Goal: Task Accomplishment & Management: Complete application form

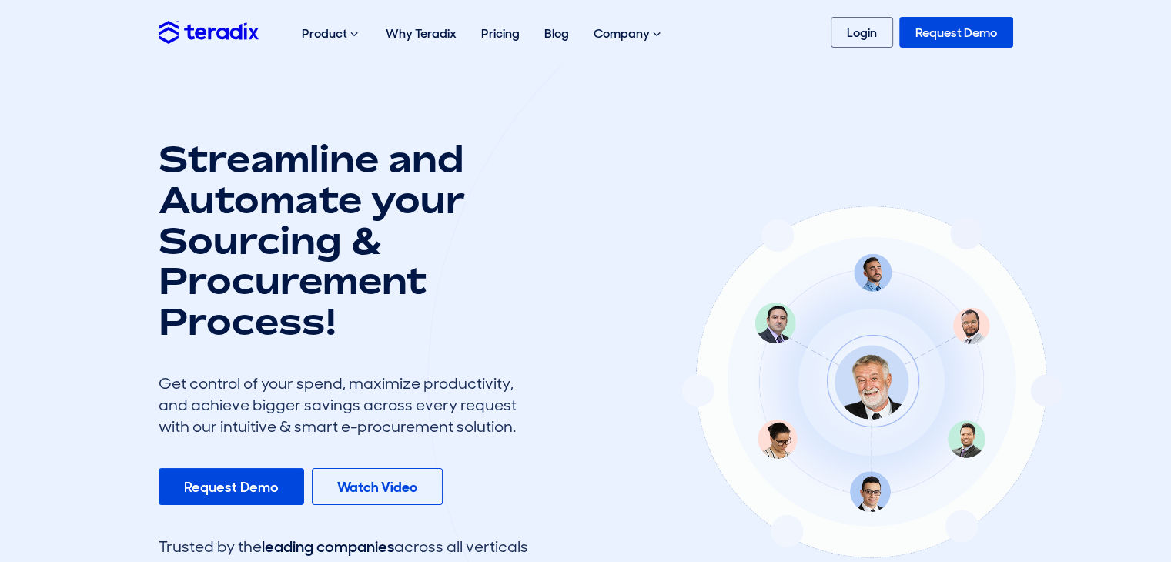
click at [956, 31] on link "Request Demo" at bounding box center [957, 32] width 114 height 31
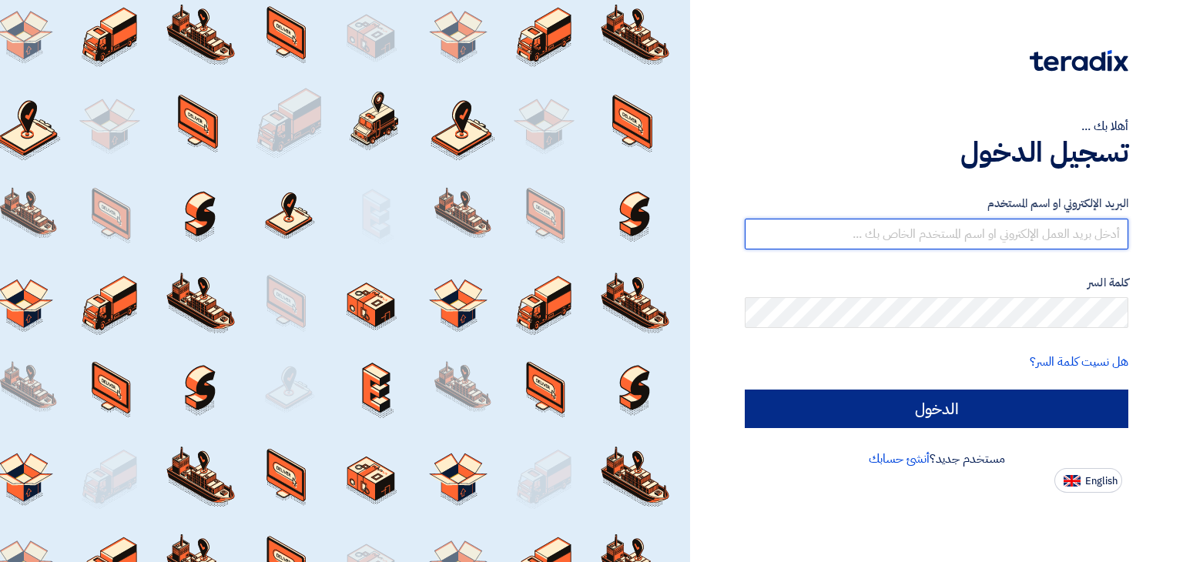
type input "[PERSON_NAME][EMAIL_ADDRESS][DOMAIN_NAME]"
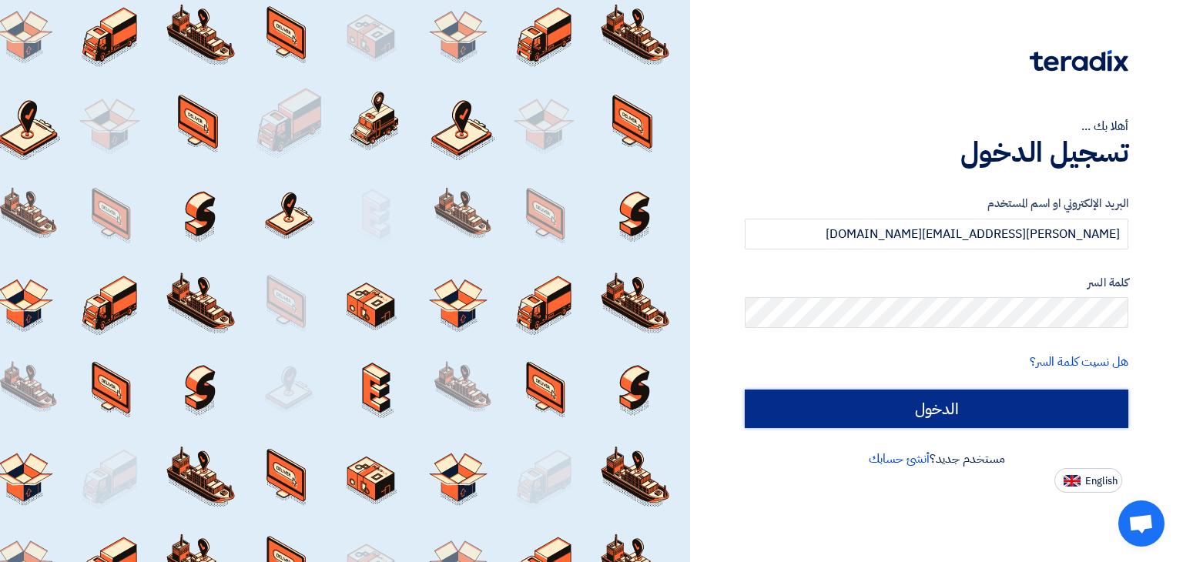
click at [996, 410] on input "الدخول" at bounding box center [937, 409] width 384 height 39
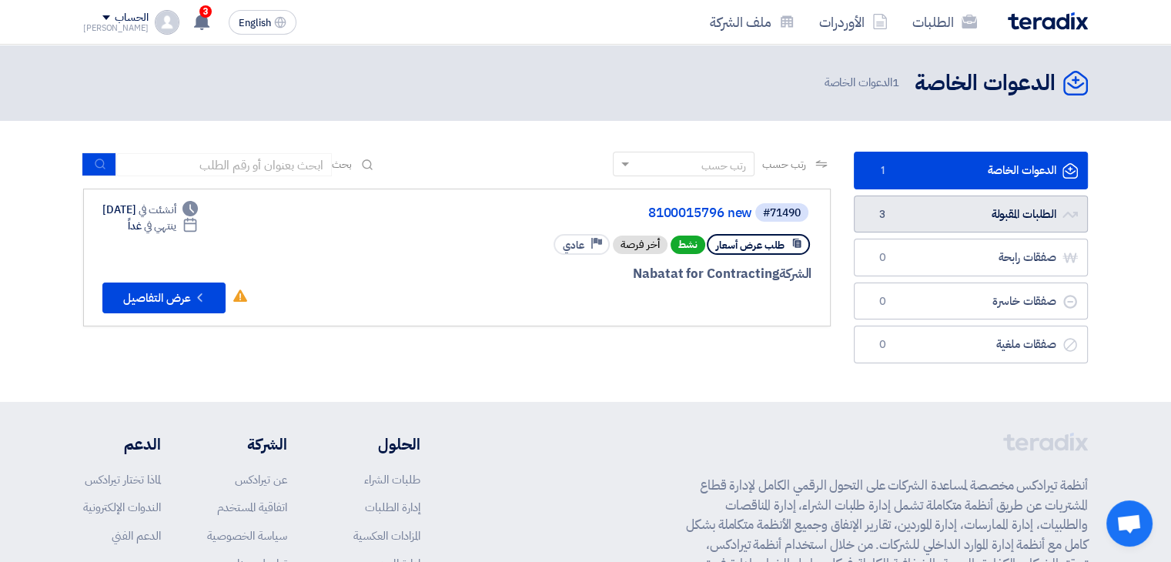
click at [978, 219] on link "الطلبات المقبولة الطلبات المقبولة 3" at bounding box center [971, 215] width 234 height 38
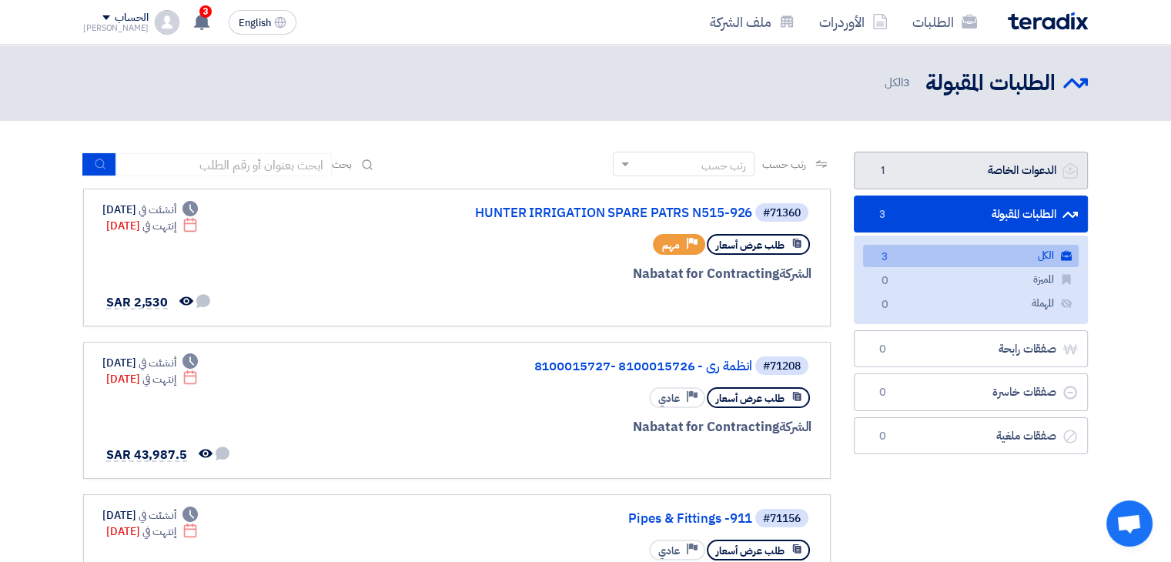
click at [937, 163] on link "الدعوات الخاصة الدعوات الخاصة 1" at bounding box center [971, 171] width 234 height 38
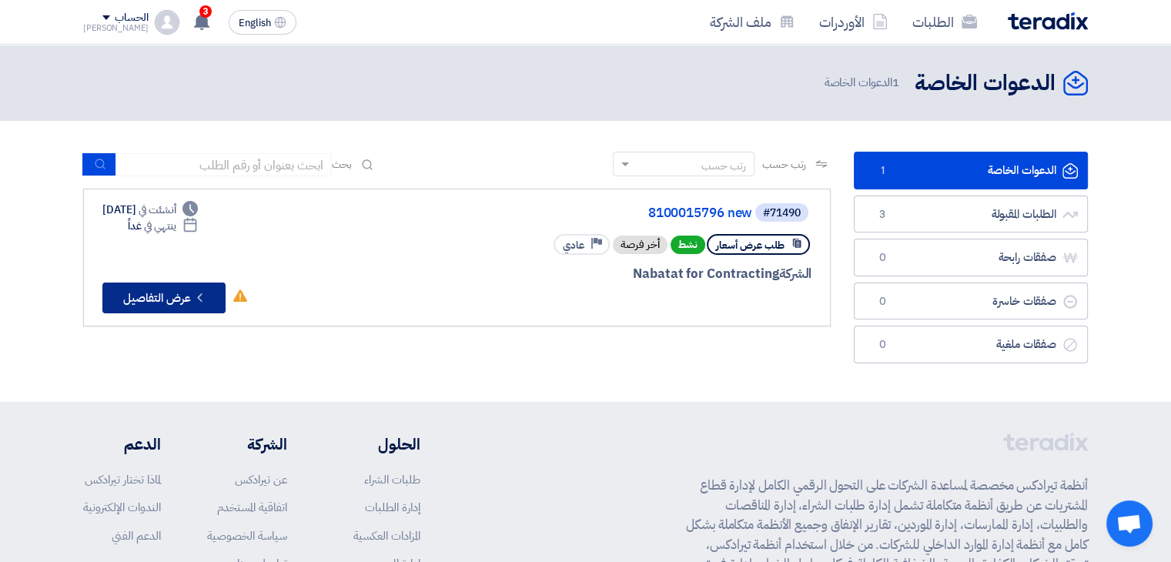
click at [179, 303] on button "Check details عرض التفاصيل" at bounding box center [163, 298] width 123 height 31
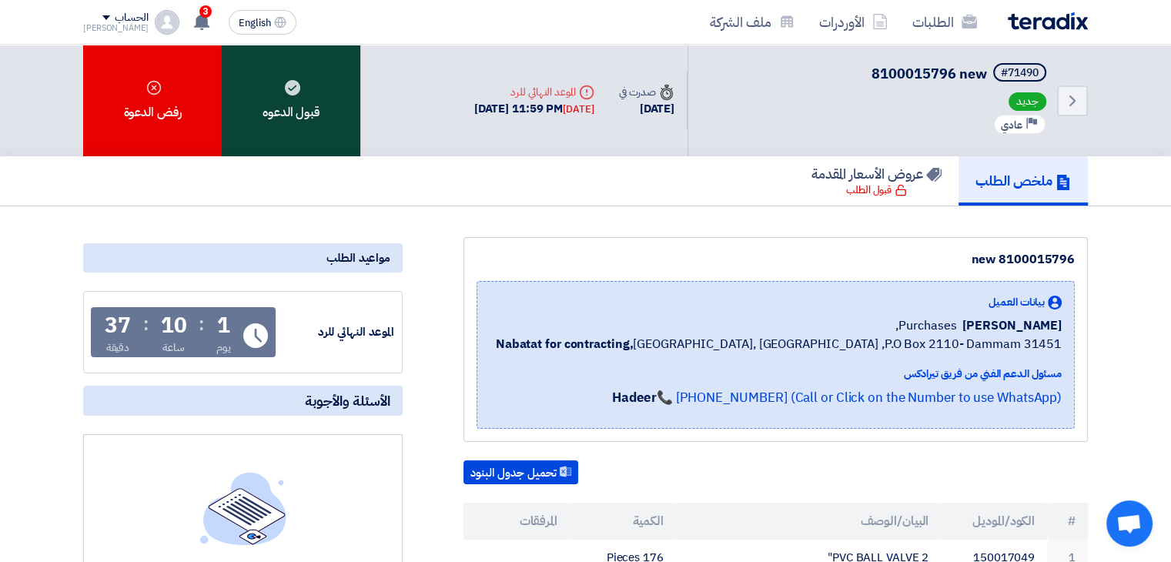
click at [287, 99] on div "قبول الدعوه" at bounding box center [291, 101] width 139 height 112
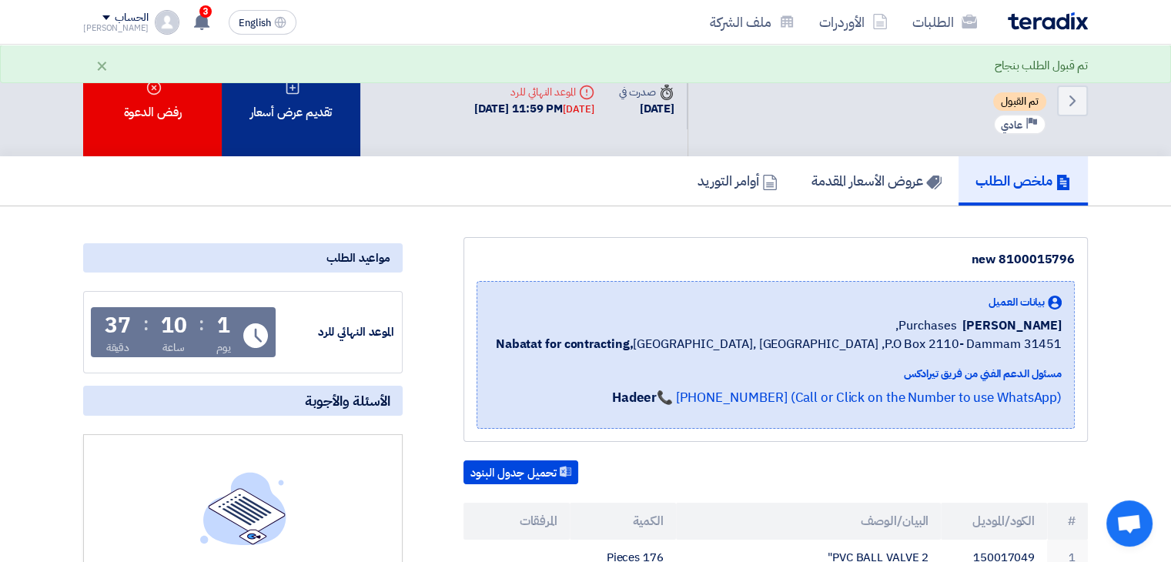
click at [300, 110] on div "تقديم عرض أسعار" at bounding box center [291, 101] width 139 height 112
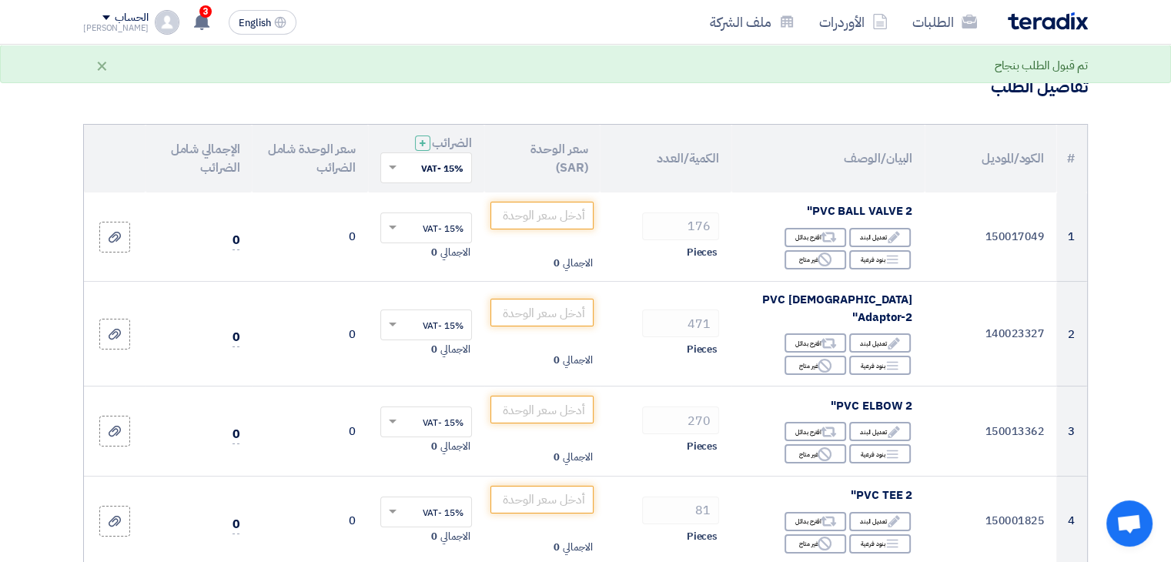
scroll to position [99, 0]
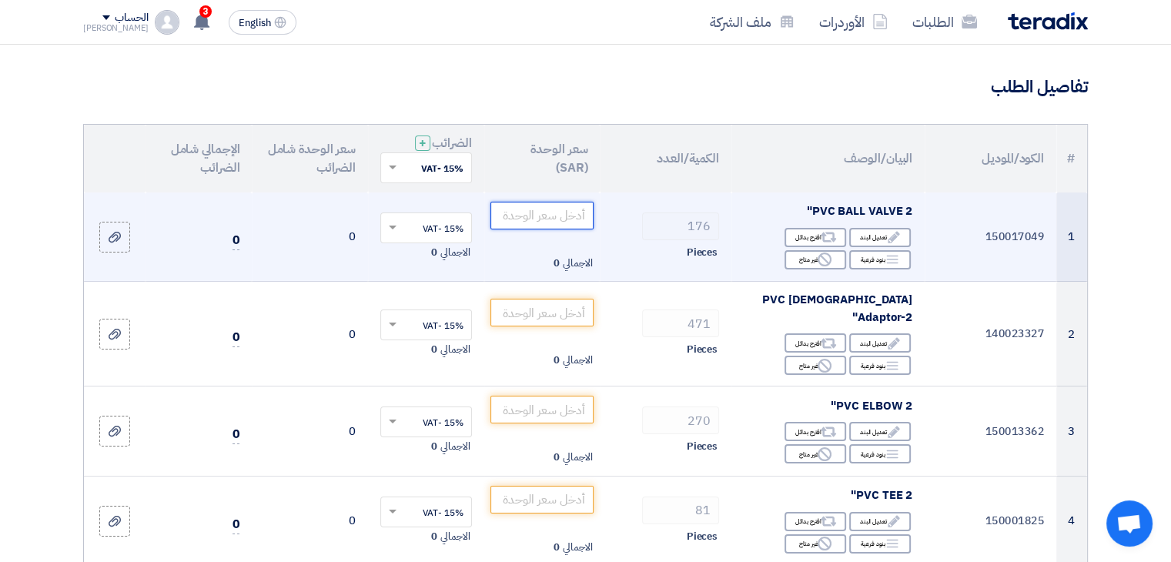
click at [543, 214] on input "number" at bounding box center [543, 216] width 104 height 28
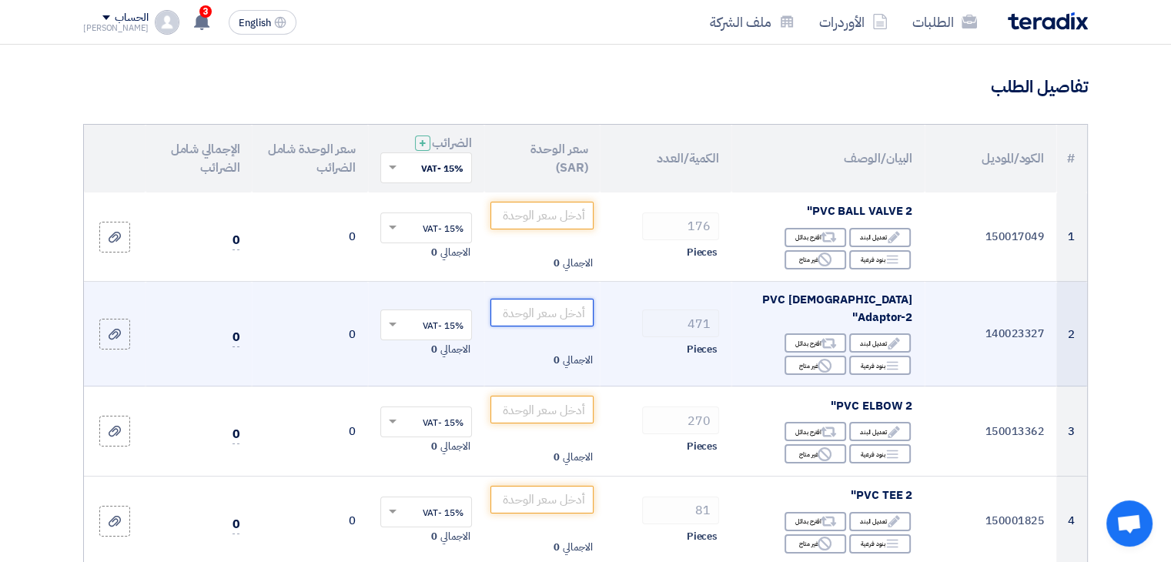
click at [542, 301] on input "number" at bounding box center [543, 313] width 104 height 28
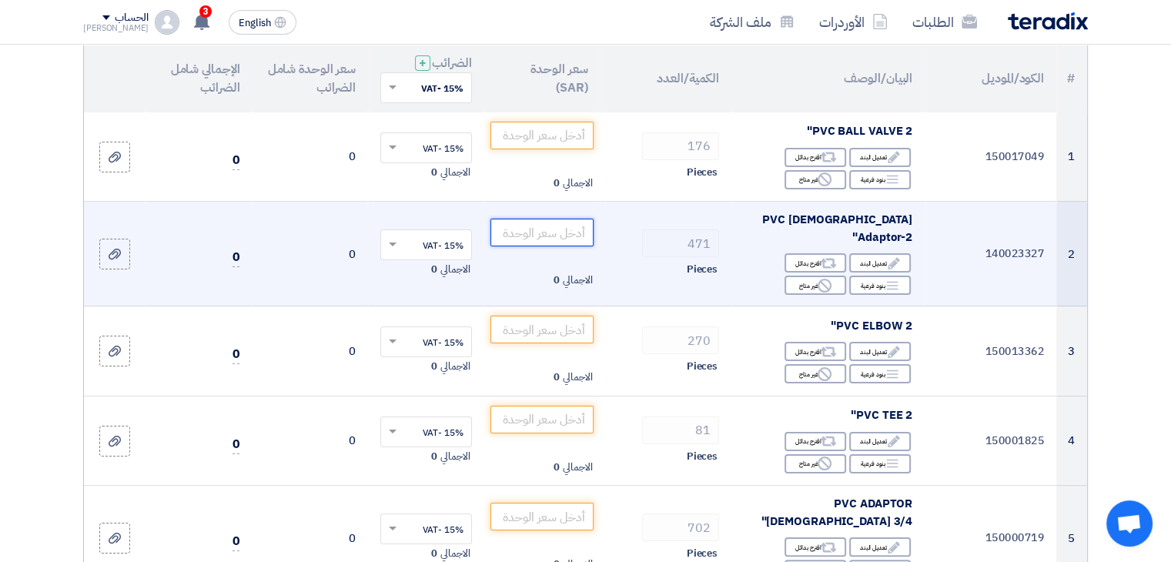
scroll to position [184, 0]
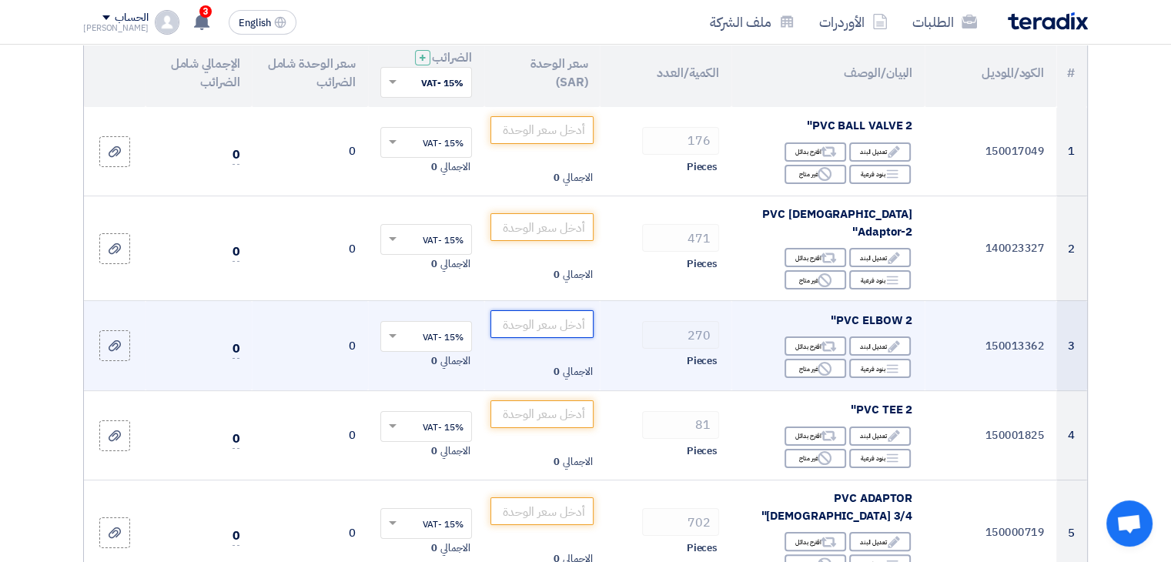
click at [565, 310] on input "number" at bounding box center [543, 324] width 104 height 28
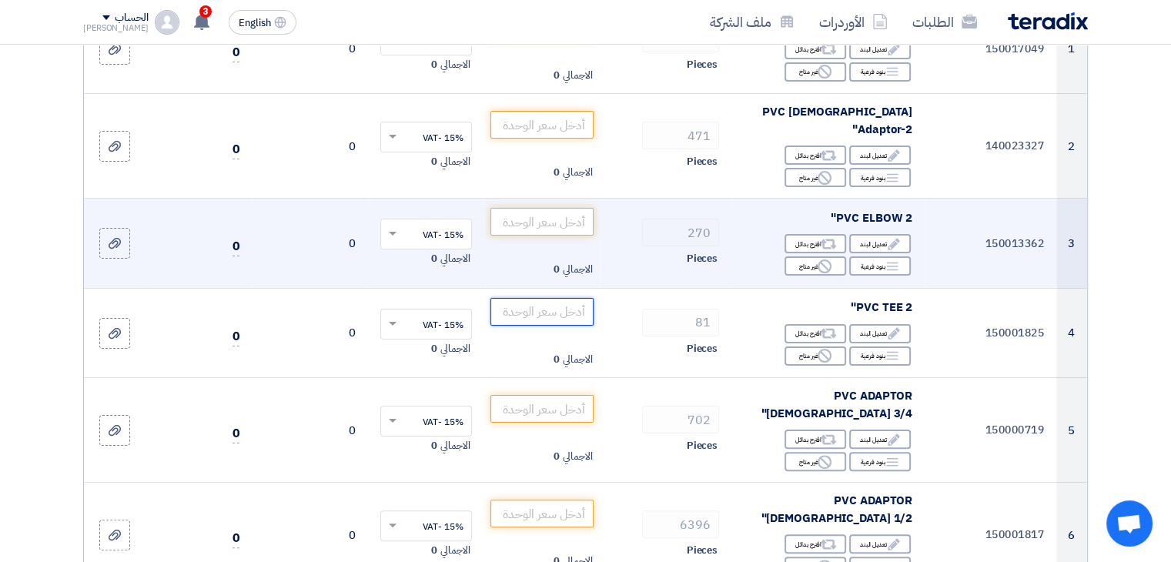
click at [565, 300] on input "number" at bounding box center [543, 312] width 104 height 28
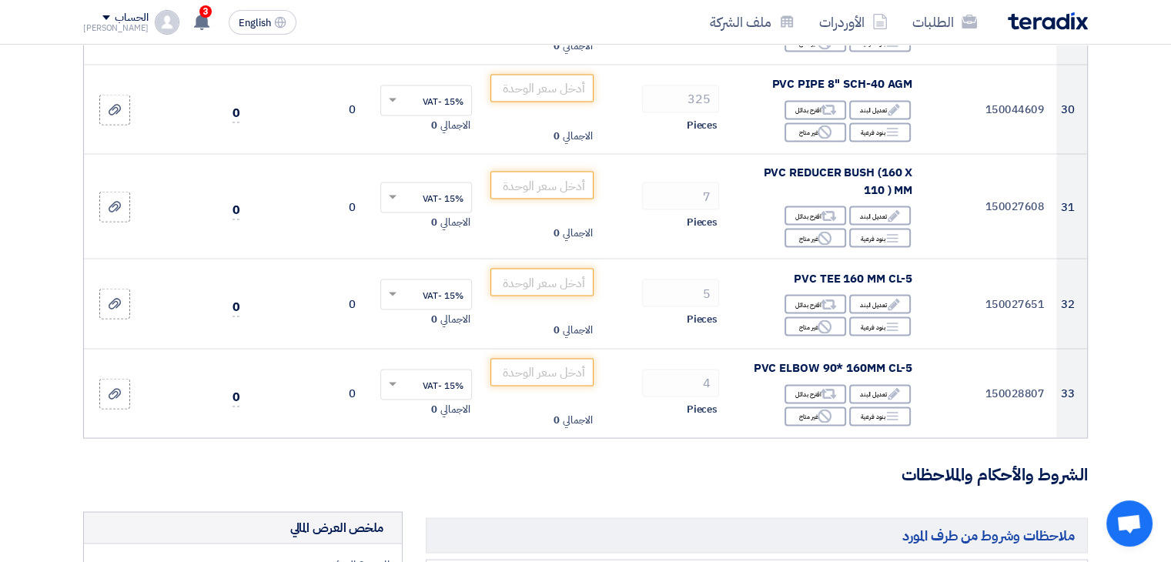
scroll to position [2933, 0]
click at [565, 359] on input "number" at bounding box center [543, 373] width 104 height 28
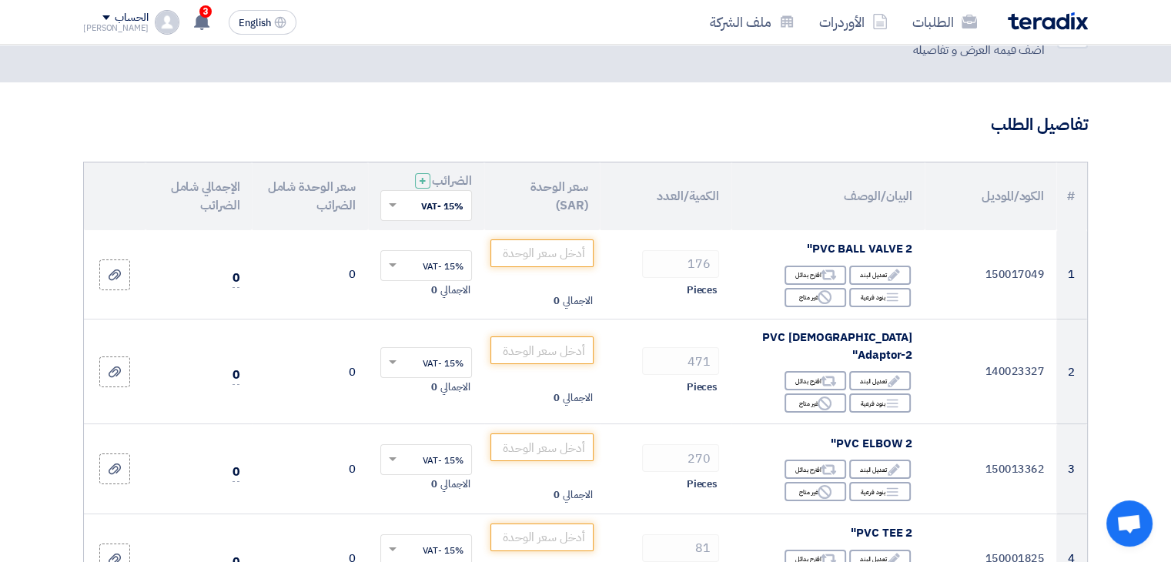
scroll to position [0, 0]
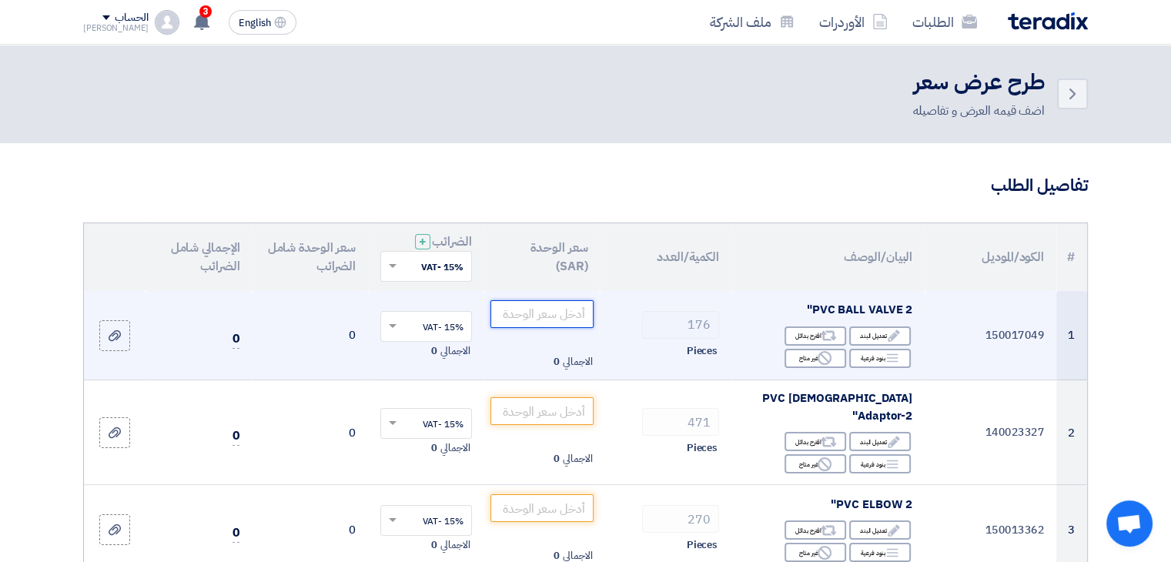
click at [566, 317] on input "number" at bounding box center [543, 314] width 104 height 28
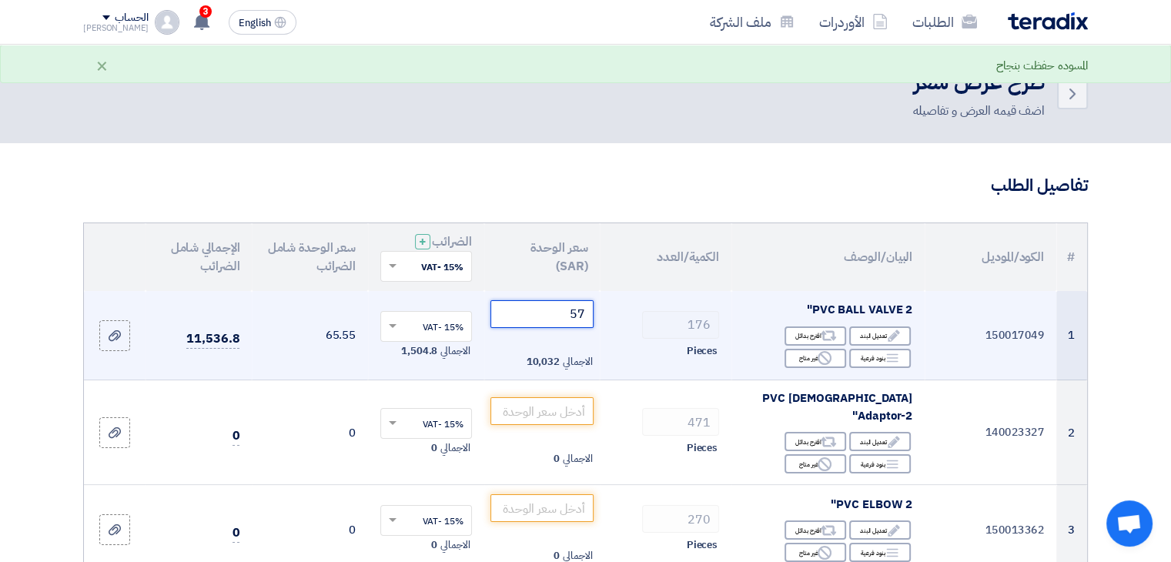
type input "5"
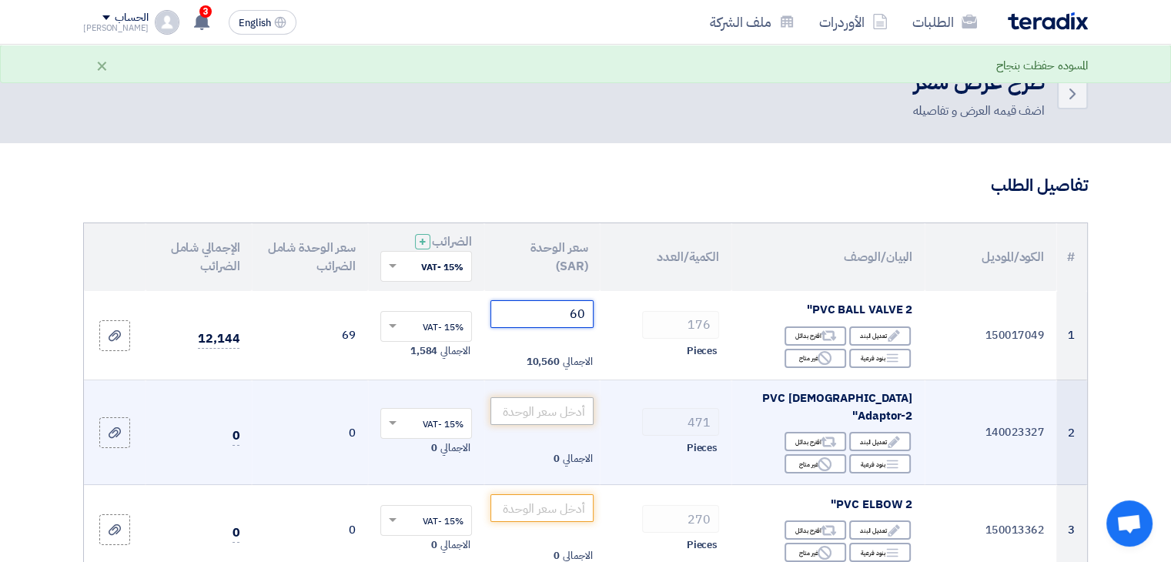
type input "60"
click at [546, 407] on input "number" at bounding box center [543, 411] width 104 height 28
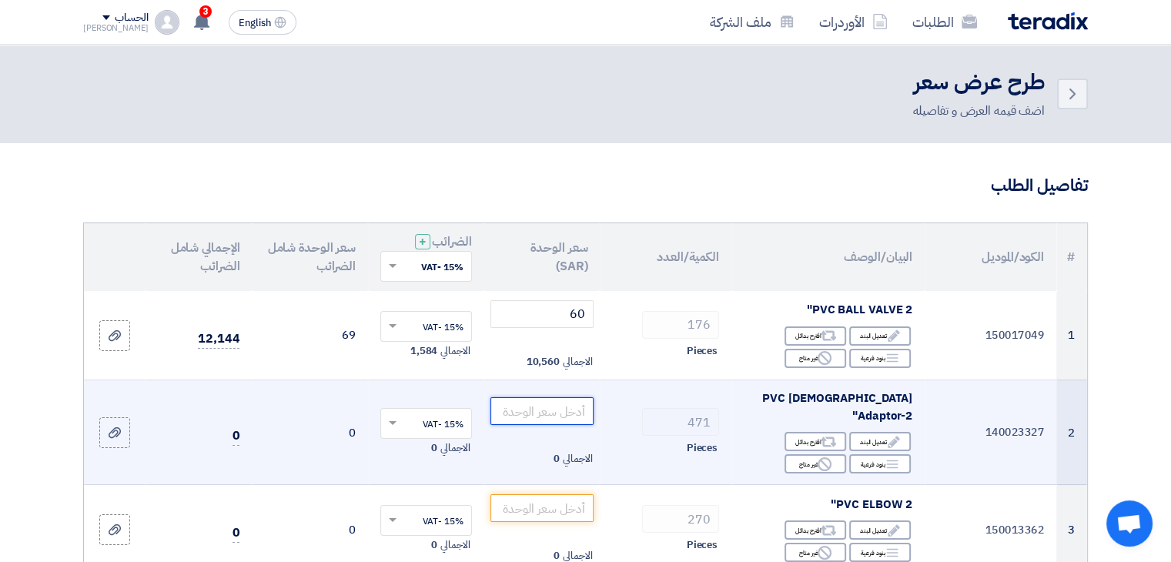
type input "5"
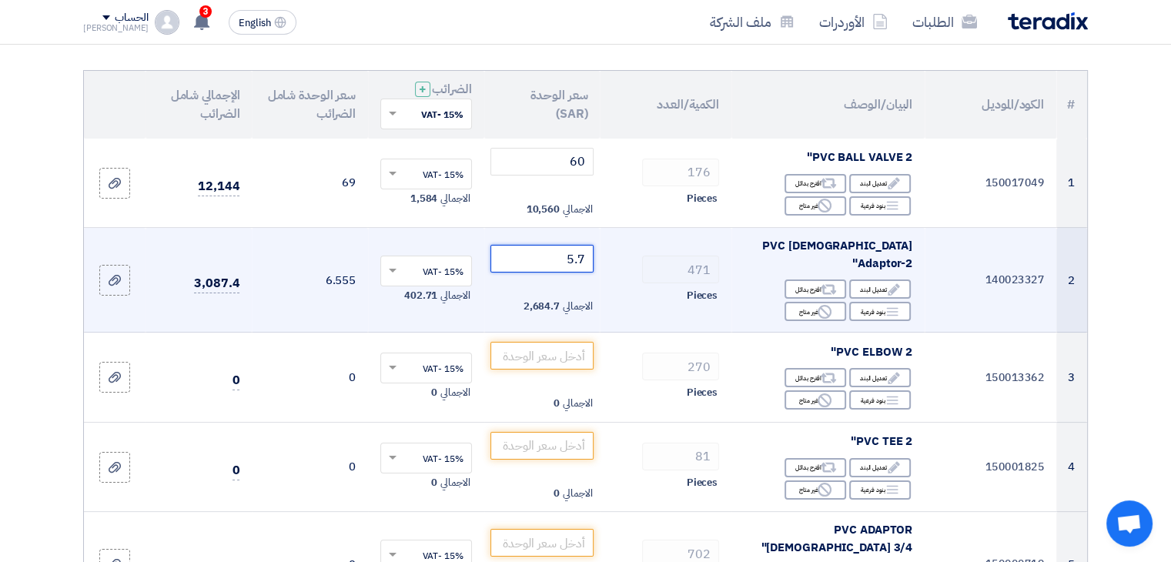
scroll to position [154, 0]
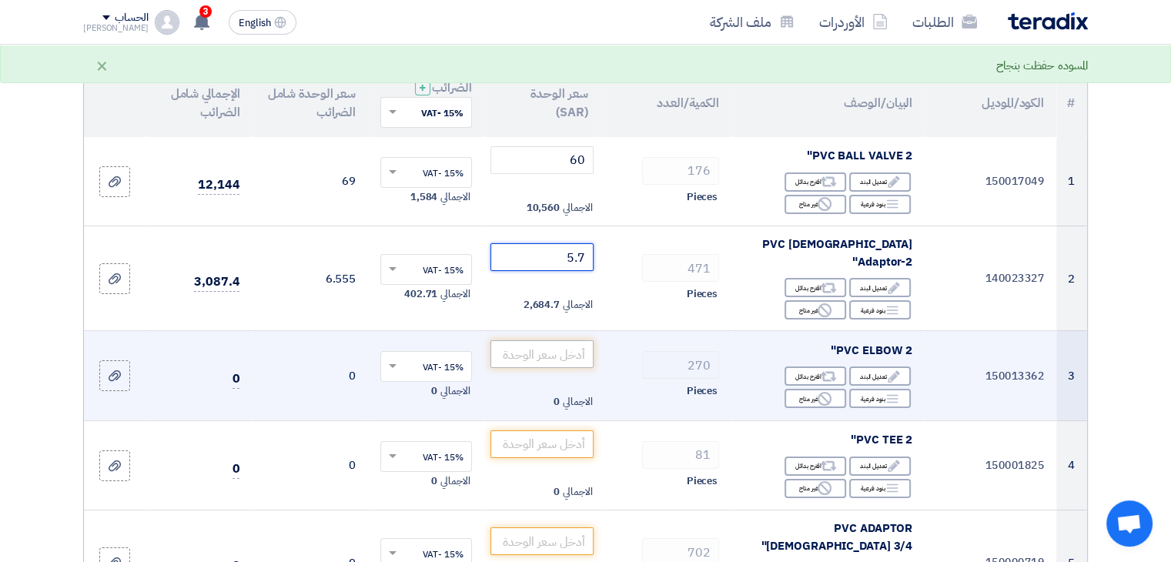
type input "5.7"
click at [559, 349] on input "number" at bounding box center [543, 354] width 104 height 28
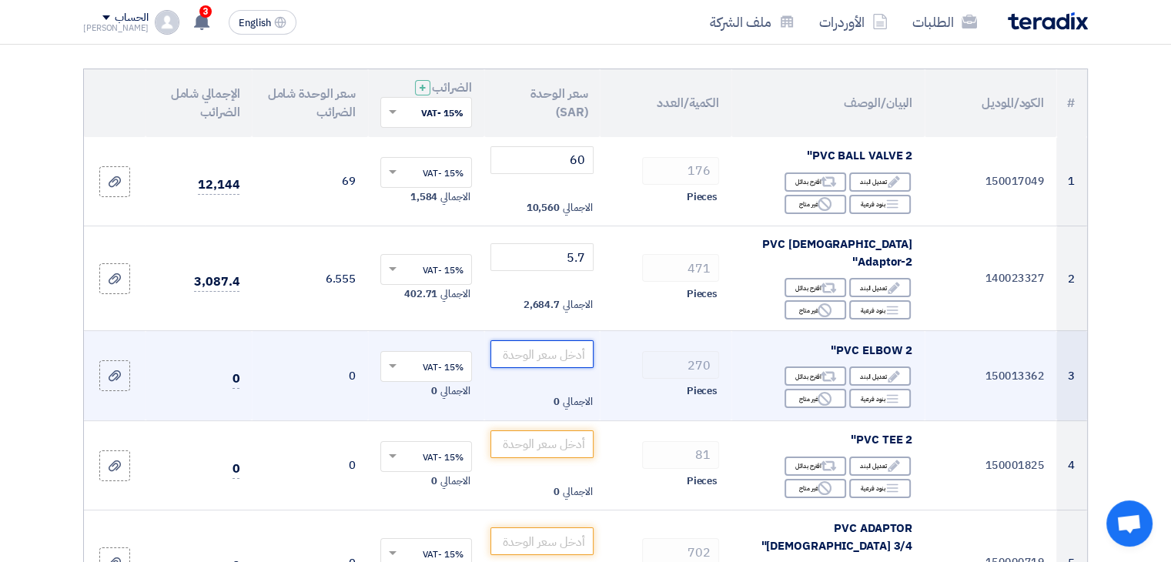
type input "6"
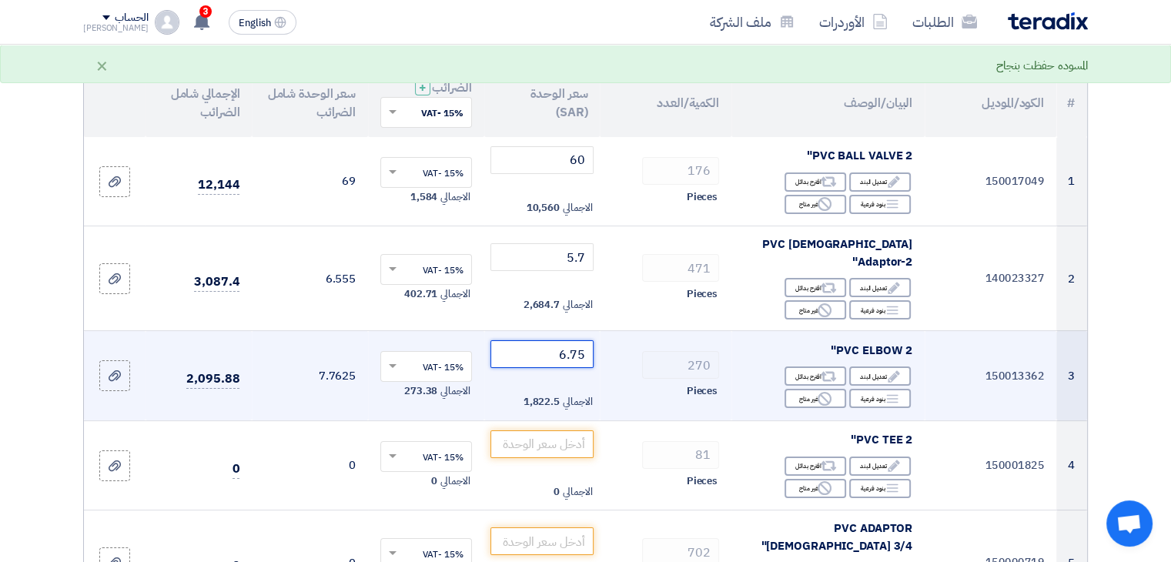
type input "6.7"
type input "6"
type input "7"
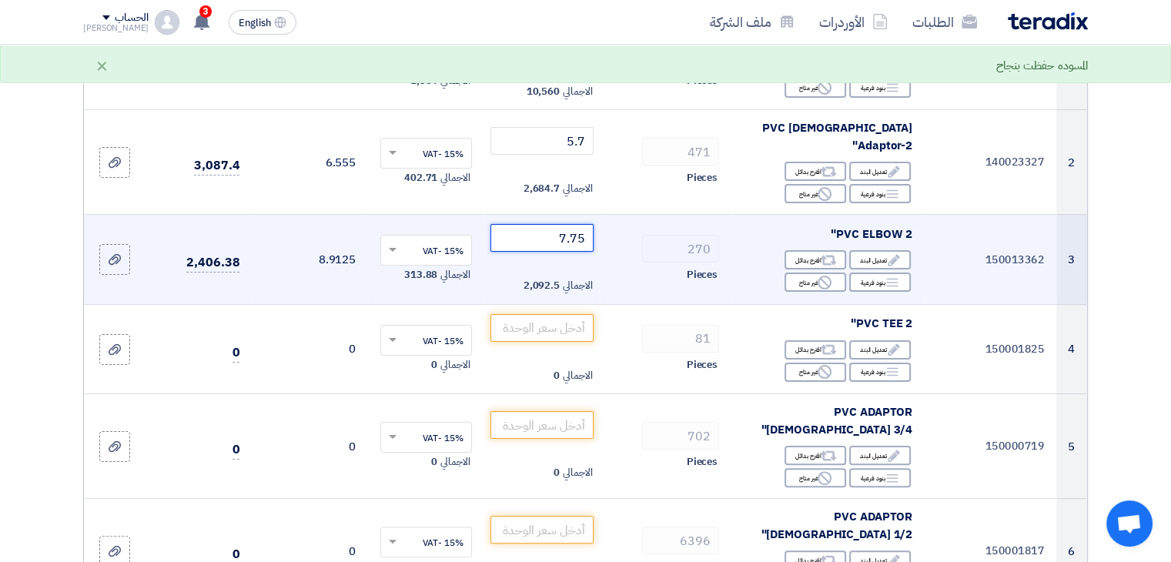
scroll to position [271, 0]
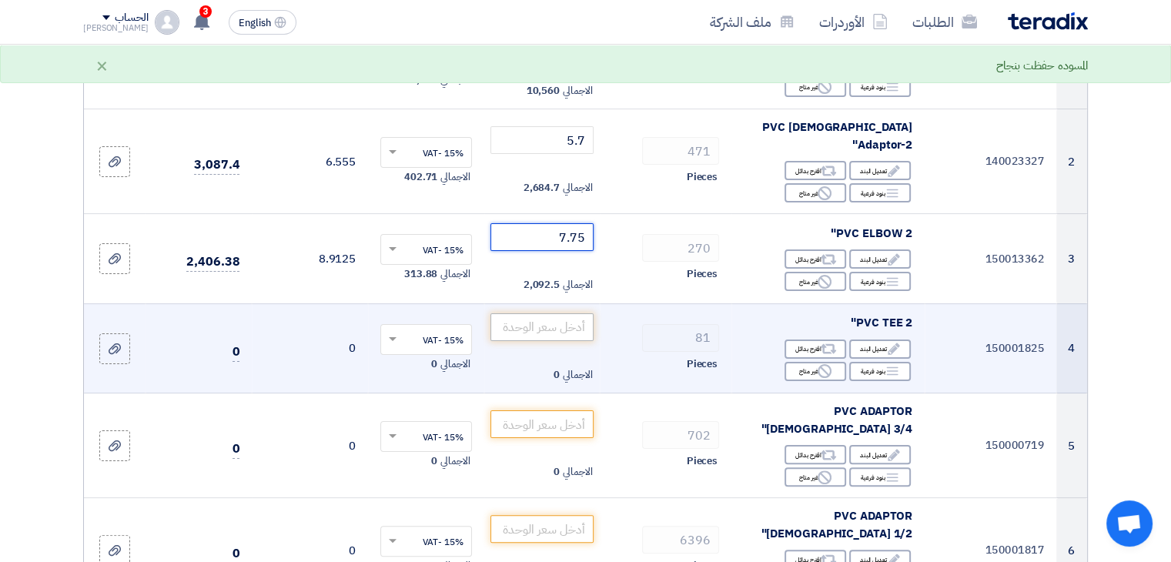
type input "7.75"
click at [553, 317] on input "number" at bounding box center [543, 327] width 104 height 28
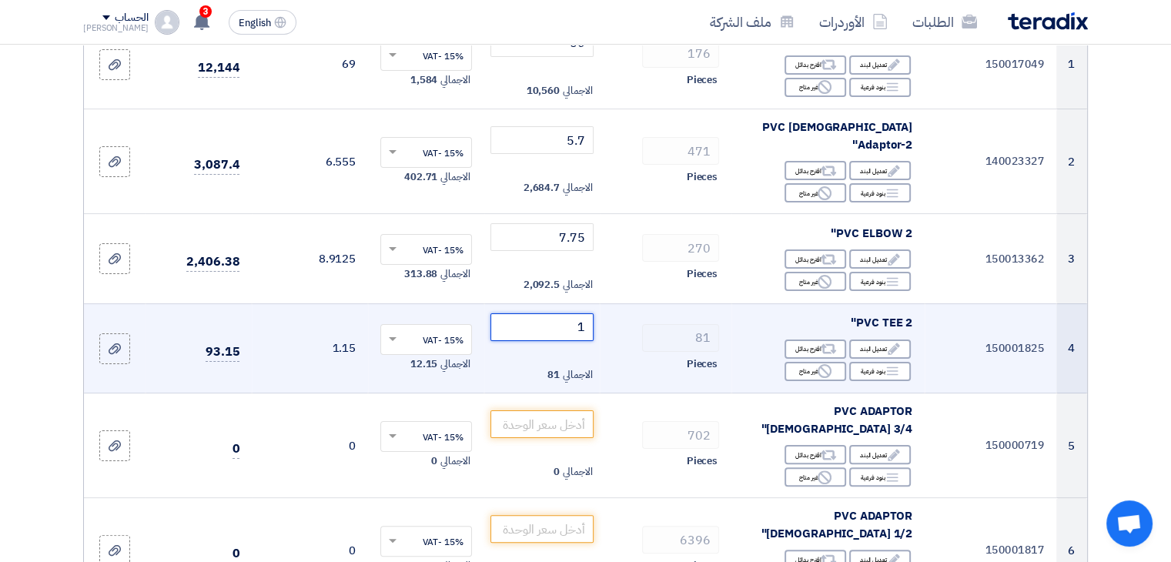
type input "10"
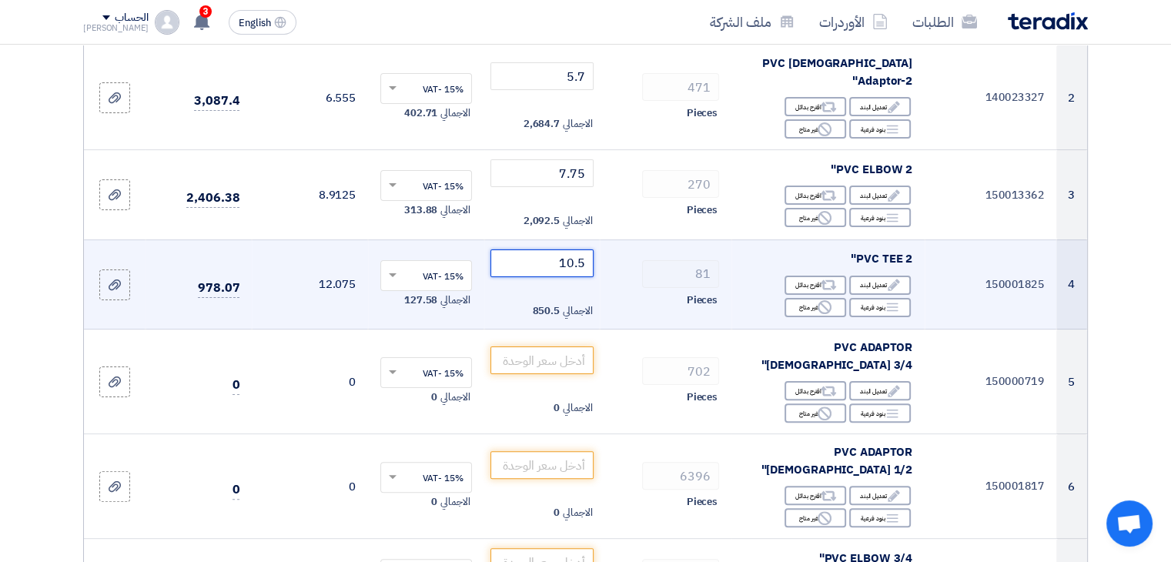
scroll to position [357, 0]
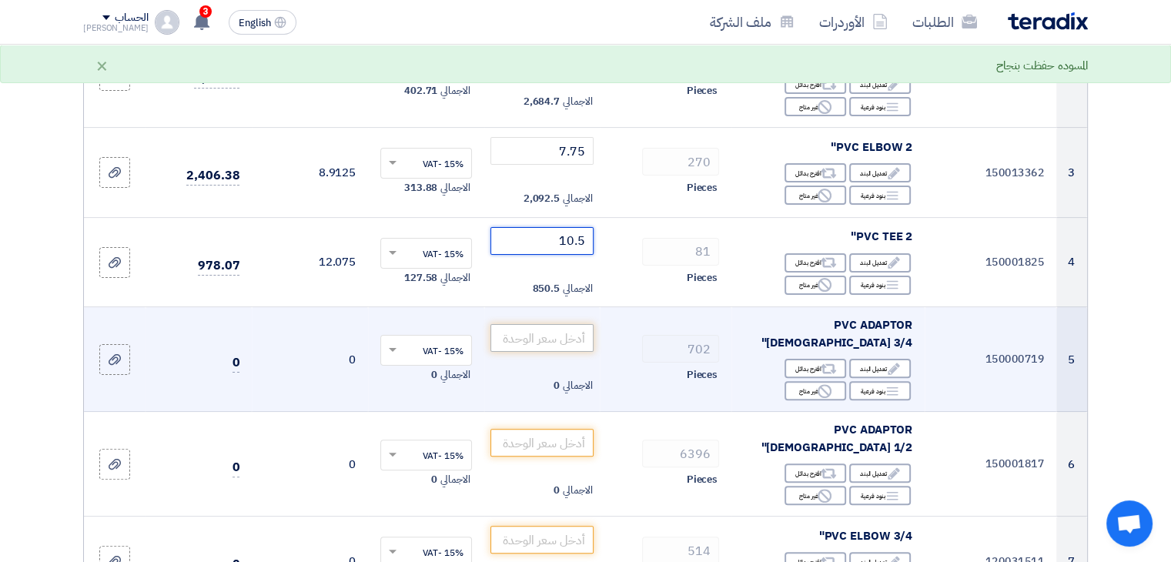
type input "10.5"
click at [553, 324] on input "number" at bounding box center [543, 338] width 104 height 28
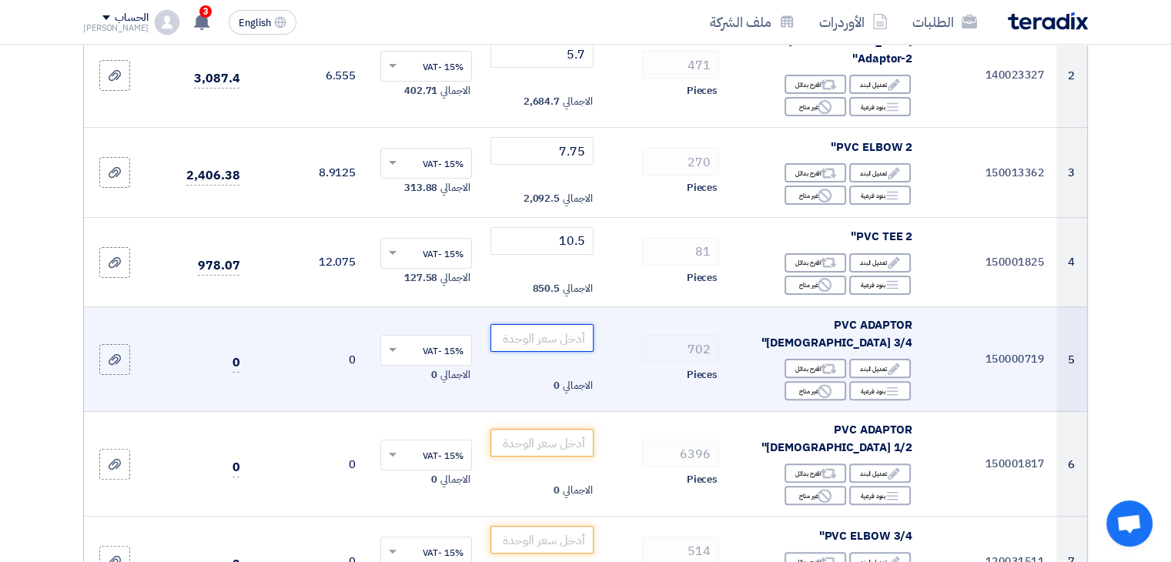
type input "1"
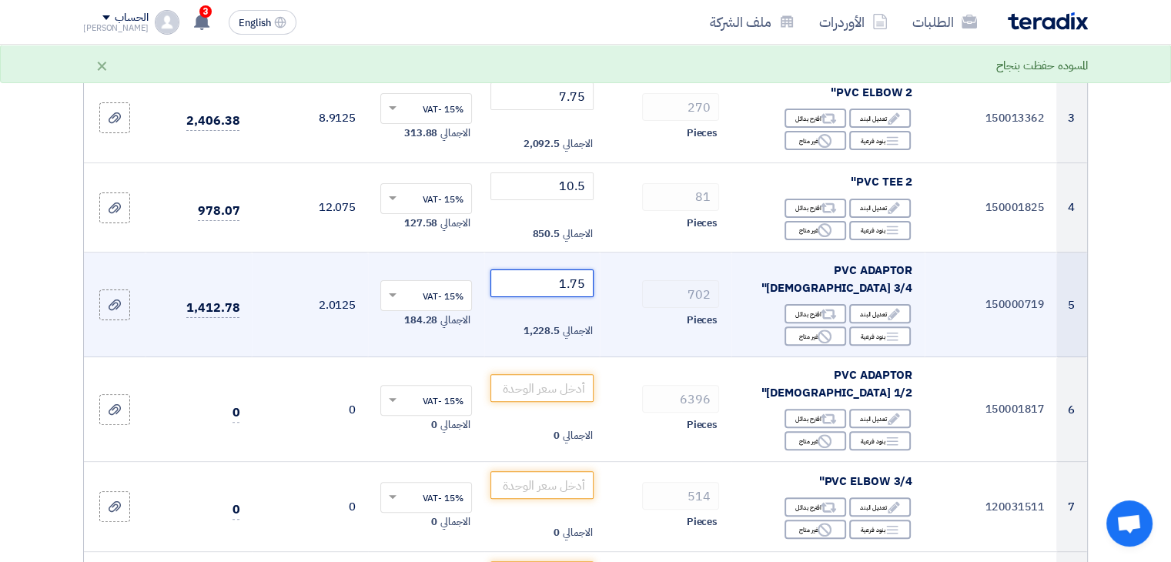
scroll to position [413, 0]
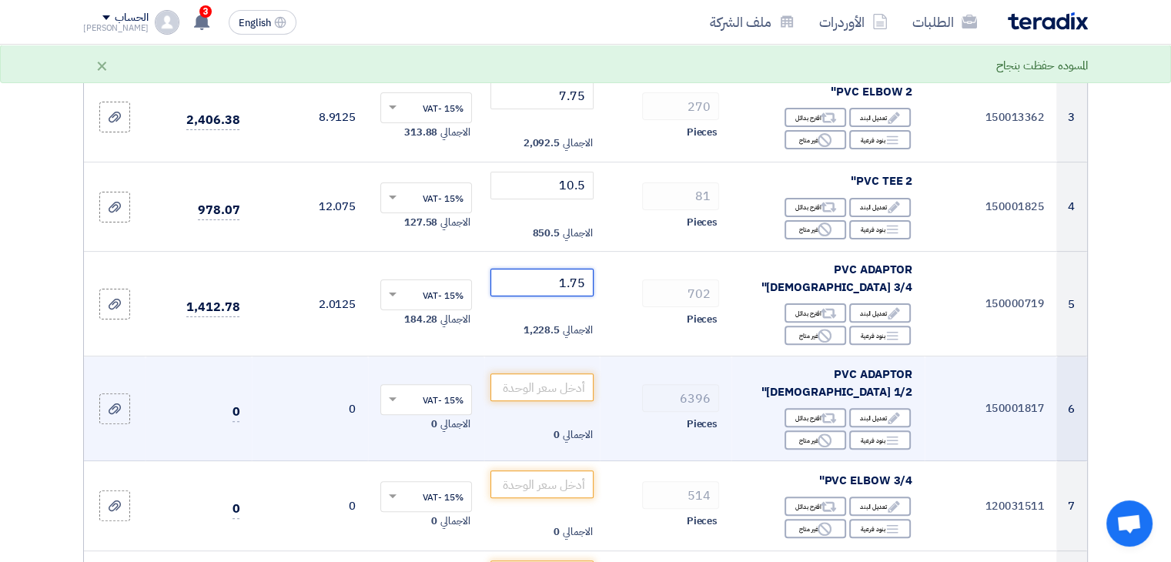
type input "1.75"
click at [555, 368] on td "الاجمالي 0" at bounding box center [542, 409] width 116 height 105
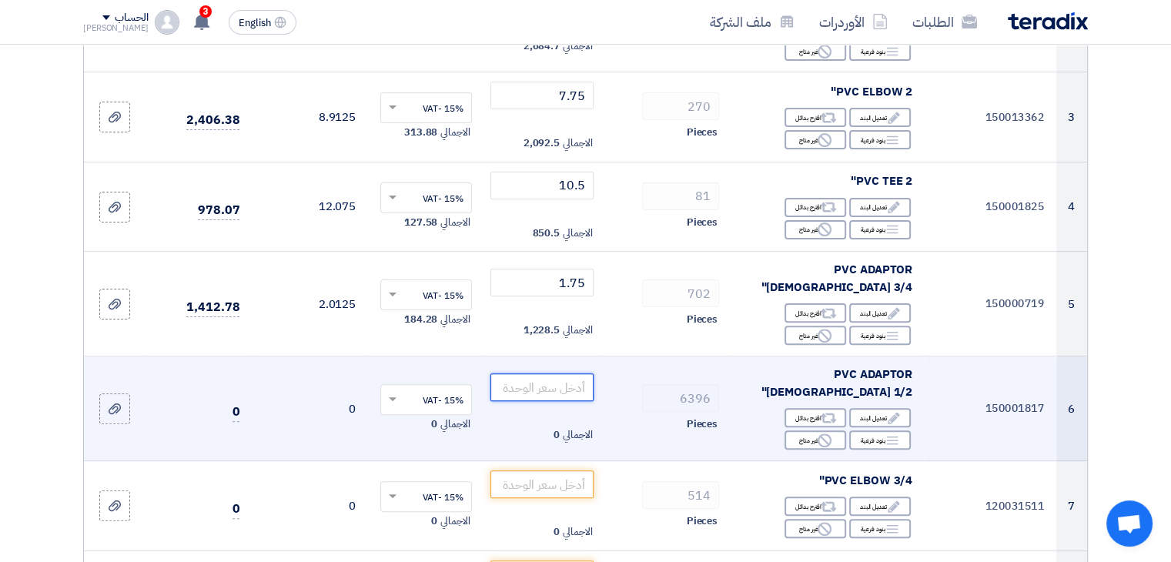
click at [569, 374] on input "number" at bounding box center [543, 388] width 104 height 28
type input "1"
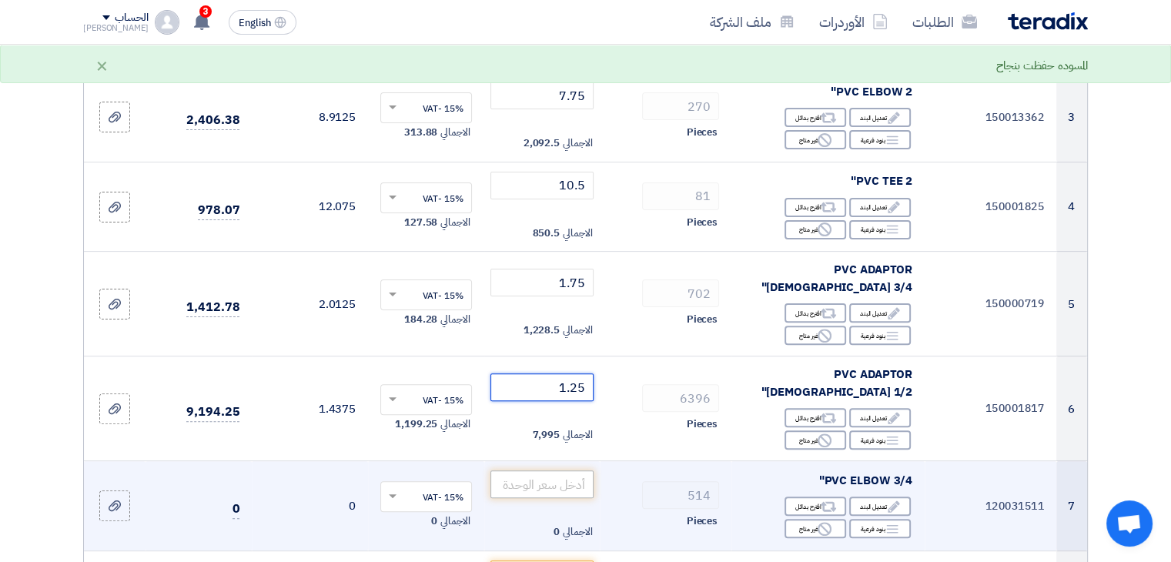
type input "1.25"
click at [576, 471] on input "number" at bounding box center [543, 485] width 104 height 28
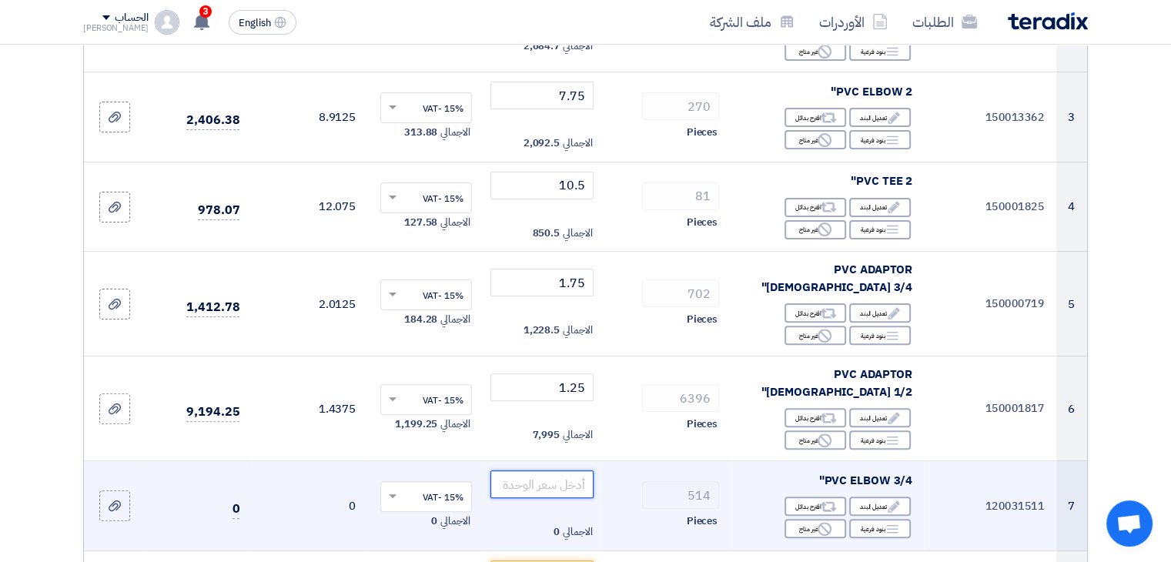
type input "1"
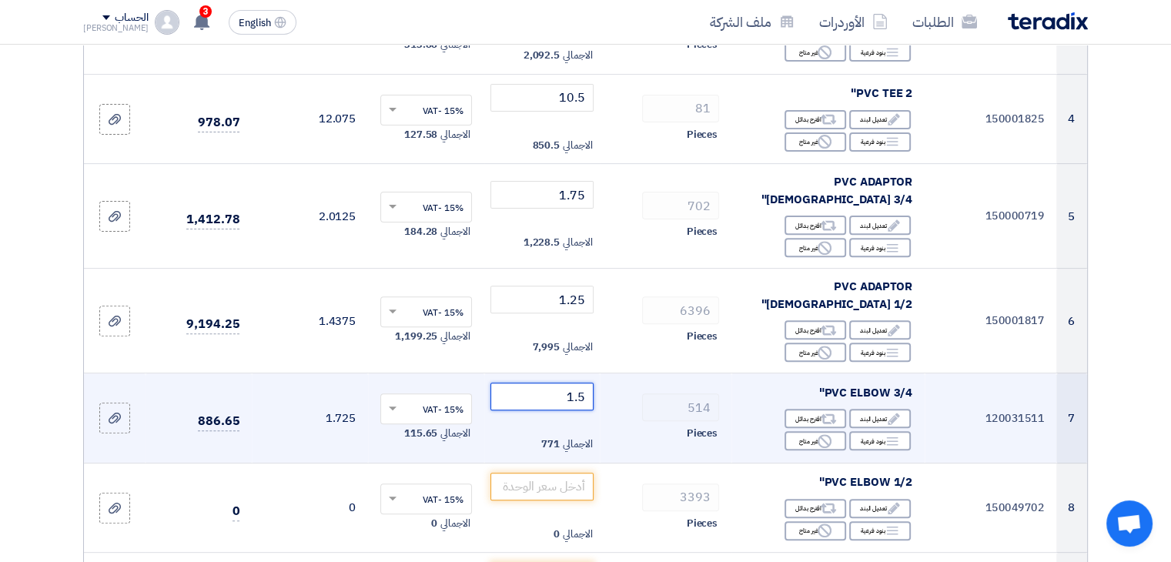
scroll to position [501, 0]
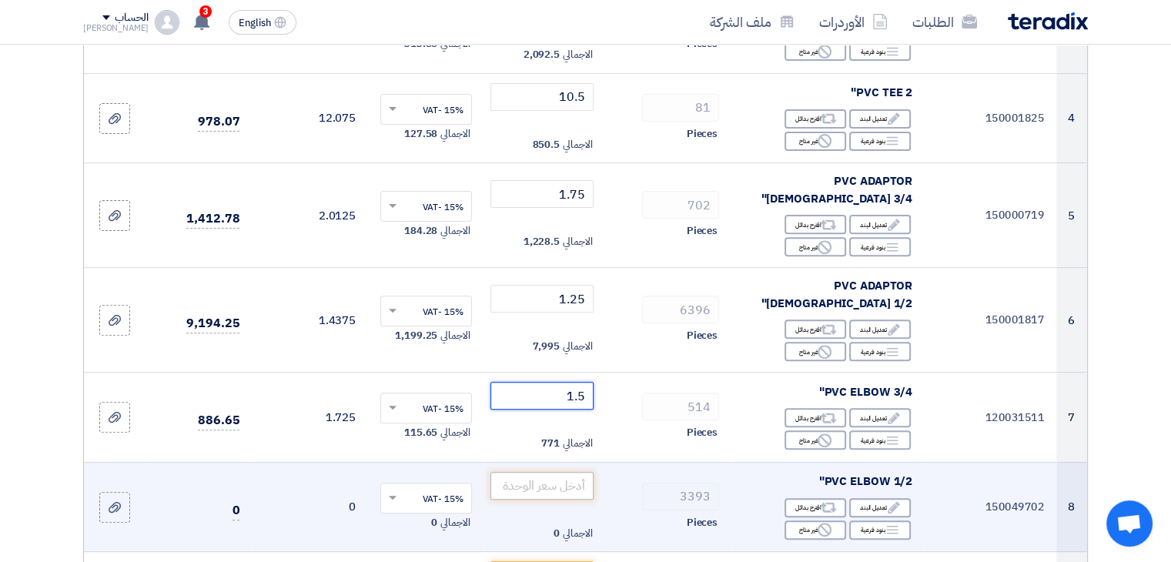
type input "1.5"
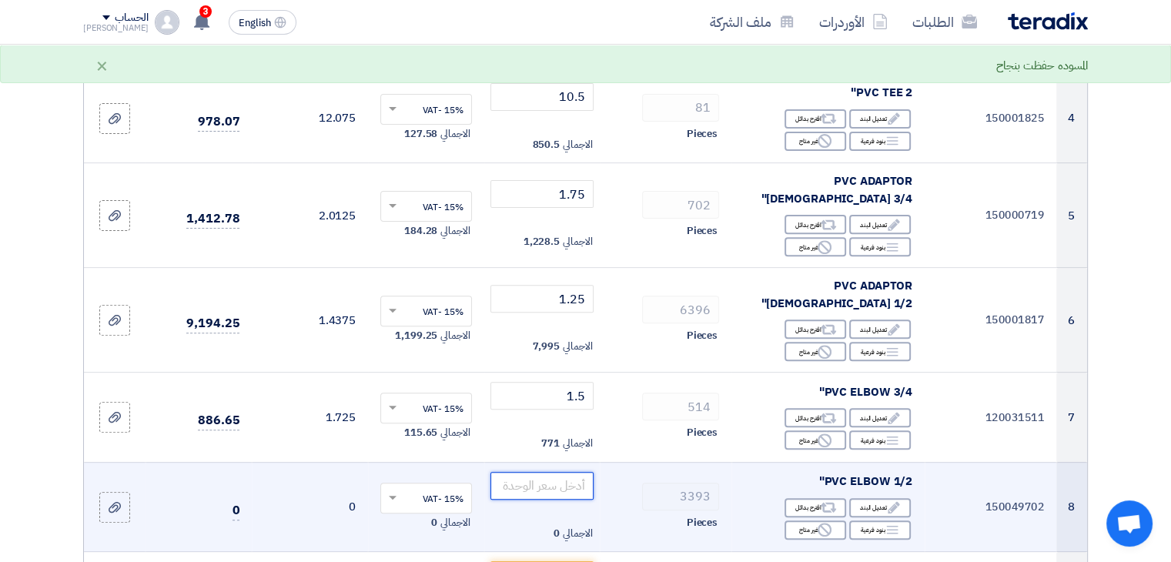
click at [571, 472] on input "number" at bounding box center [543, 486] width 104 height 28
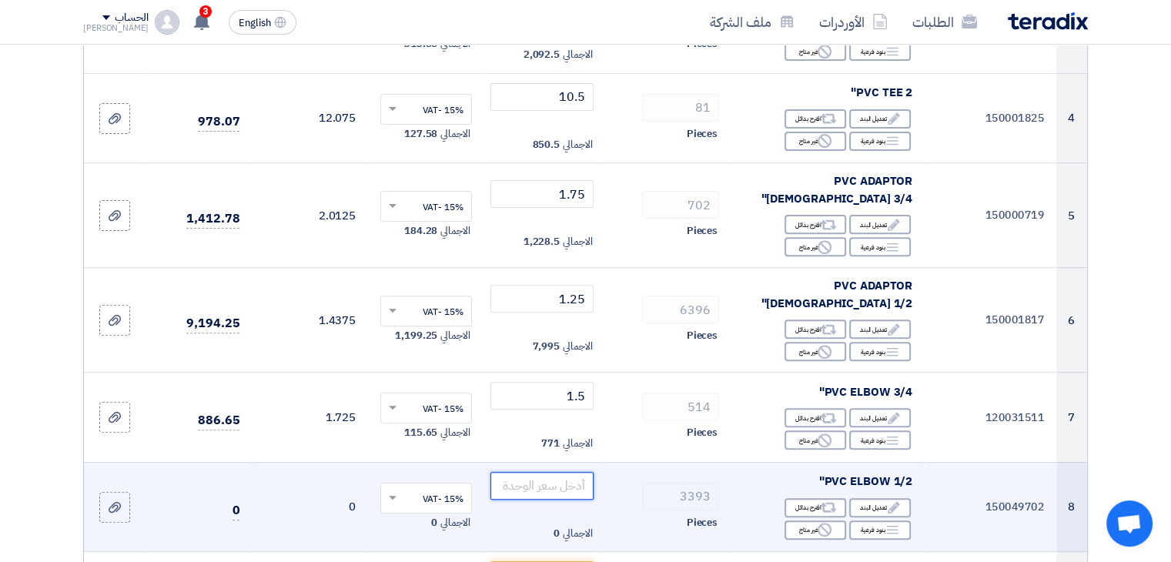
type input "1"
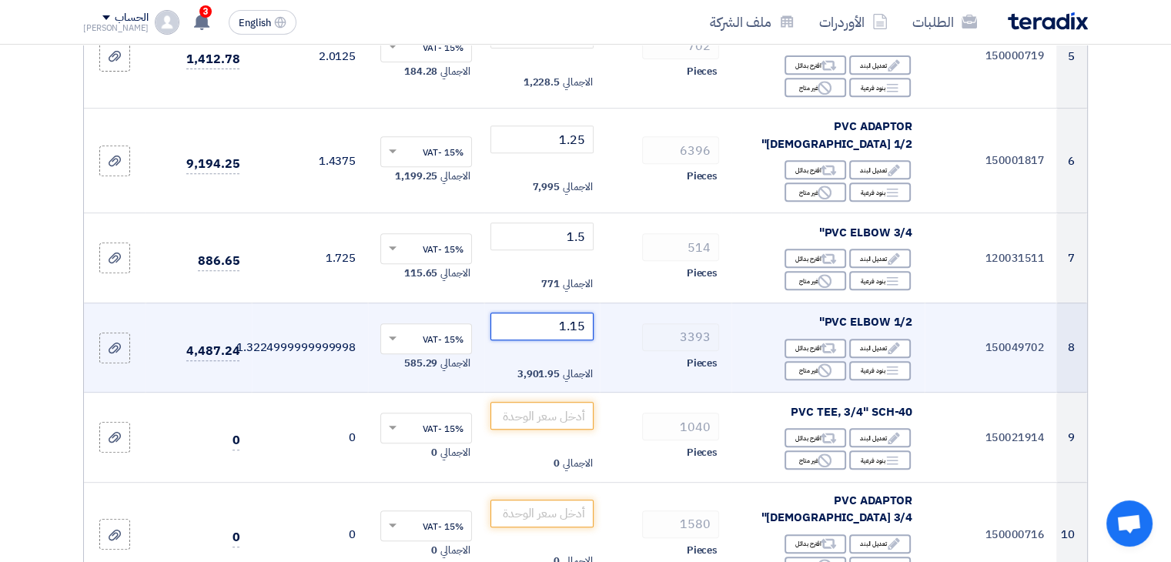
scroll to position [662, 0]
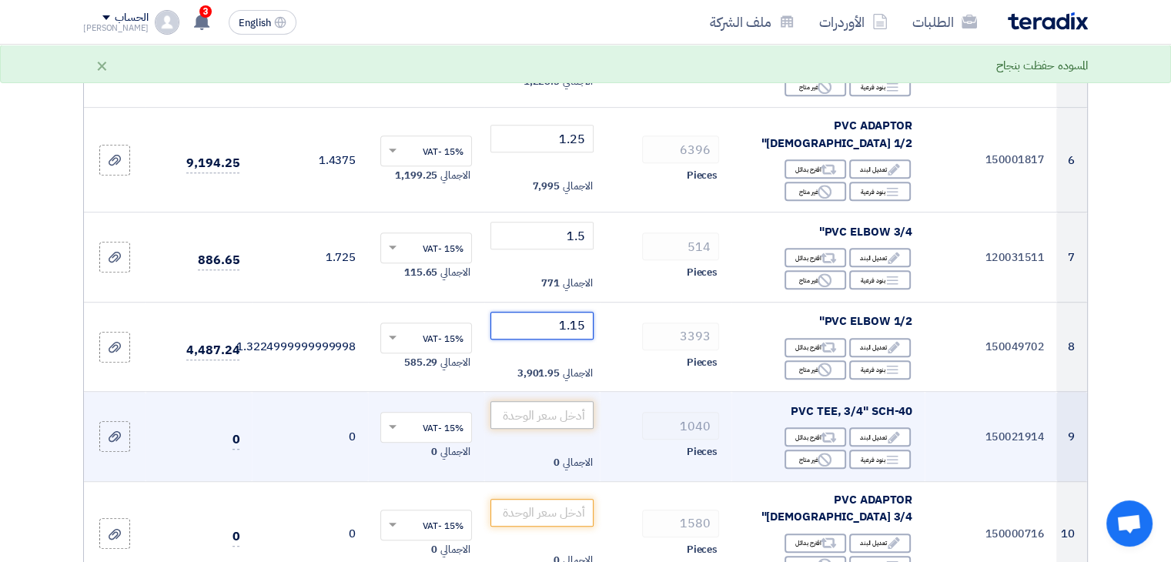
type input "1.15"
click at [555, 401] on input "number" at bounding box center [543, 415] width 104 height 28
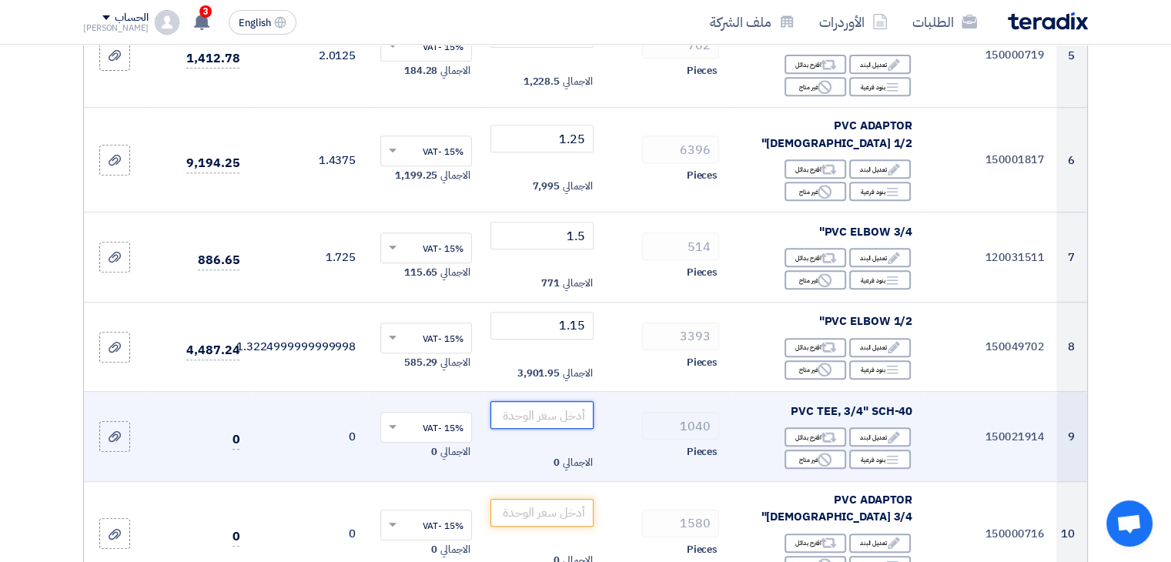
type input "1"
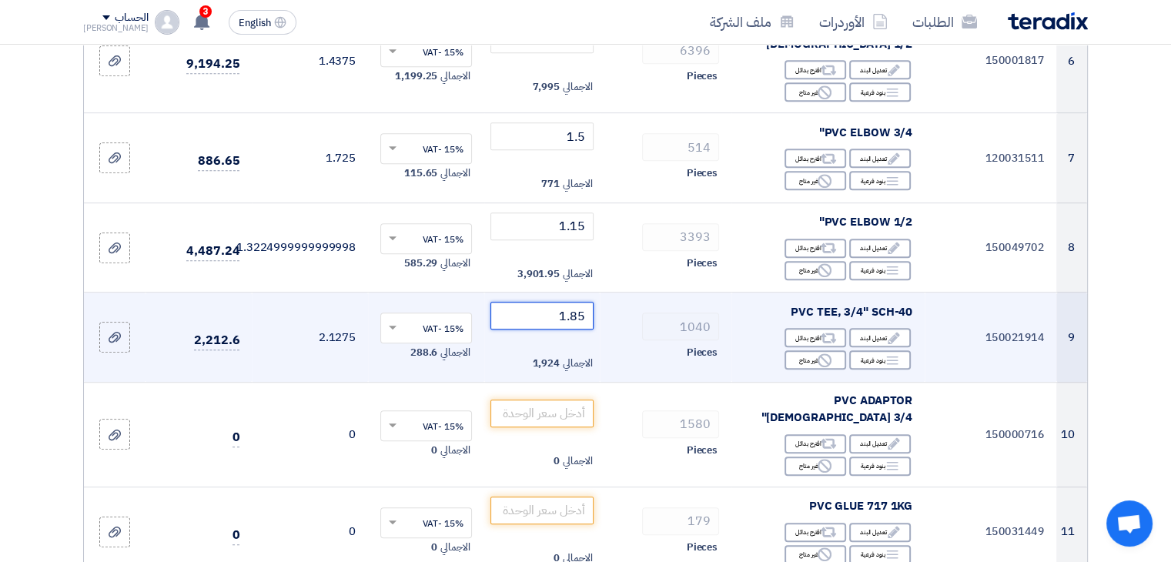
scroll to position [763, 0]
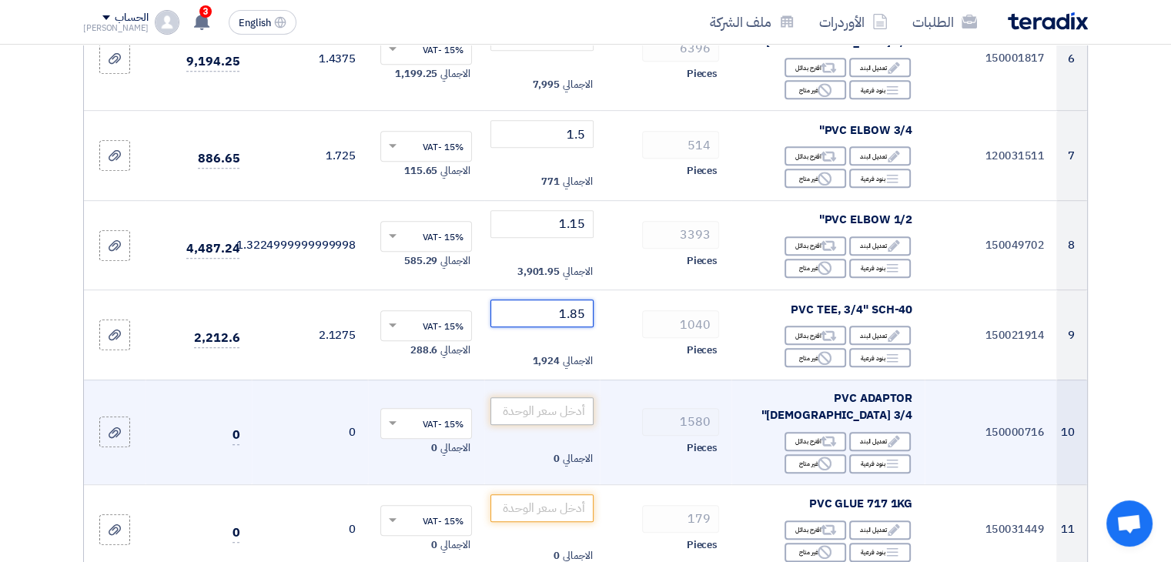
type input "1.85"
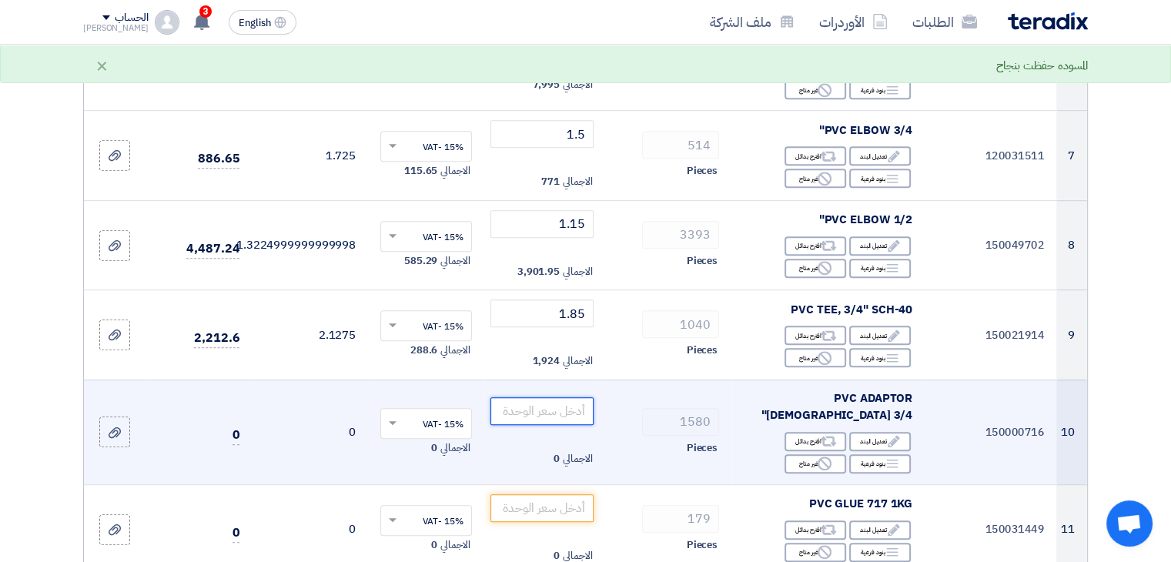
click at [558, 397] on input "number" at bounding box center [543, 411] width 104 height 28
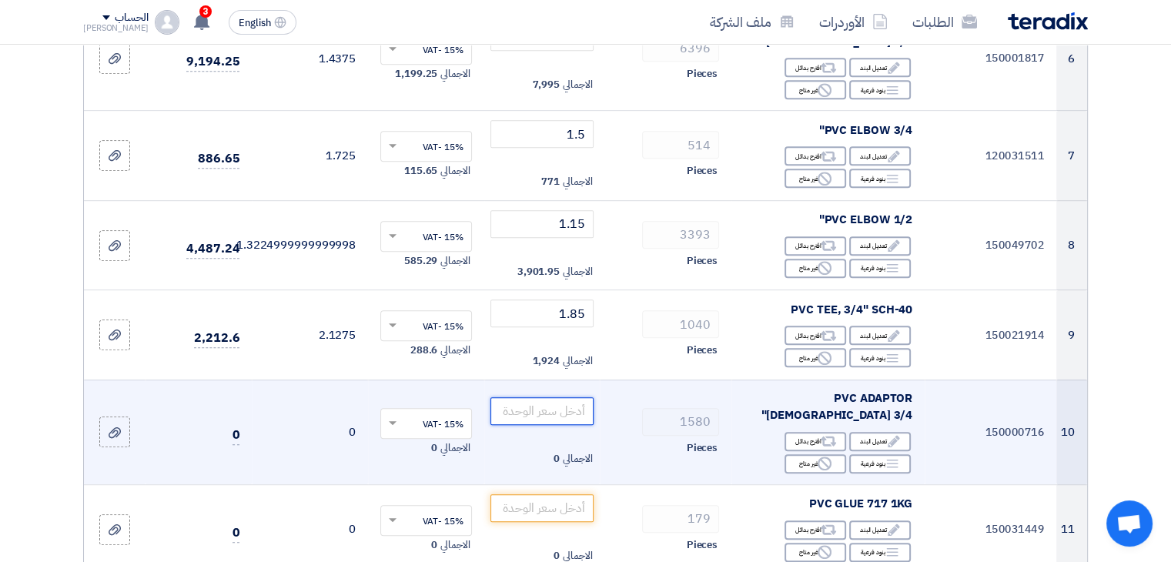
type input "2"
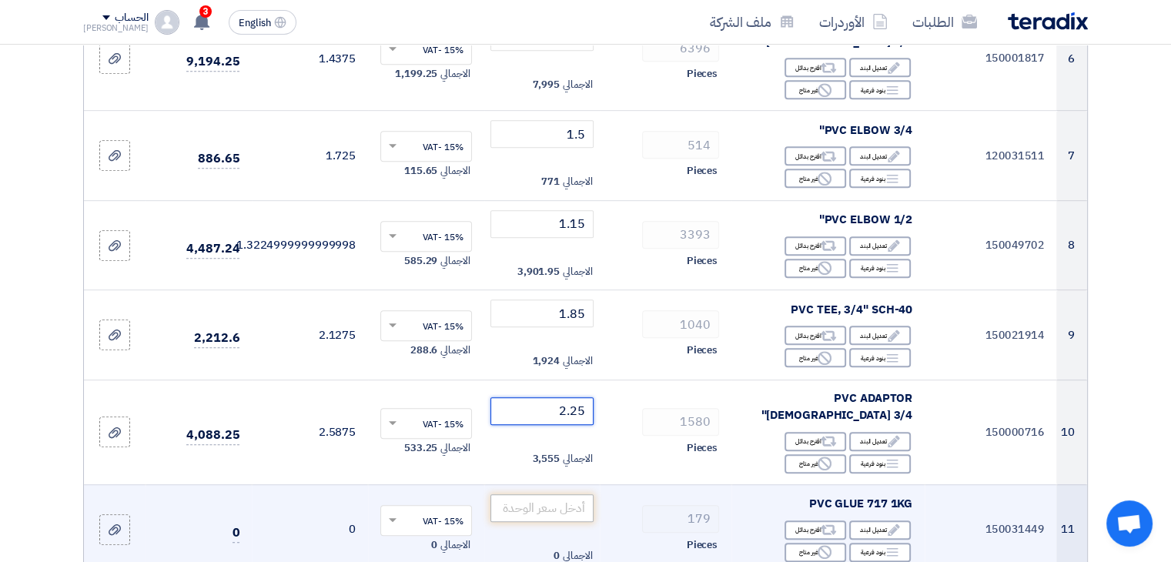
type input "2.25"
click at [558, 494] on input "number" at bounding box center [543, 508] width 104 height 28
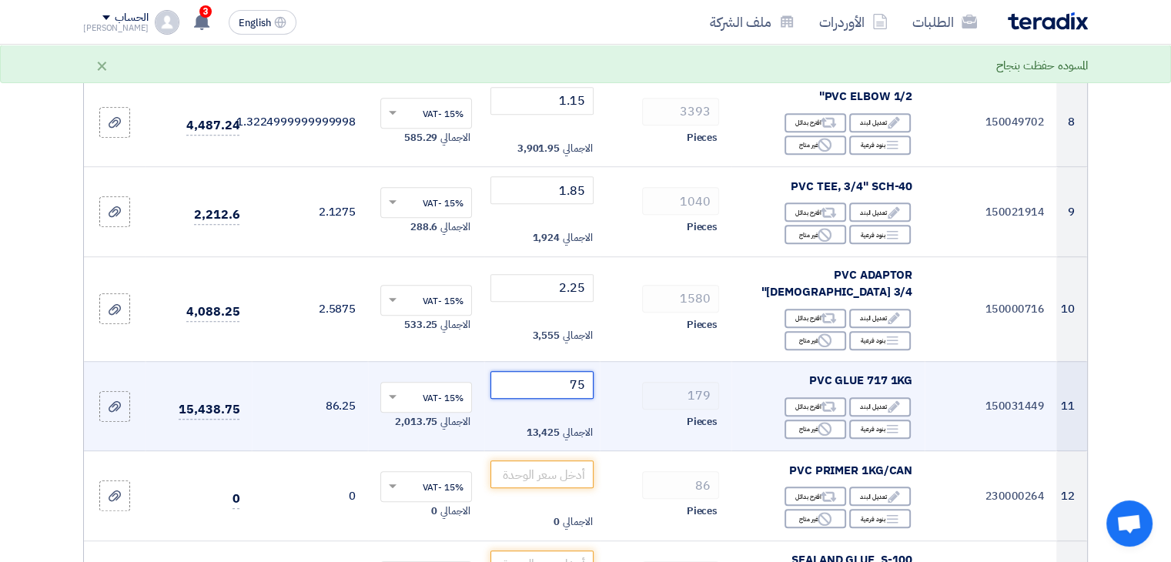
scroll to position [890, 0]
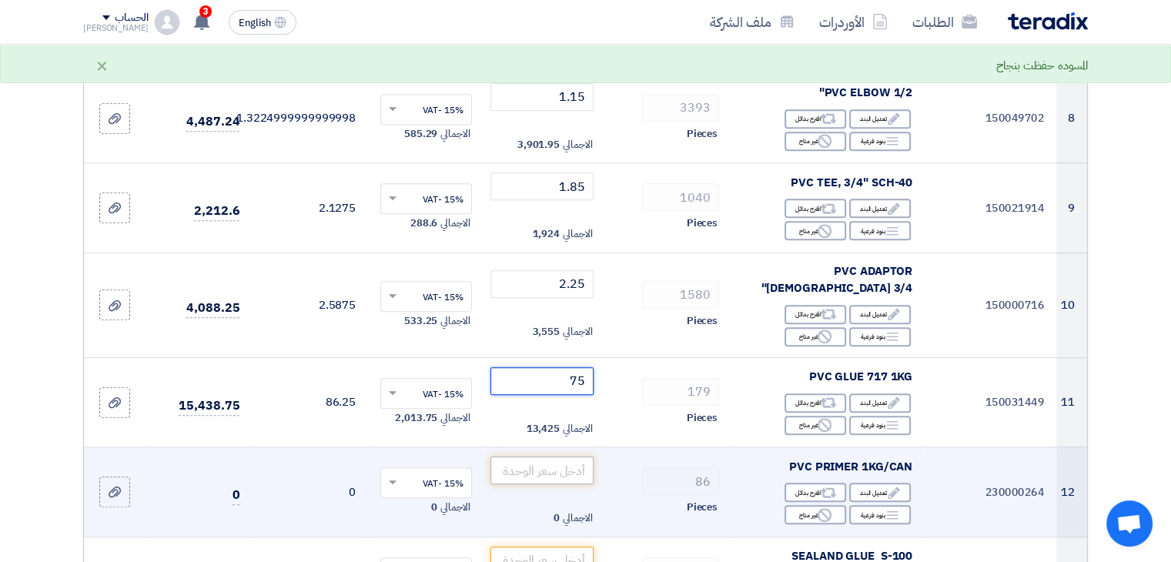
type input "75"
click at [568, 457] on input "number" at bounding box center [543, 471] width 104 height 28
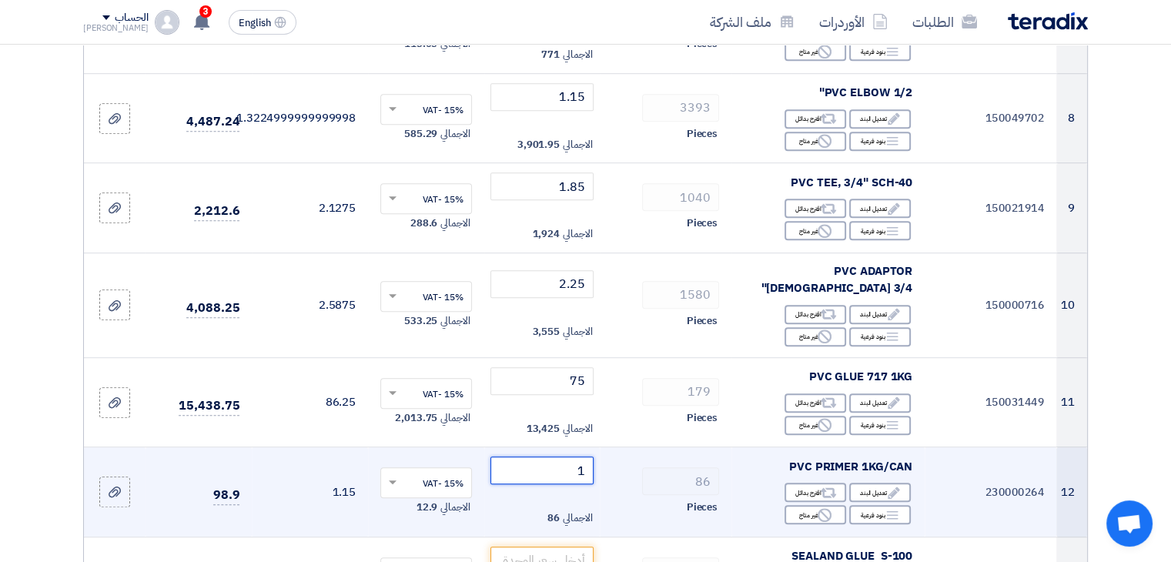
type input "19"
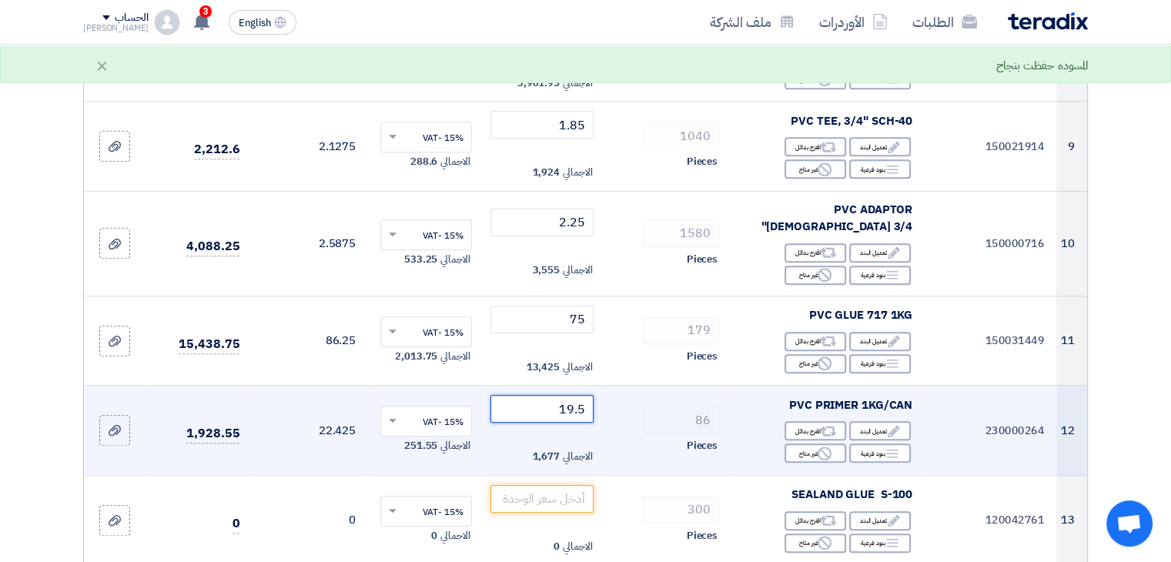
scroll to position [988, 0]
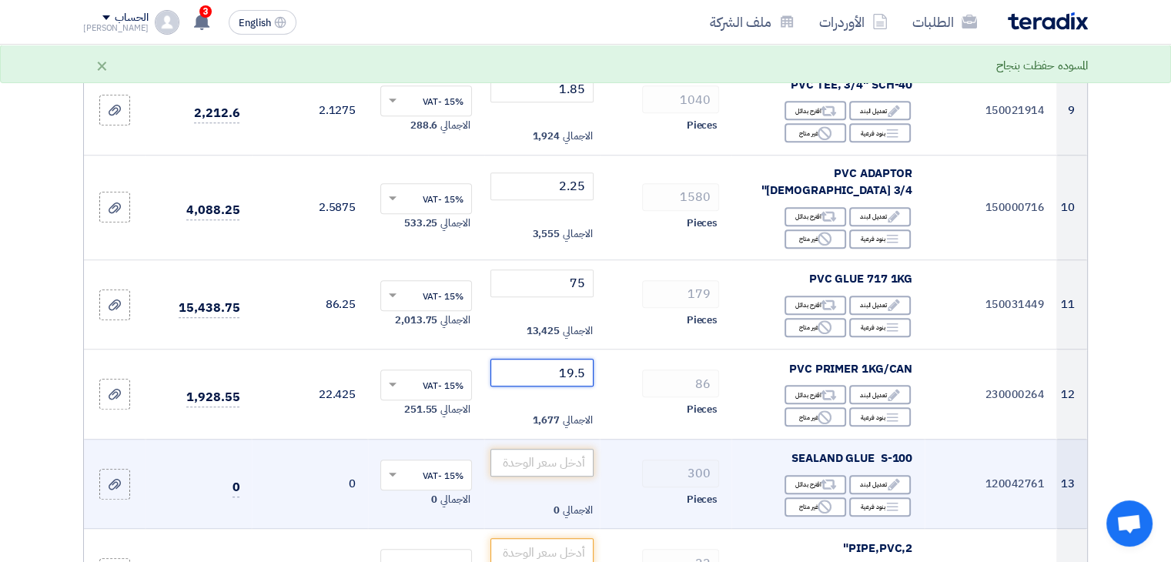
type input "19.5"
click at [556, 449] on input "number" at bounding box center [543, 463] width 104 height 28
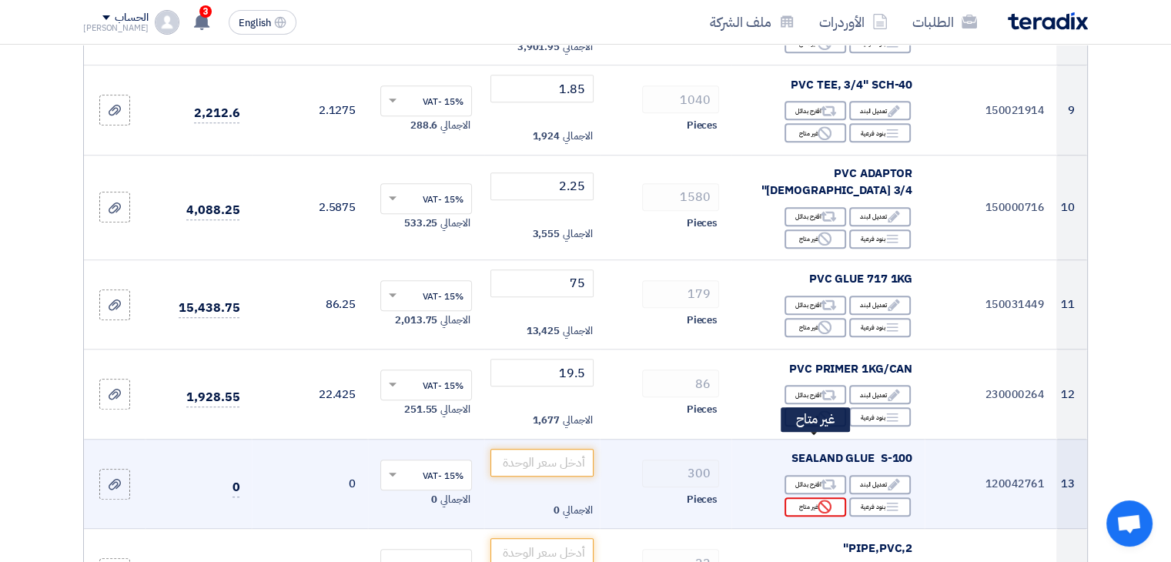
click at [827, 500] on icon "Reject" at bounding box center [825, 507] width 14 height 14
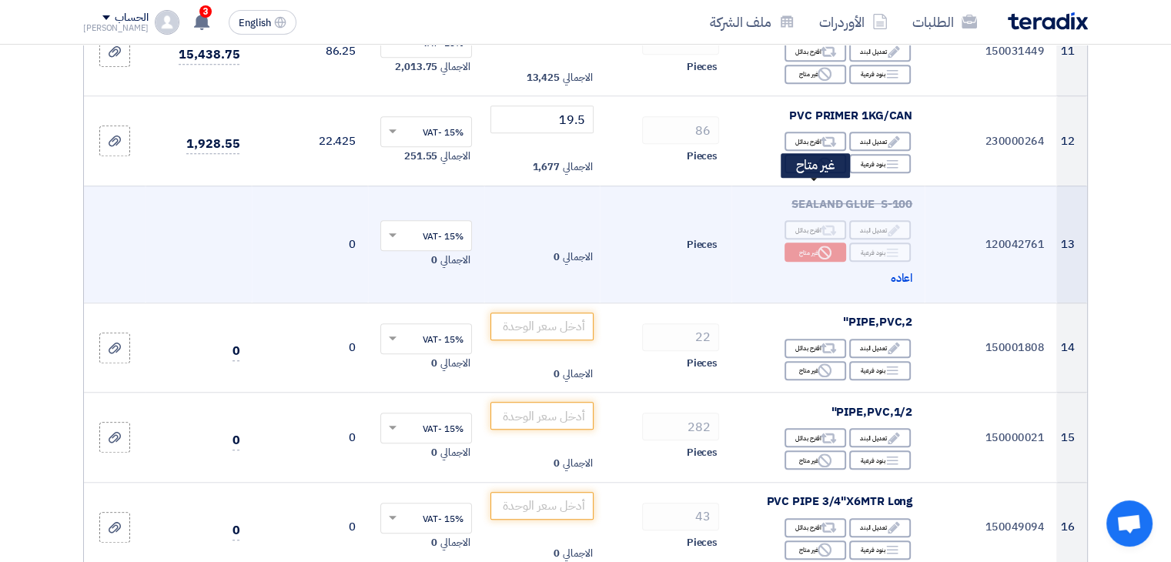
scroll to position [1245, 0]
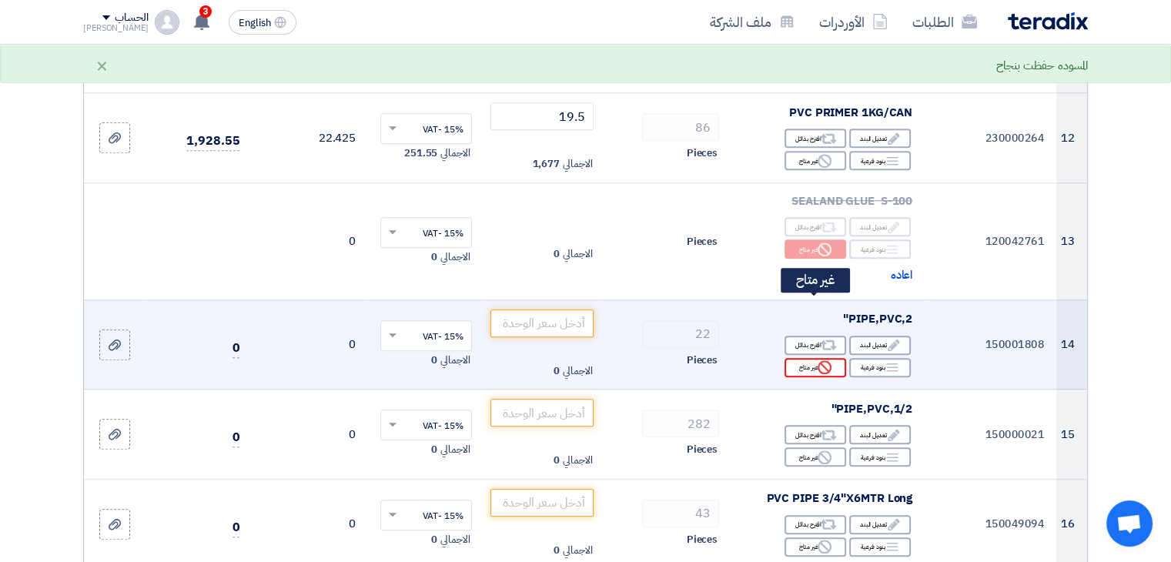
click at [830, 360] on use at bounding box center [825, 367] width 14 height 14
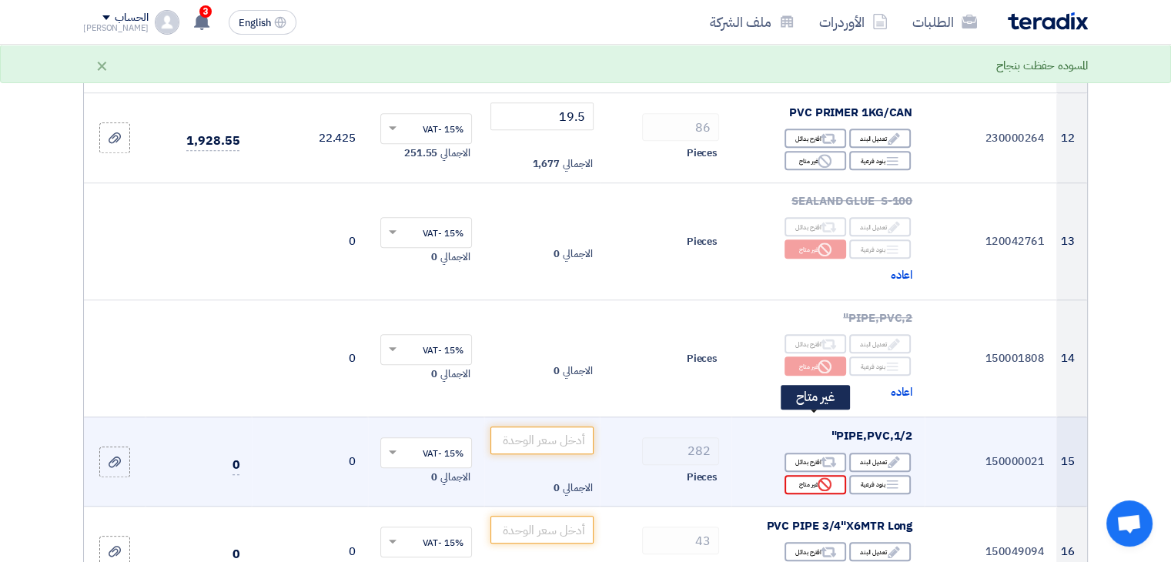
click at [816, 475] on div "Reject غير متاح" at bounding box center [816, 484] width 62 height 19
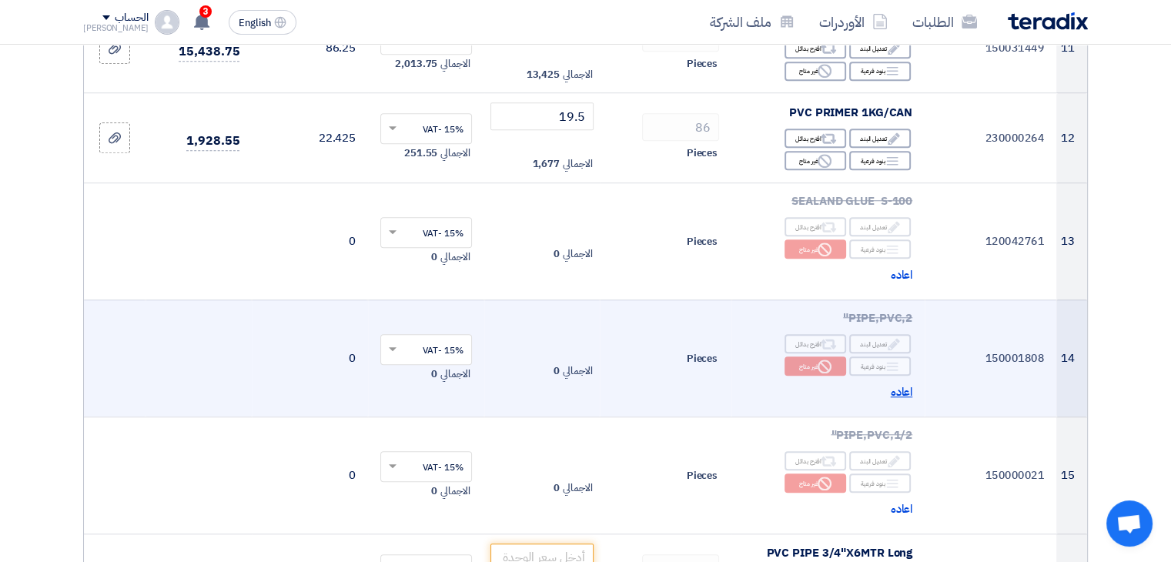
click at [902, 384] on span "اعاده" at bounding box center [902, 393] width 22 height 18
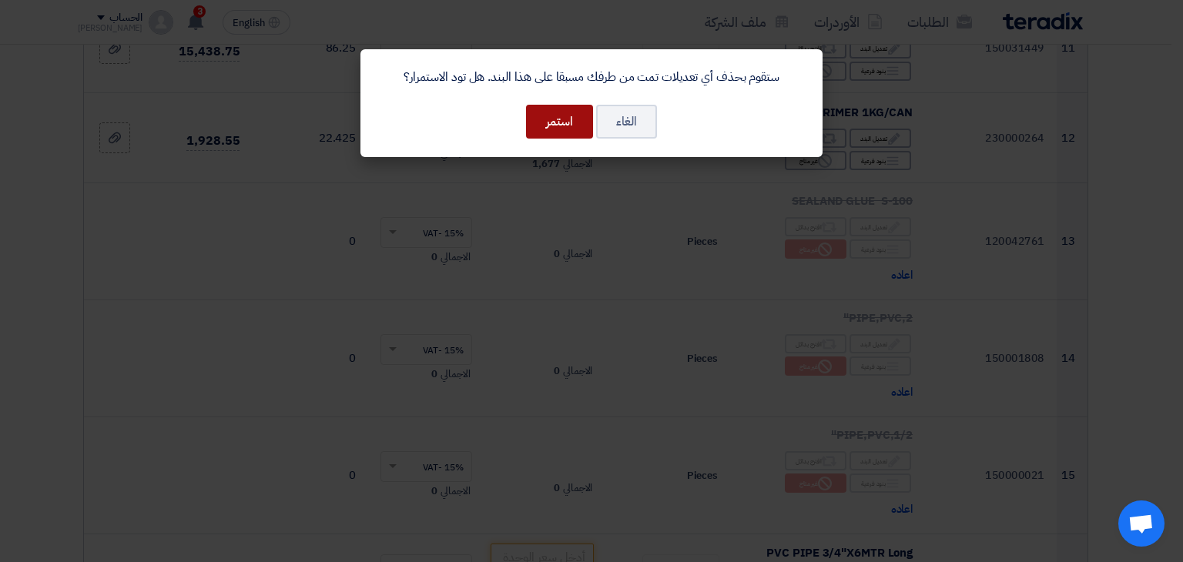
click at [567, 117] on button "استمر" at bounding box center [559, 122] width 67 height 34
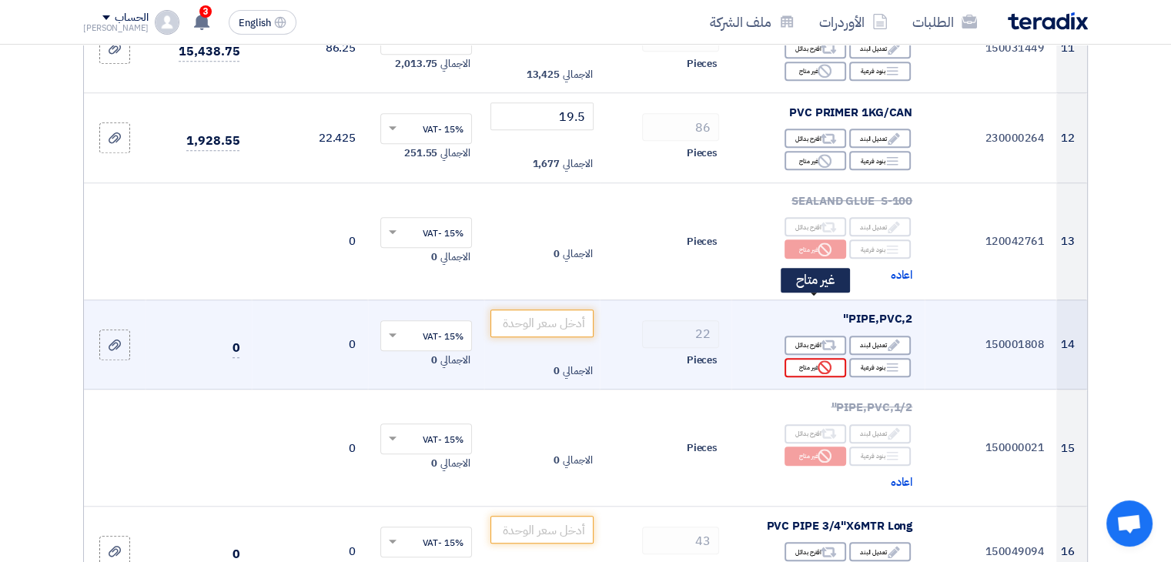
click at [820, 360] on icon "Reject" at bounding box center [825, 367] width 14 height 14
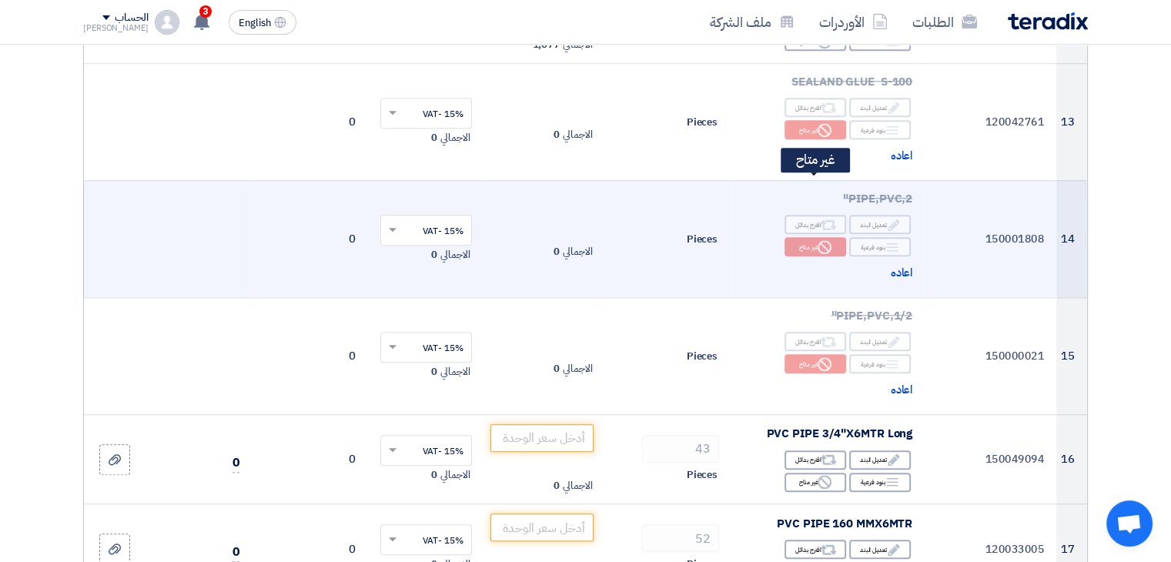
scroll to position [1377, 0]
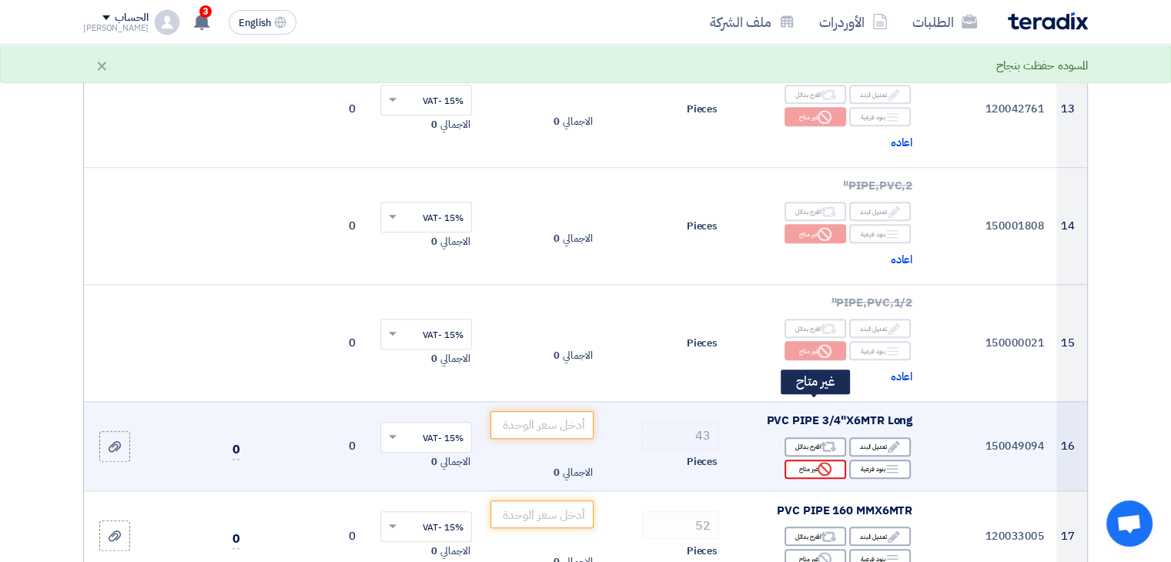
click at [830, 462] on use at bounding box center [825, 469] width 14 height 14
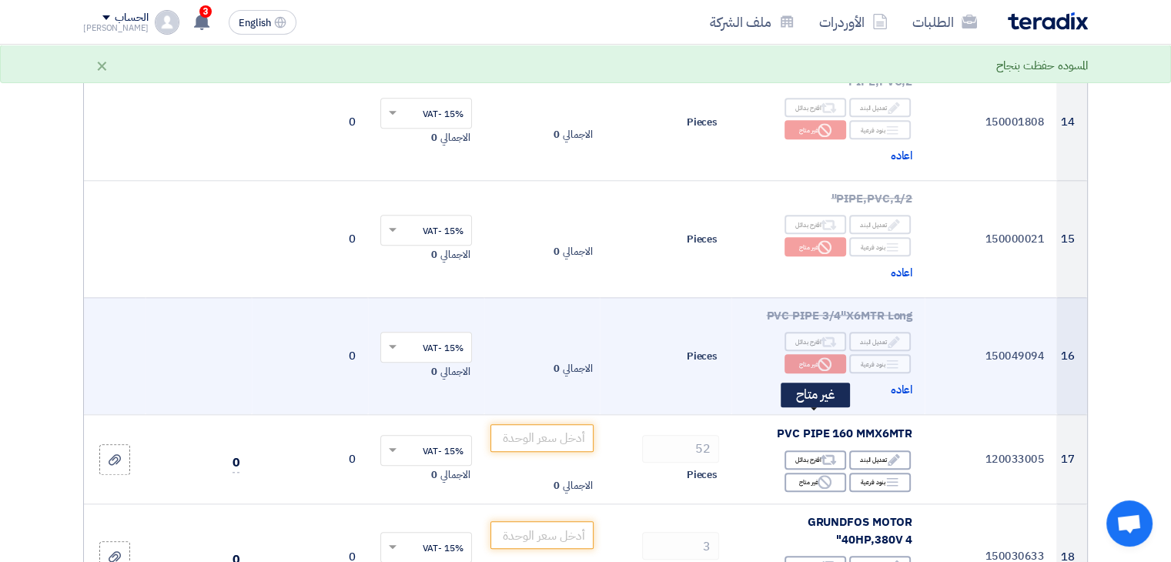
scroll to position [1503, 0]
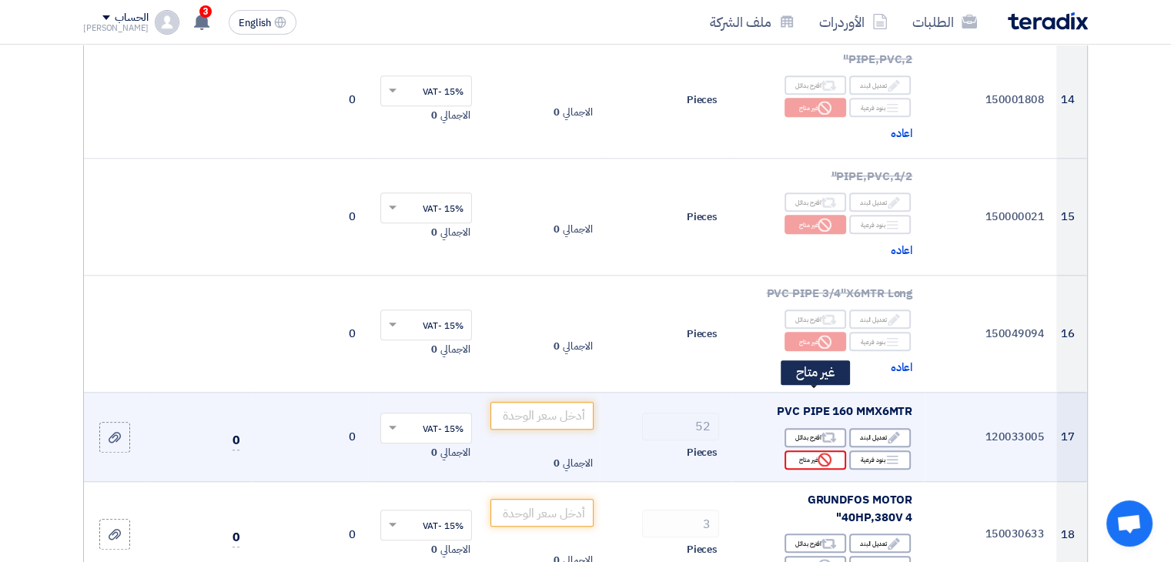
click at [819, 453] on use at bounding box center [825, 460] width 14 height 14
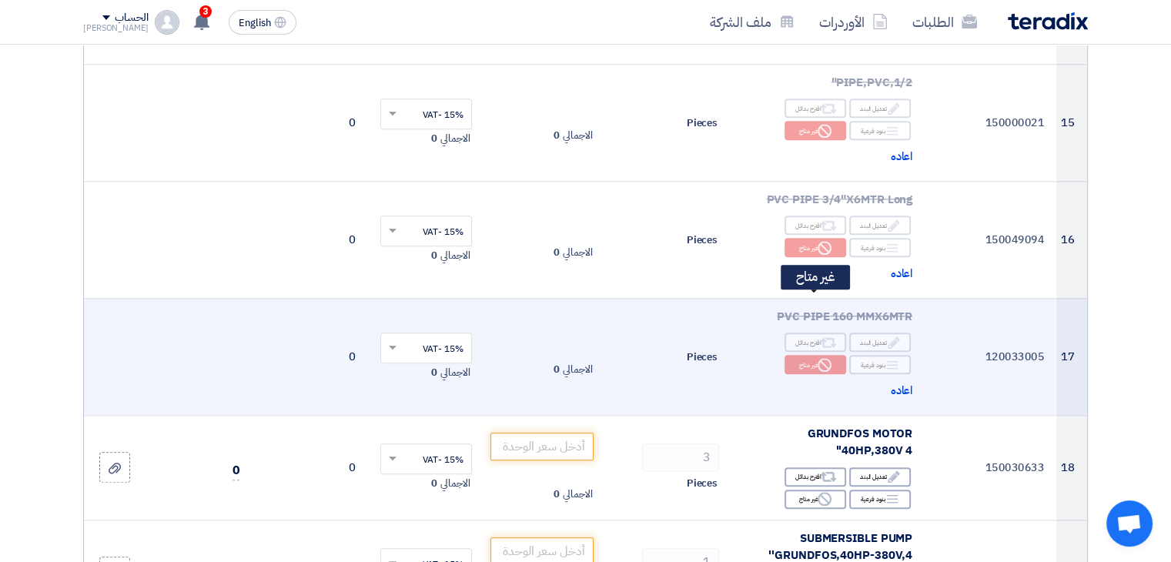
scroll to position [1605, 0]
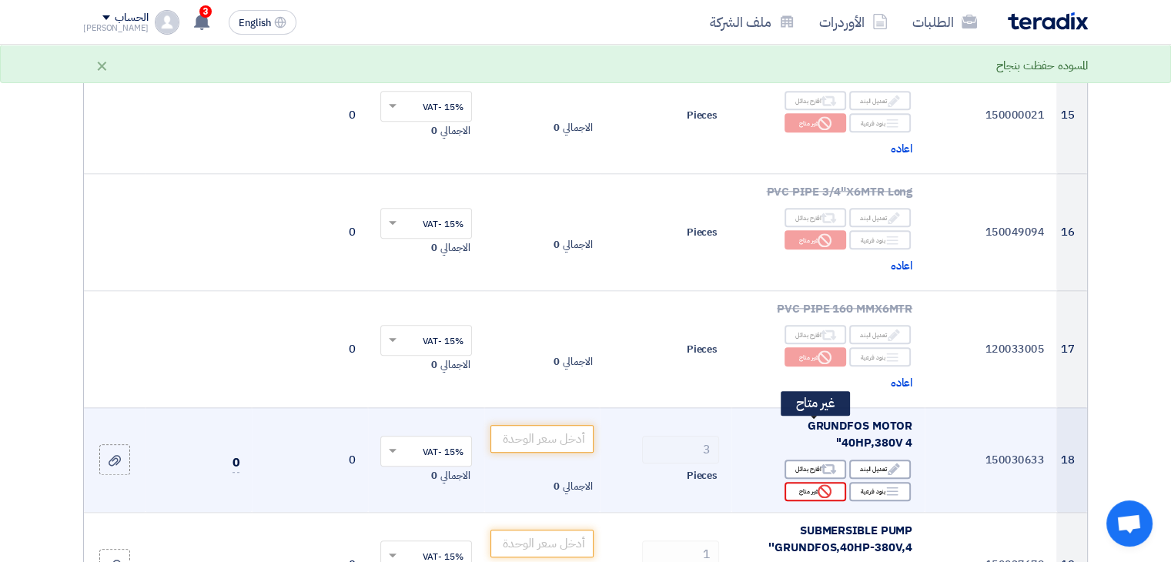
click at [818, 484] on icon "Reject" at bounding box center [825, 491] width 14 height 14
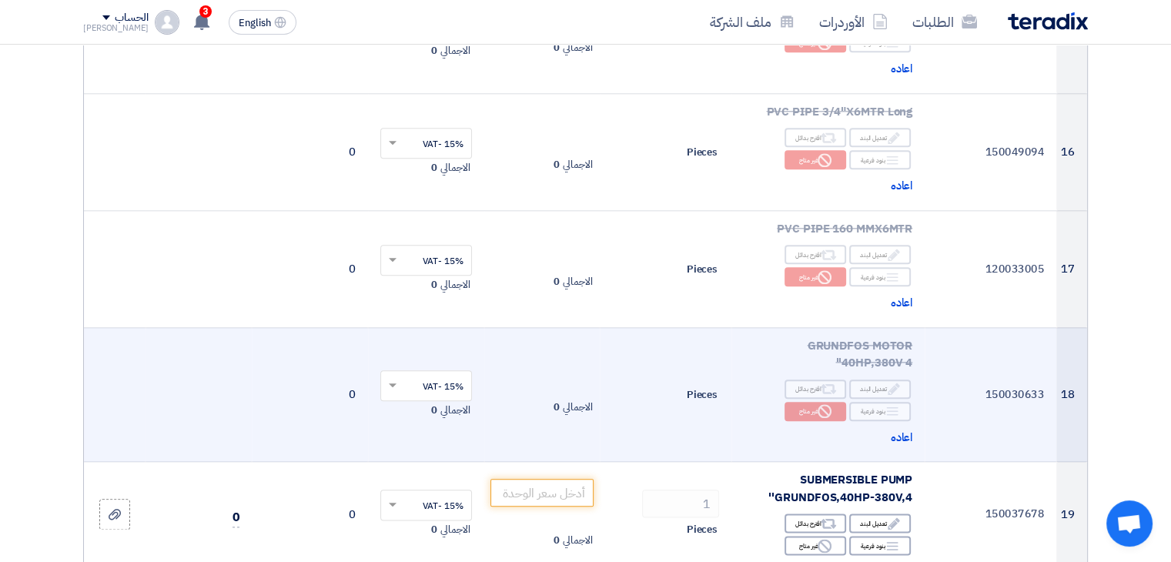
scroll to position [1687, 0]
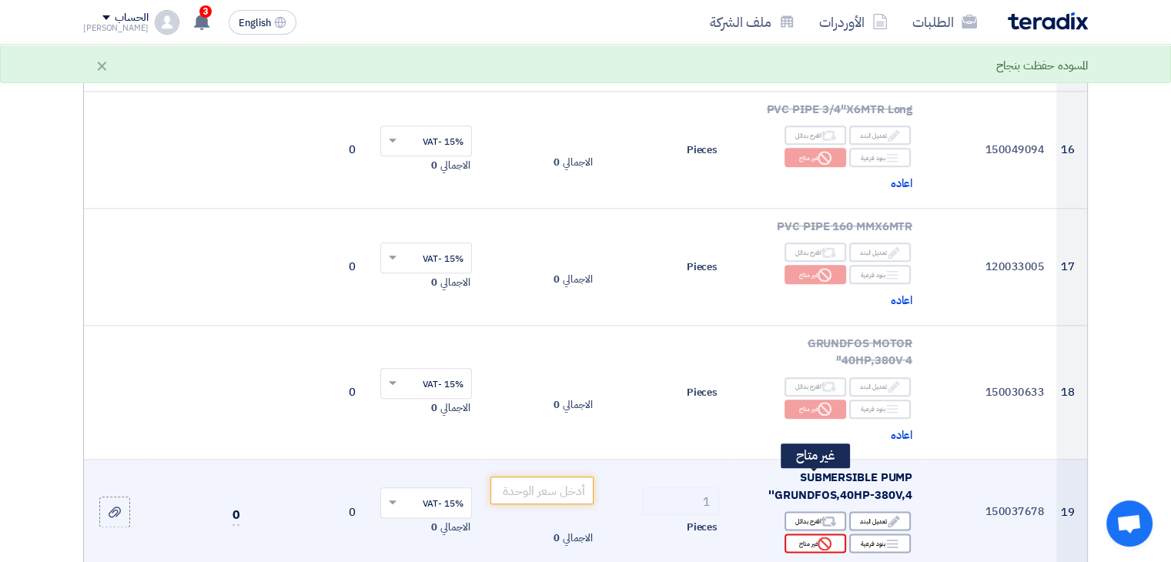
click at [813, 534] on div "Reject غير متاح" at bounding box center [816, 543] width 62 height 19
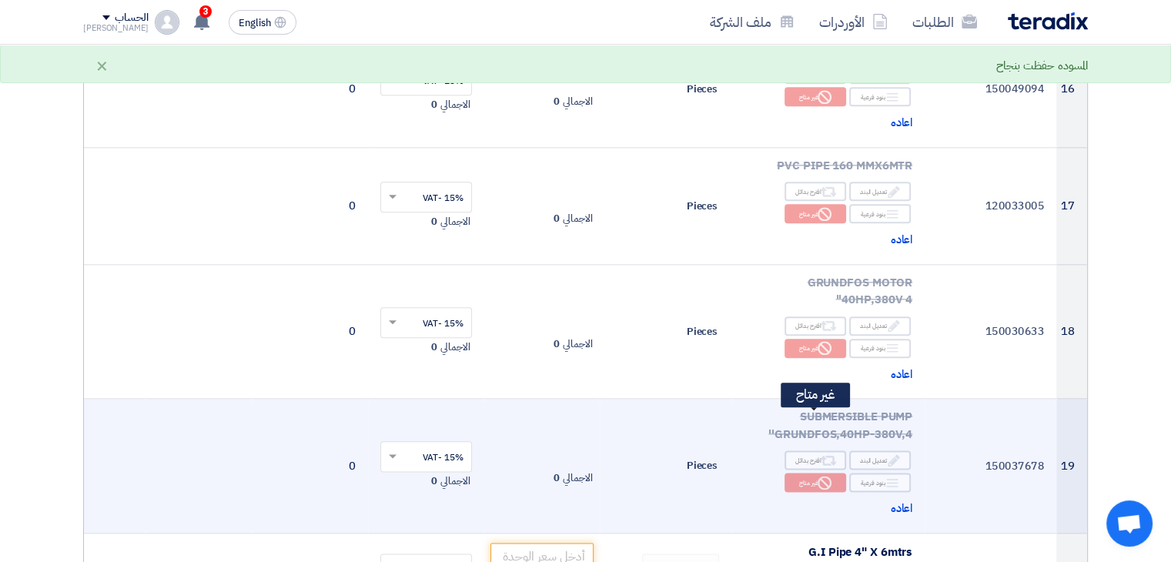
scroll to position [1816, 0]
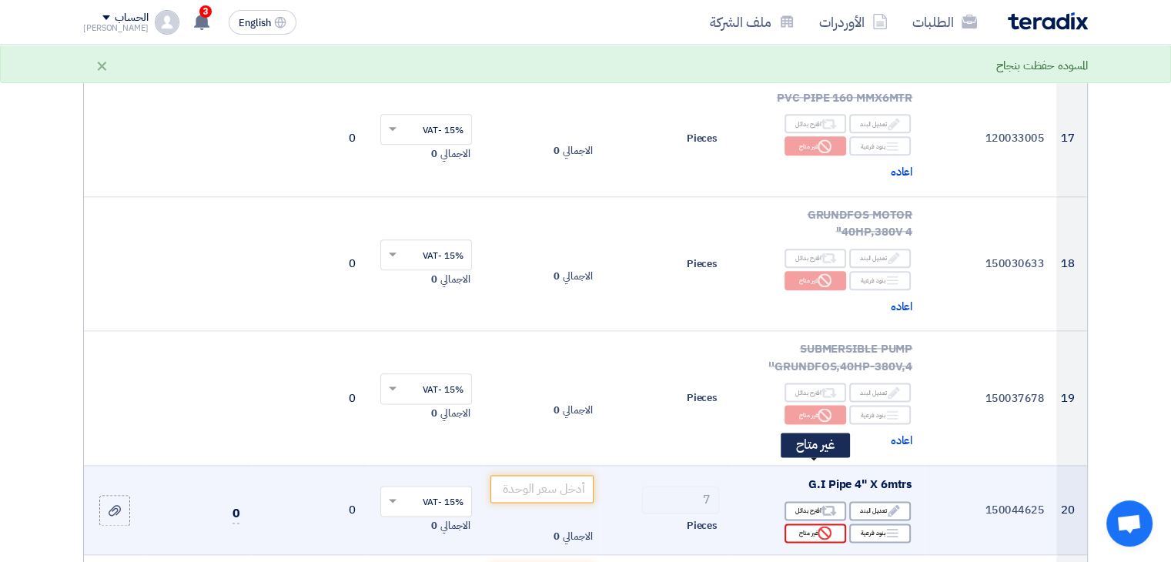
click at [823, 526] on icon "Reject" at bounding box center [825, 533] width 14 height 14
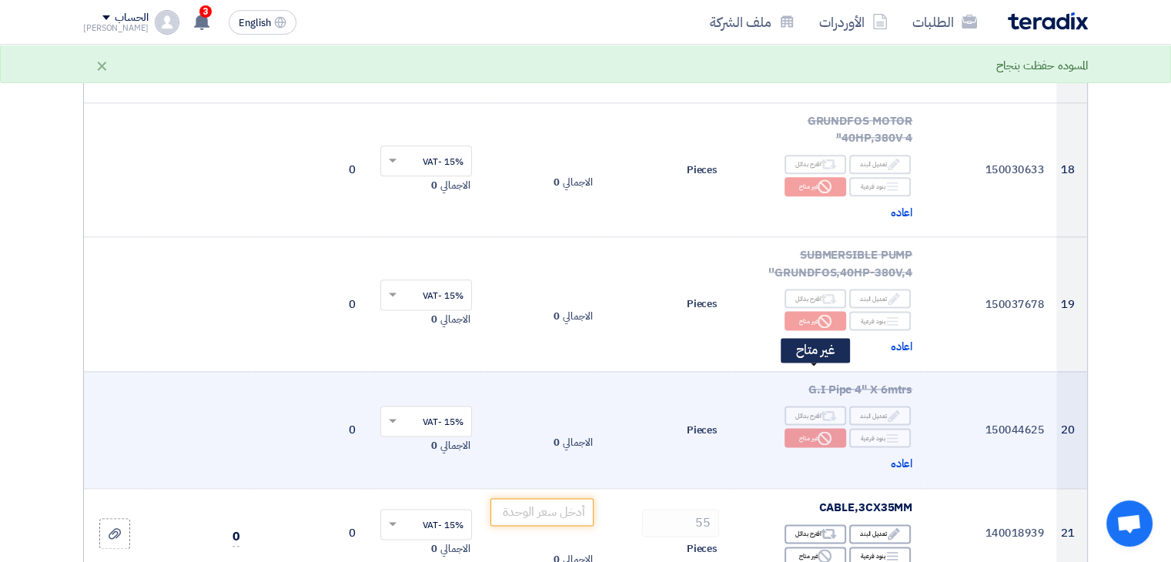
scroll to position [1928, 0]
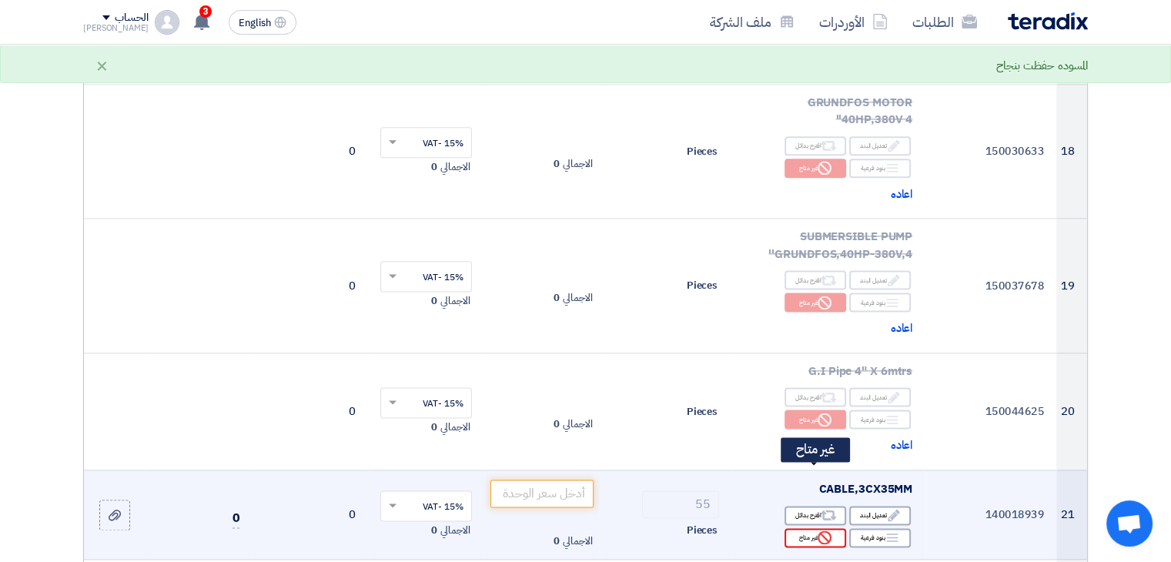
click at [816, 528] on div "Reject غير متاح" at bounding box center [816, 537] width 62 height 19
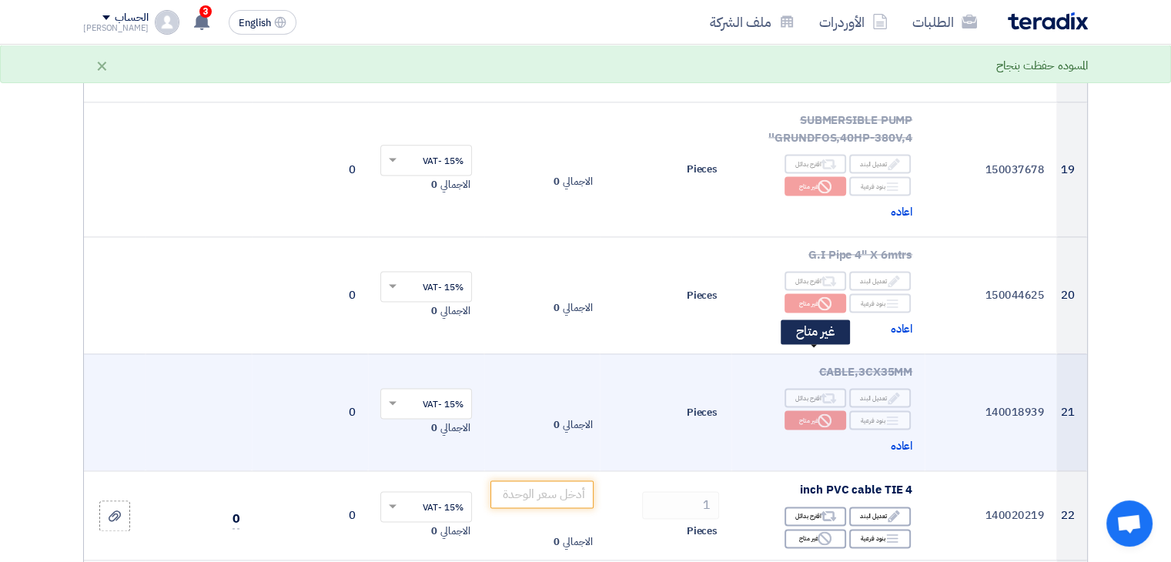
scroll to position [2073, 0]
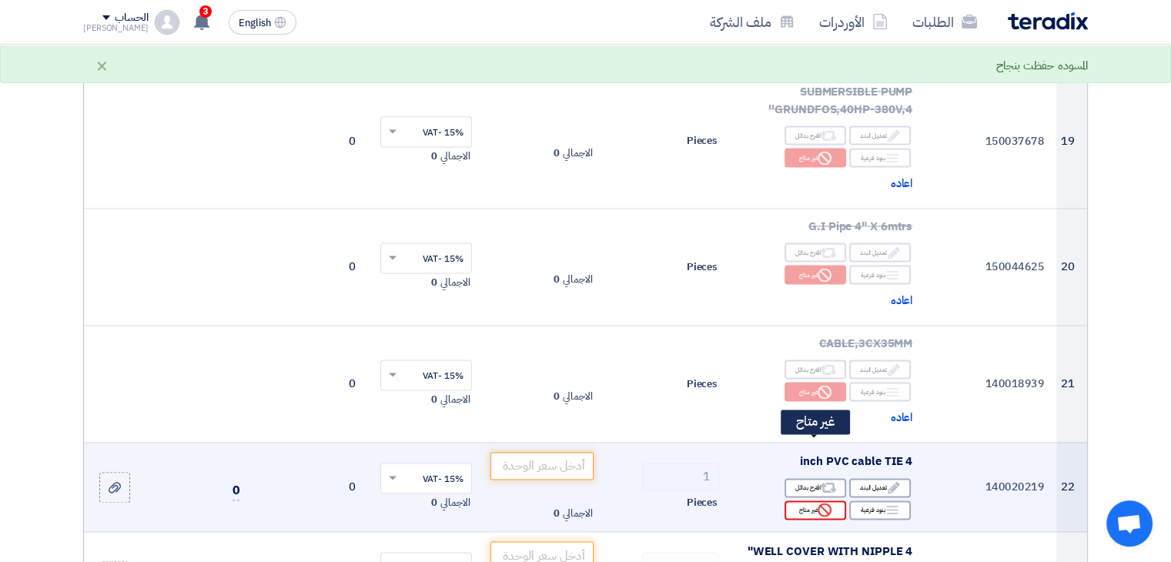
click at [818, 503] on icon "Reject" at bounding box center [825, 510] width 14 height 14
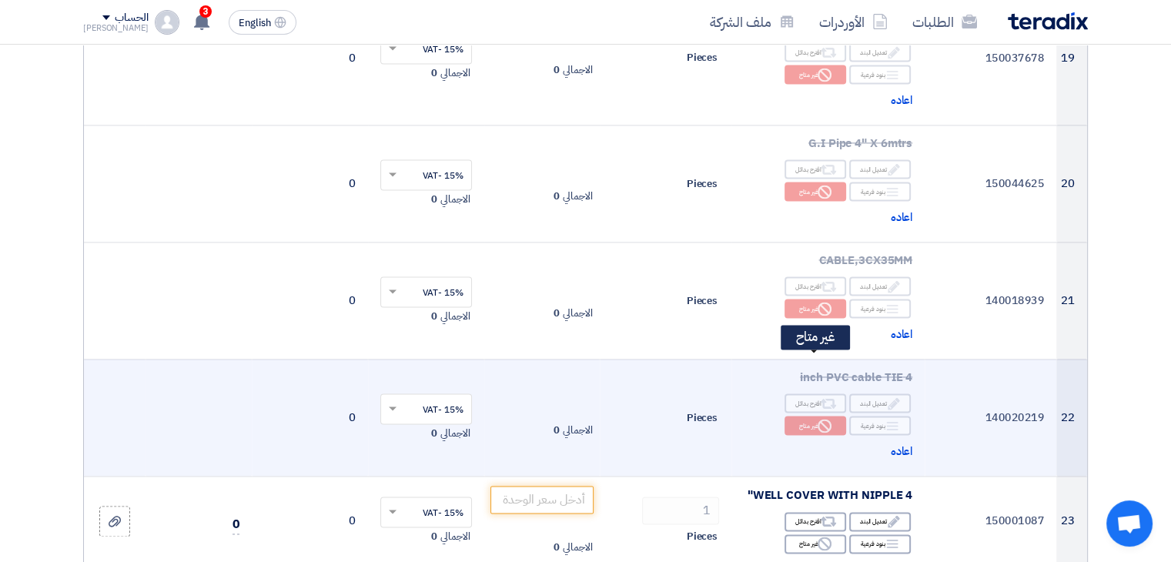
scroll to position [2187, 0]
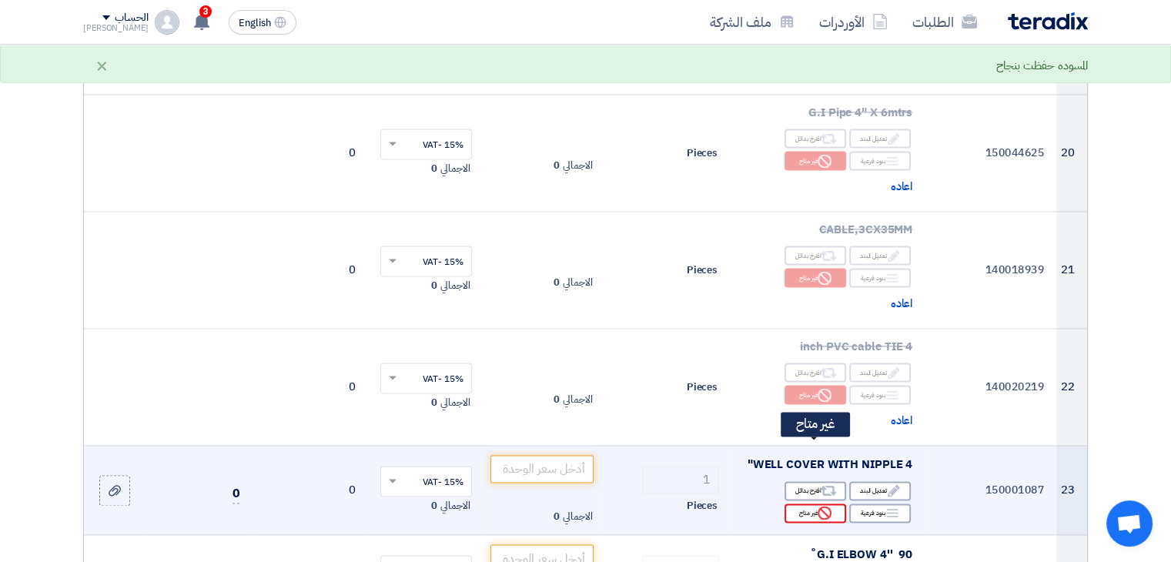
click at [813, 504] on div "Reject غير متاح" at bounding box center [816, 513] width 62 height 19
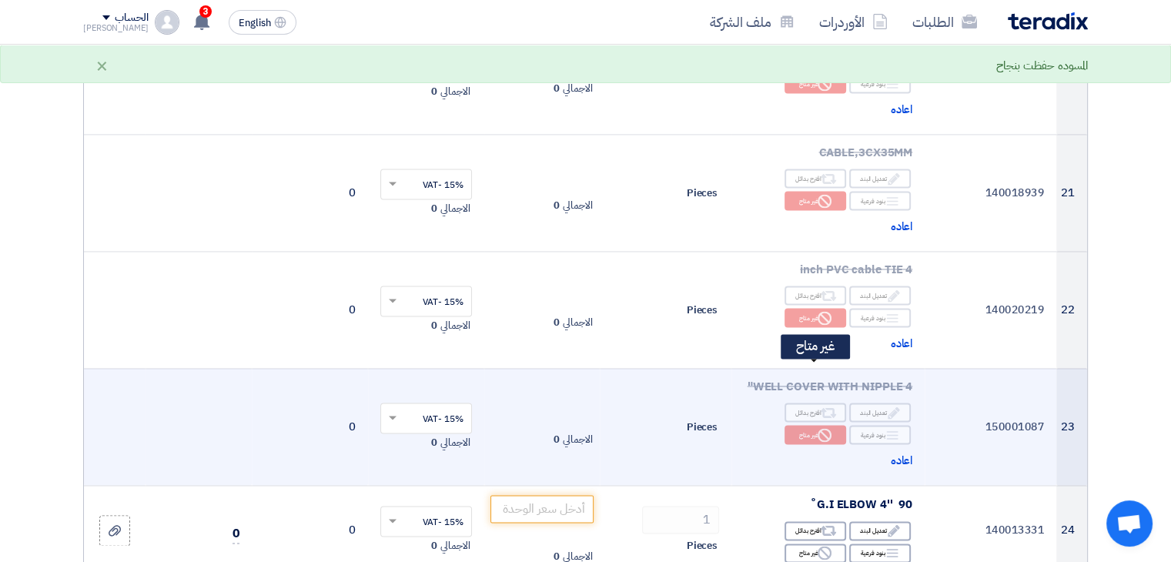
scroll to position [2307, 0]
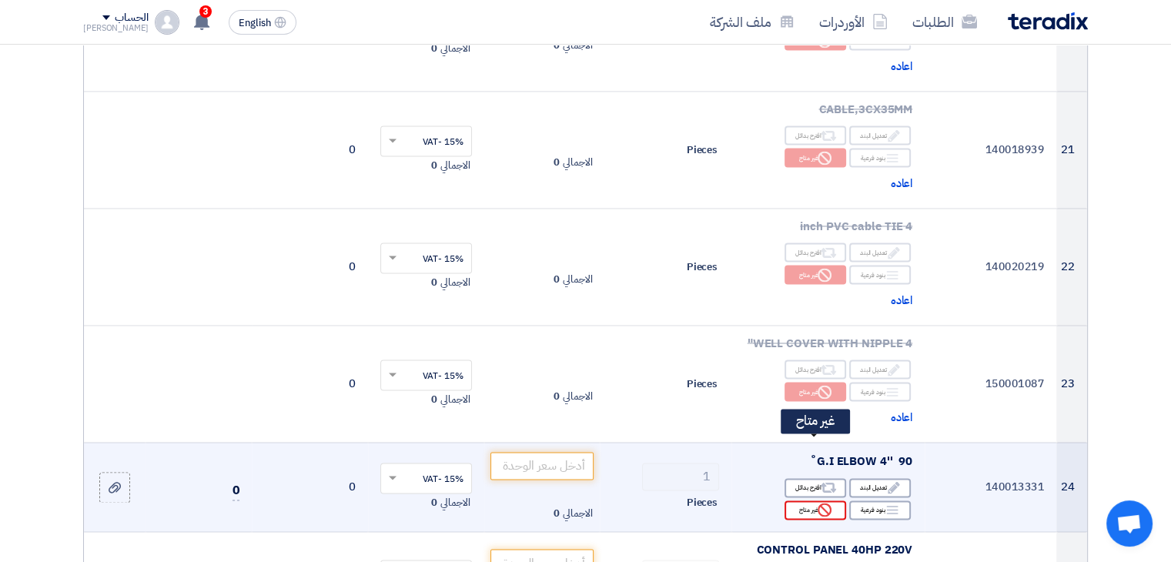
click at [804, 501] on div "Reject غير متاح" at bounding box center [816, 510] width 62 height 19
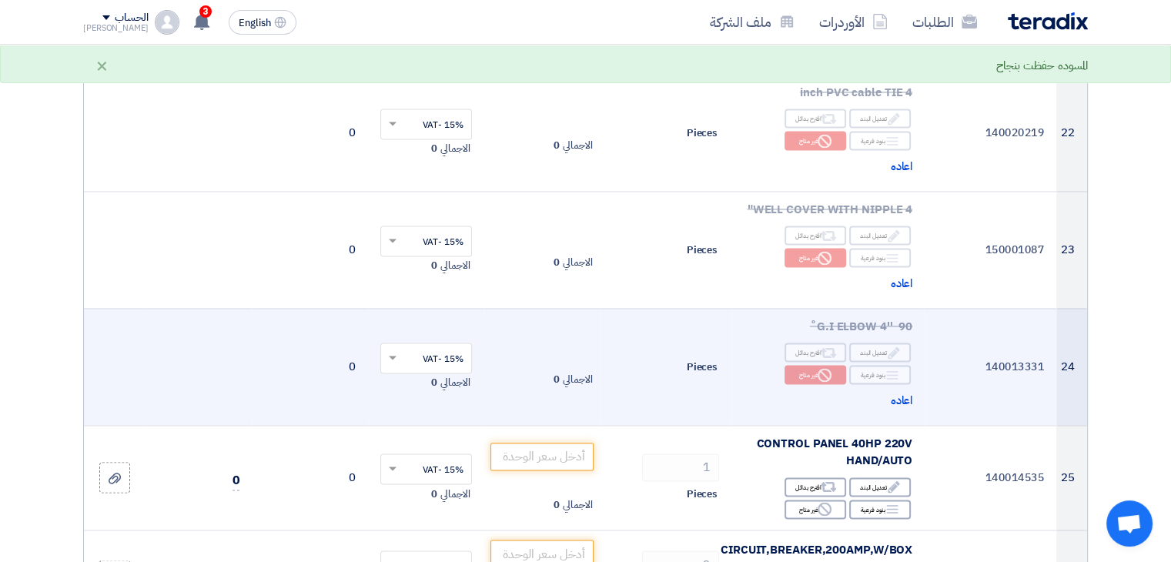
scroll to position [2446, 0]
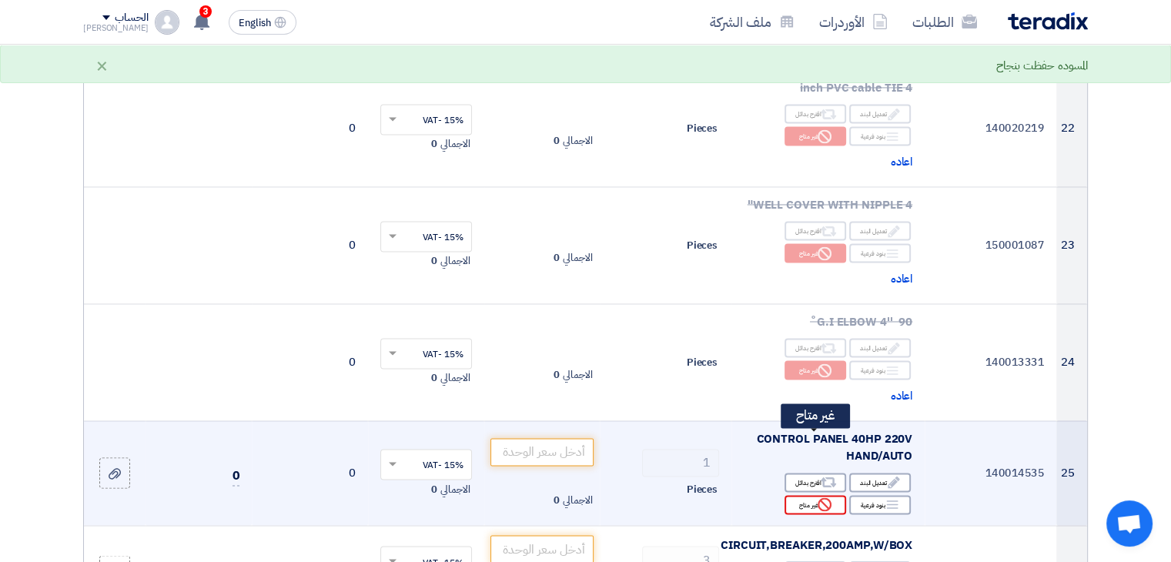
click at [826, 498] on icon "Reject" at bounding box center [825, 505] width 14 height 14
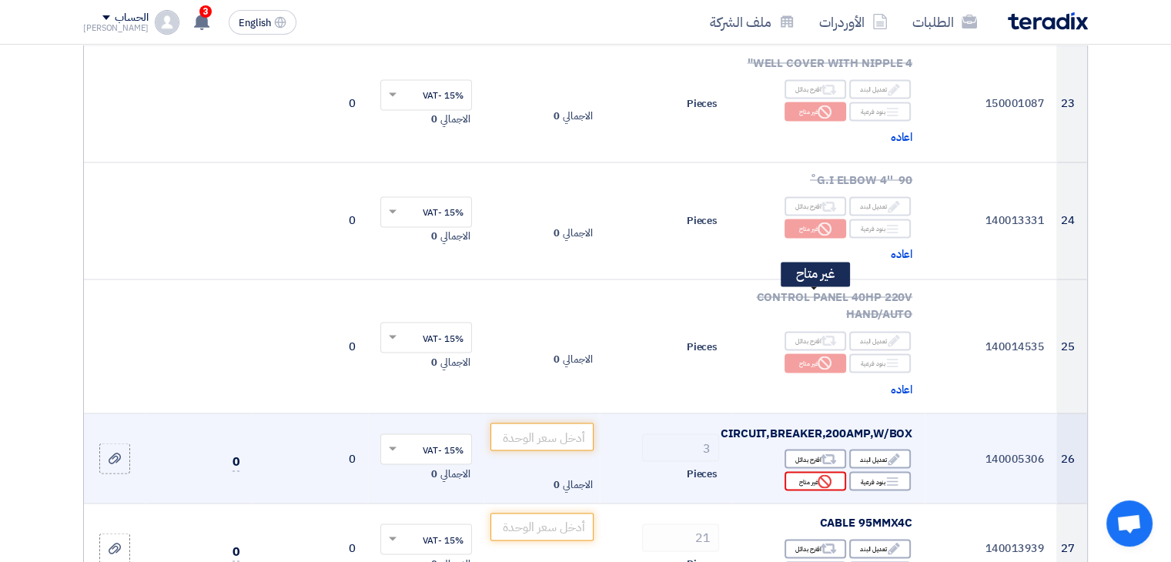
scroll to position [2590, 0]
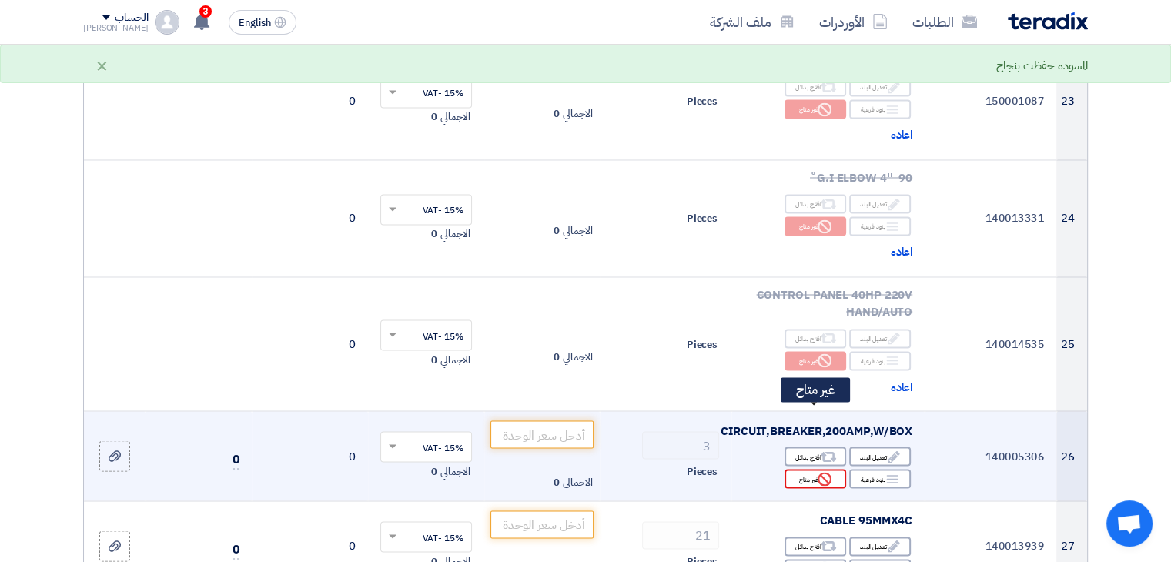
click at [816, 469] on div "Reject غير متاح" at bounding box center [816, 478] width 62 height 19
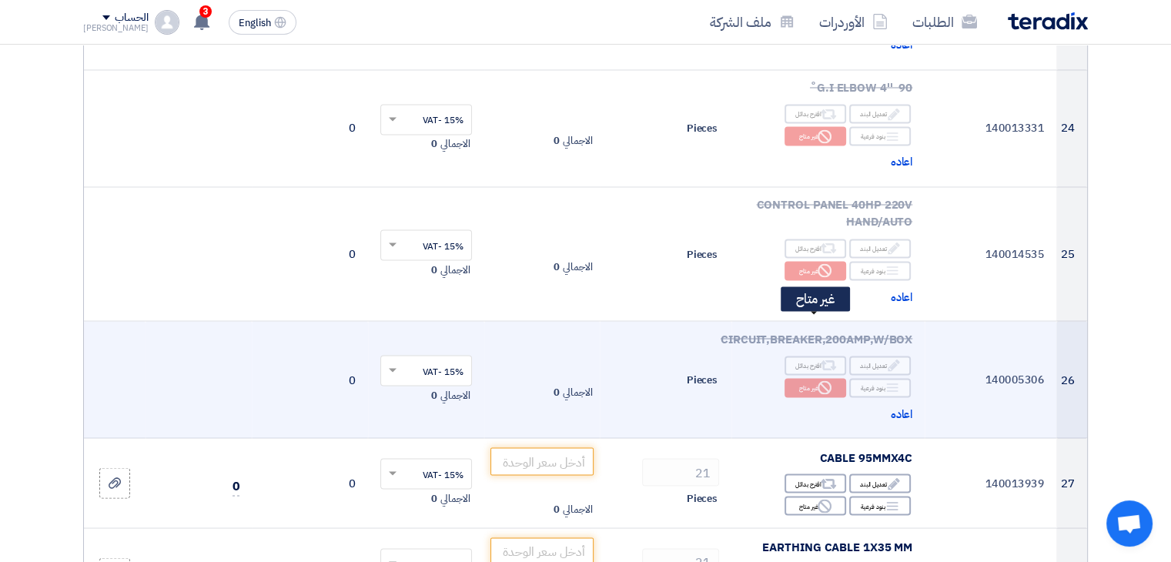
scroll to position [2692, 0]
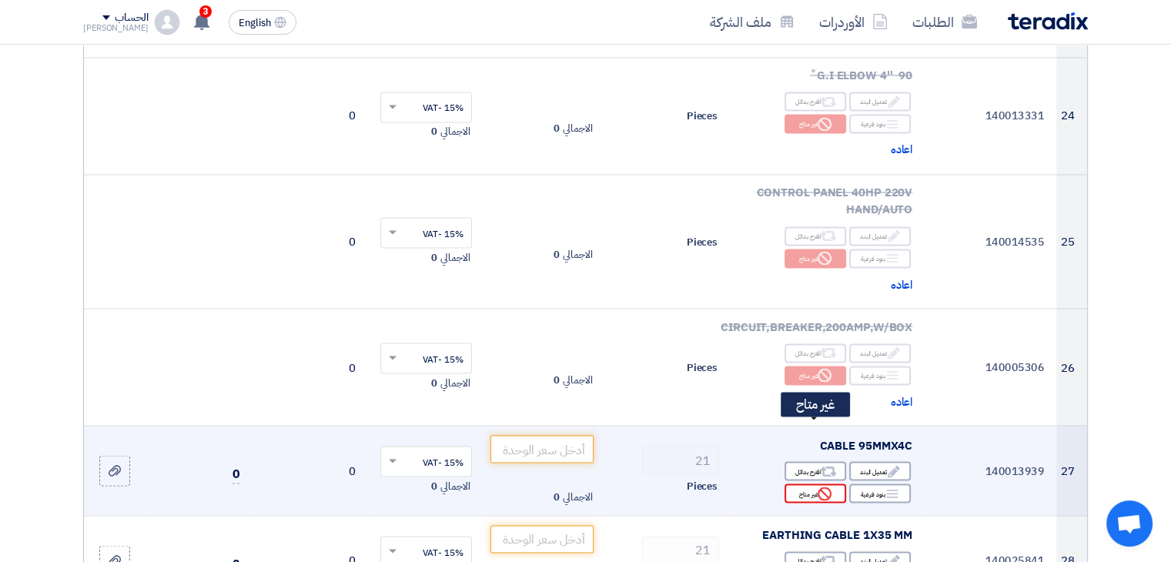
click at [823, 487] on use at bounding box center [825, 494] width 14 height 14
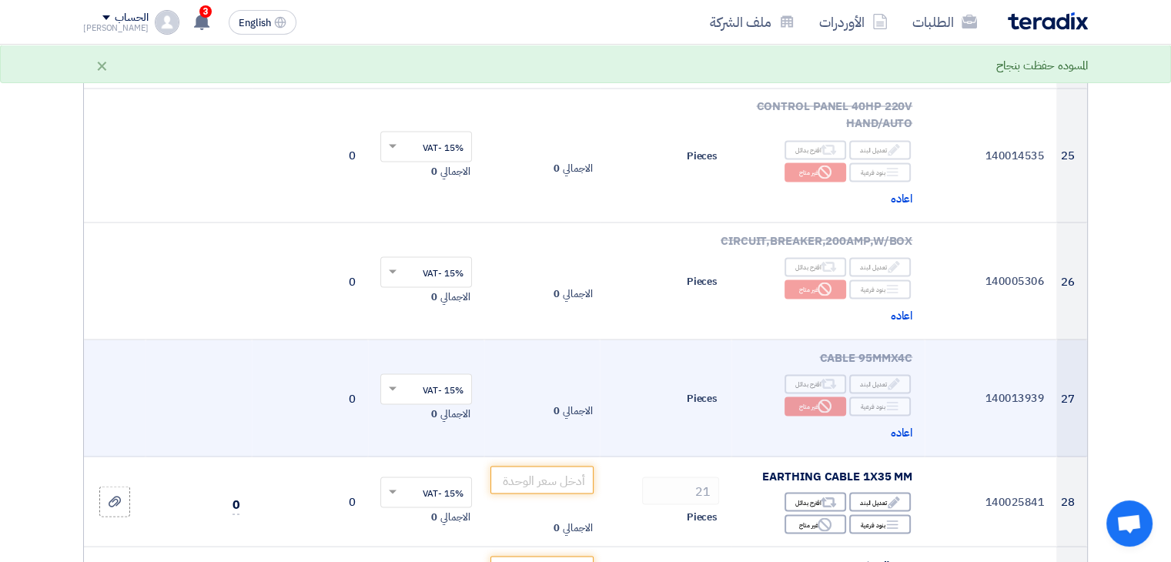
scroll to position [2803, 0]
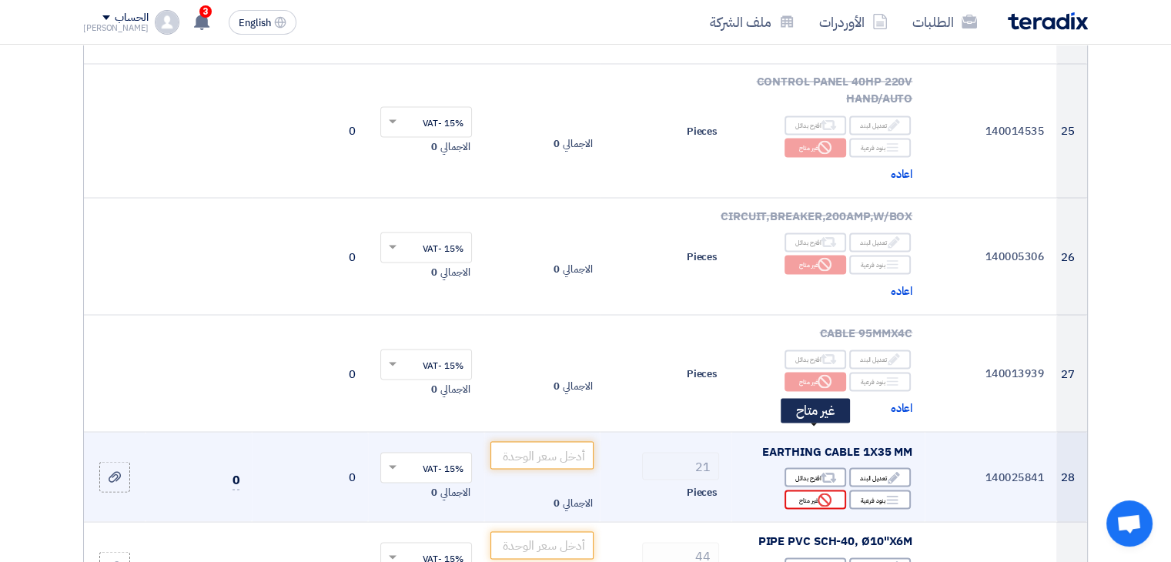
click at [810, 490] on div "Reject غير متاح" at bounding box center [816, 499] width 62 height 19
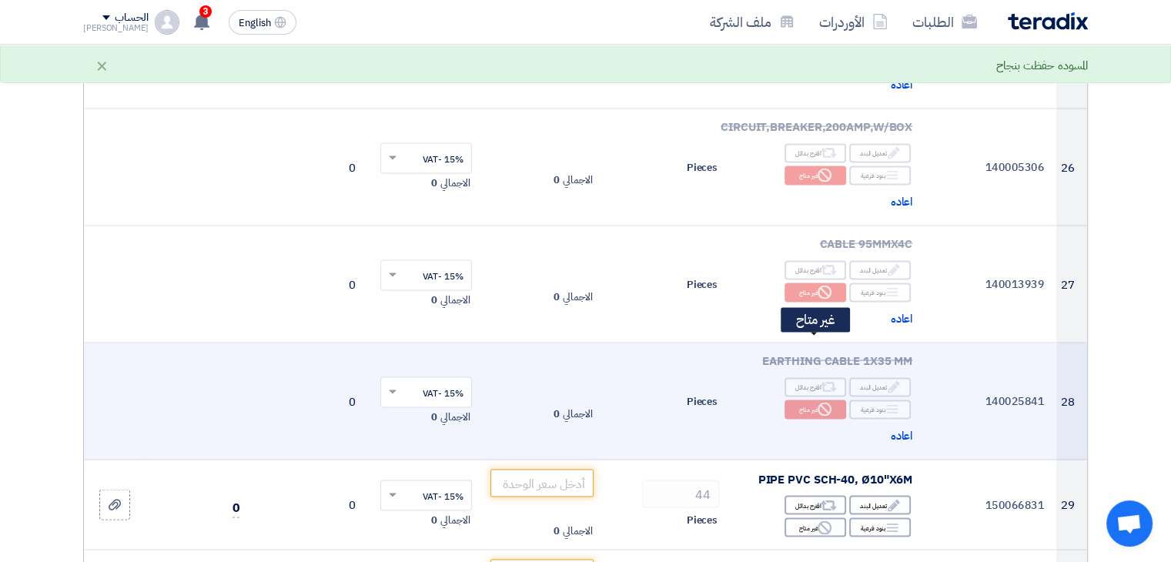
scroll to position [2911, 0]
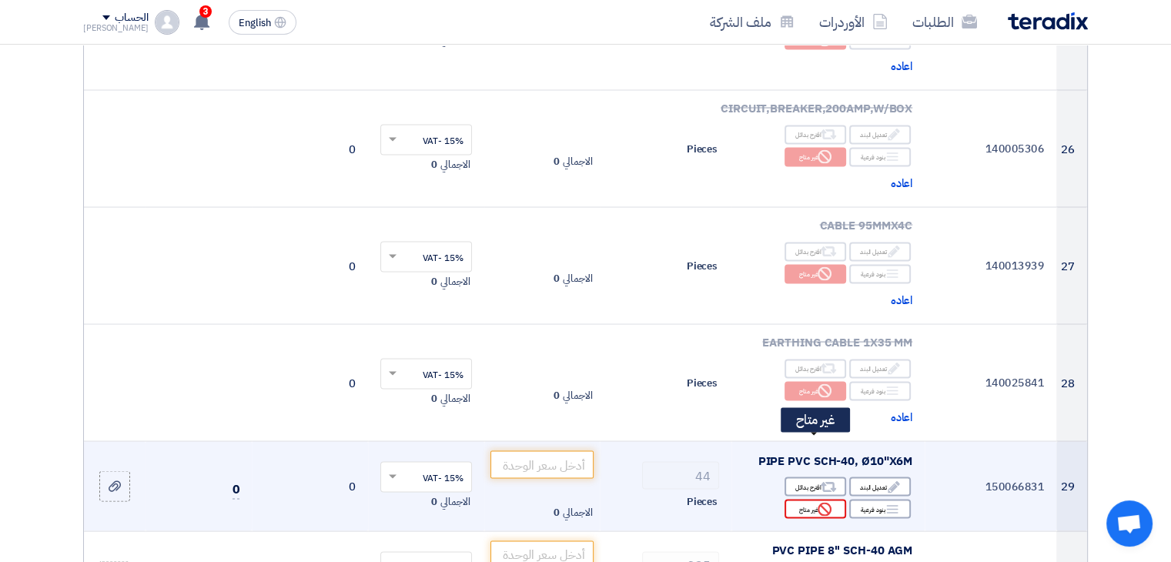
click at [823, 502] on icon "Reject" at bounding box center [825, 509] width 14 height 14
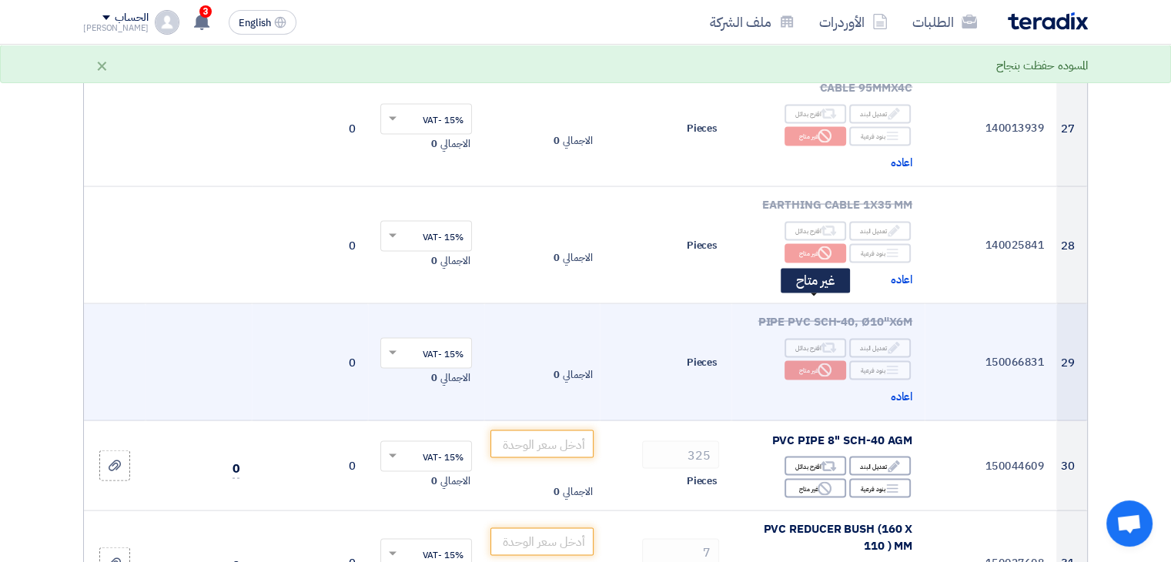
scroll to position [3051, 0]
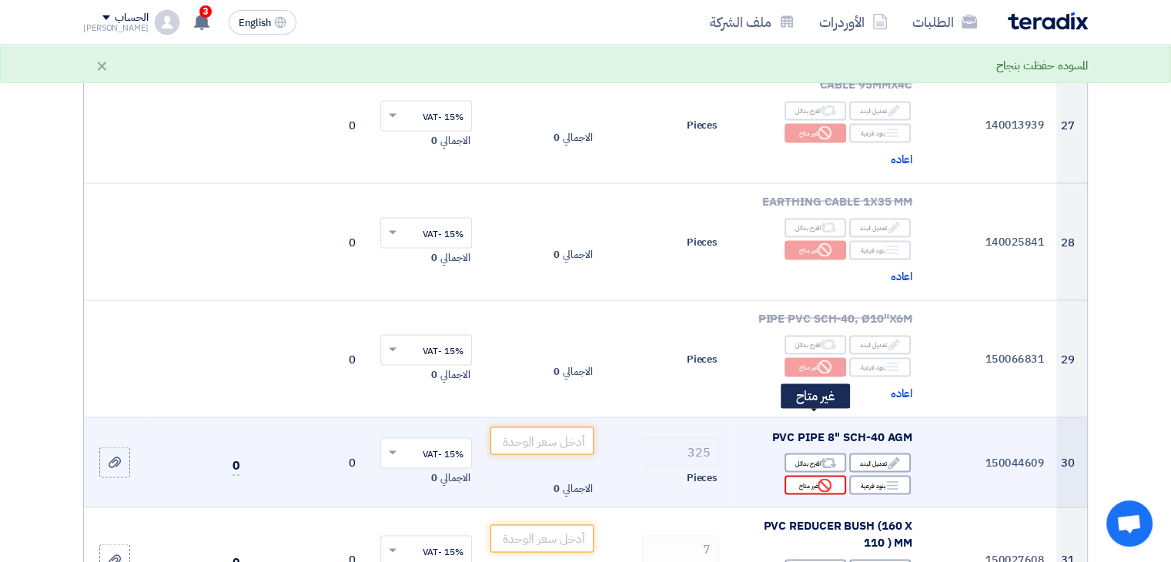
click at [819, 479] on use at bounding box center [825, 486] width 14 height 14
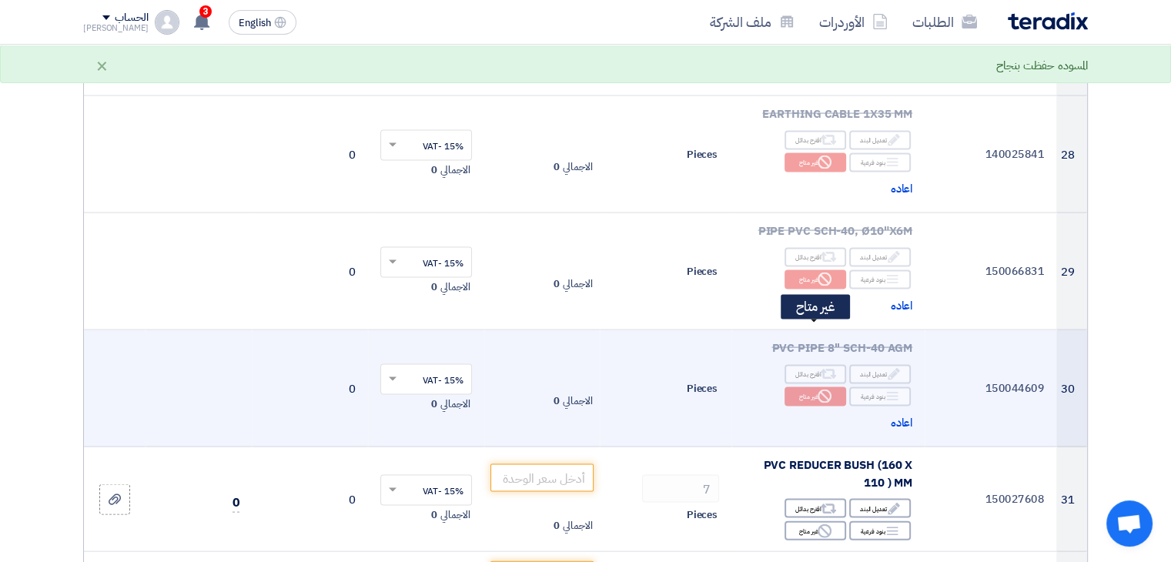
scroll to position [3154, 0]
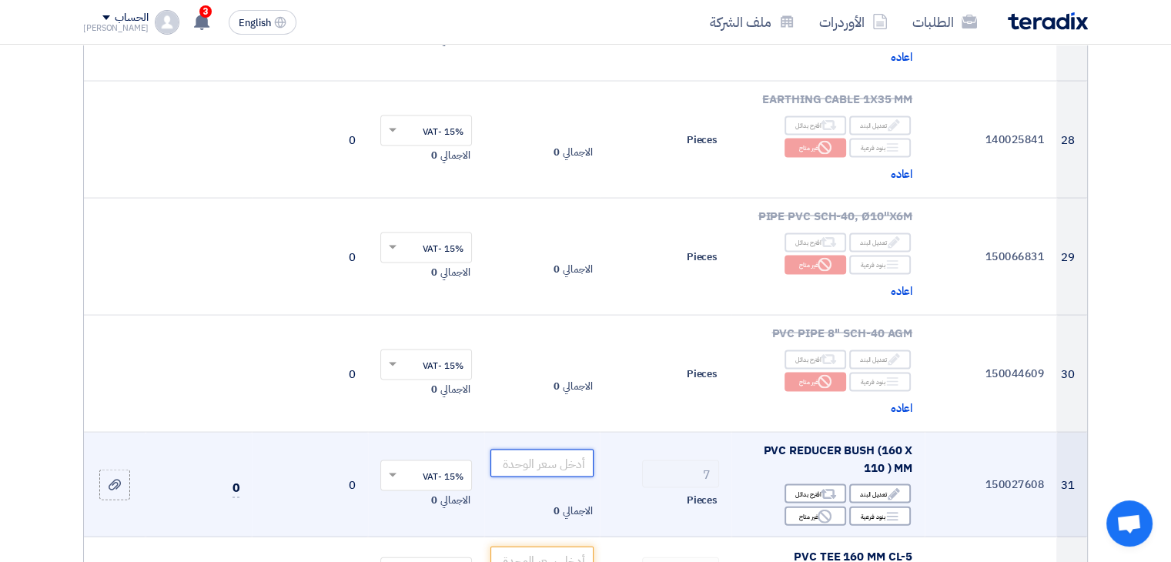
click at [568, 450] on input "number" at bounding box center [543, 464] width 104 height 28
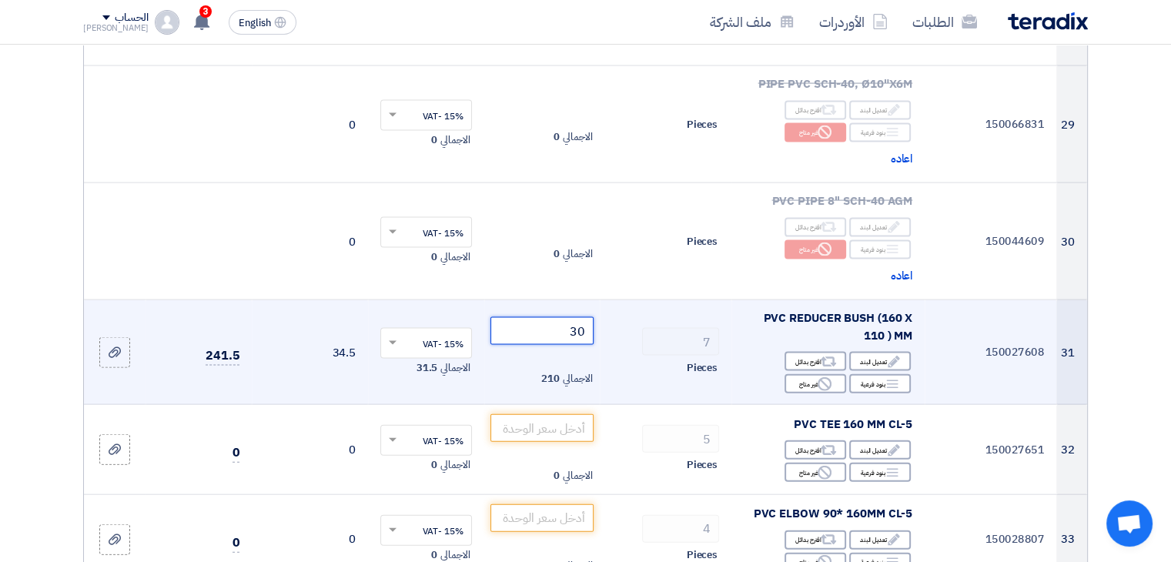
scroll to position [3302, 0]
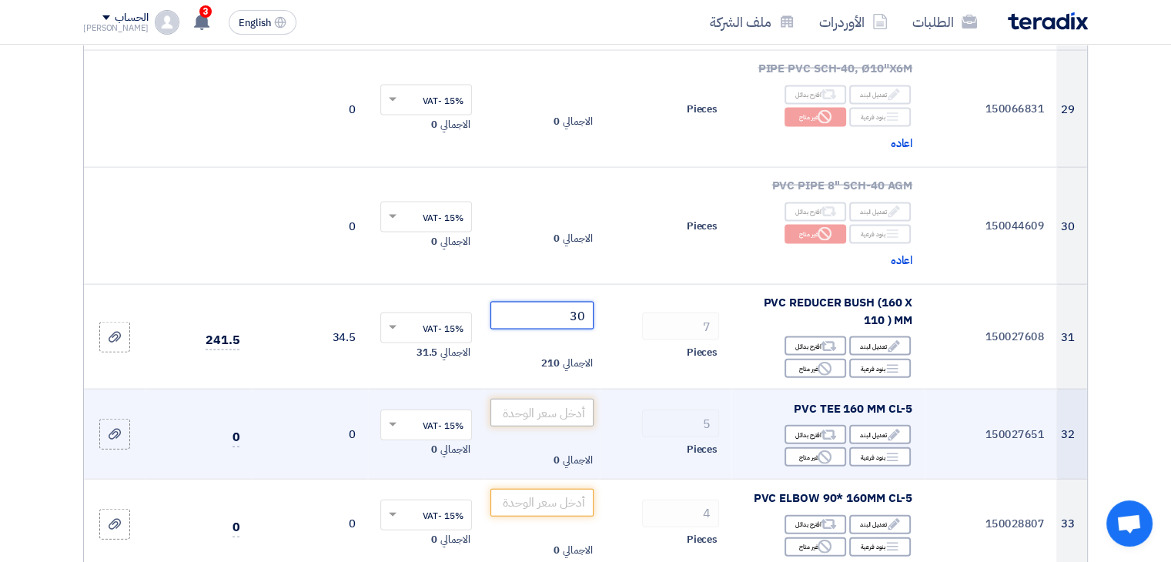
type input "30"
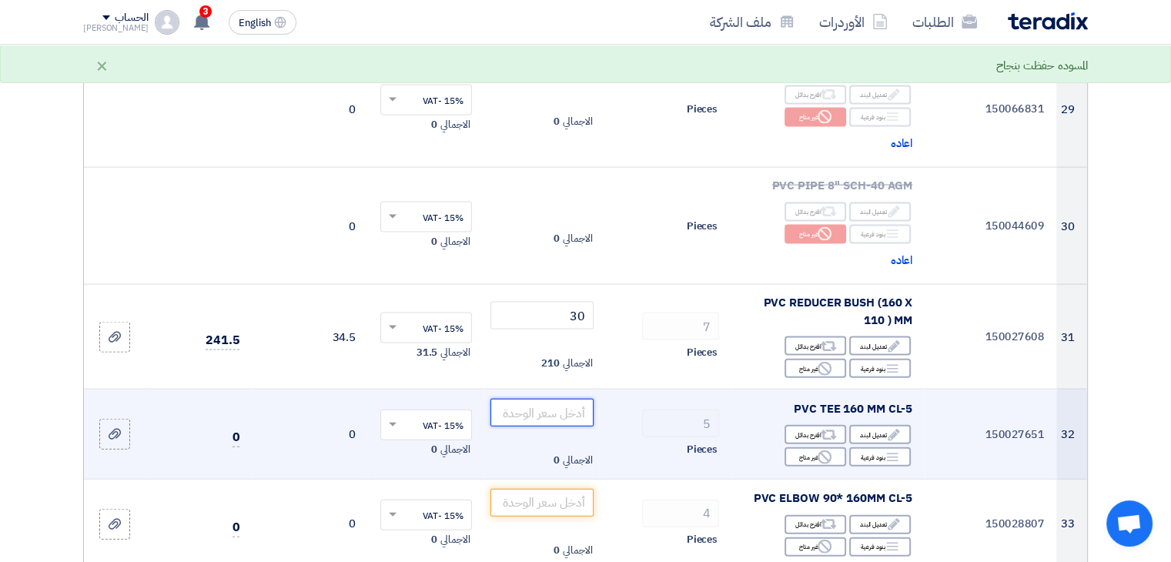
click at [569, 399] on input "number" at bounding box center [543, 413] width 104 height 28
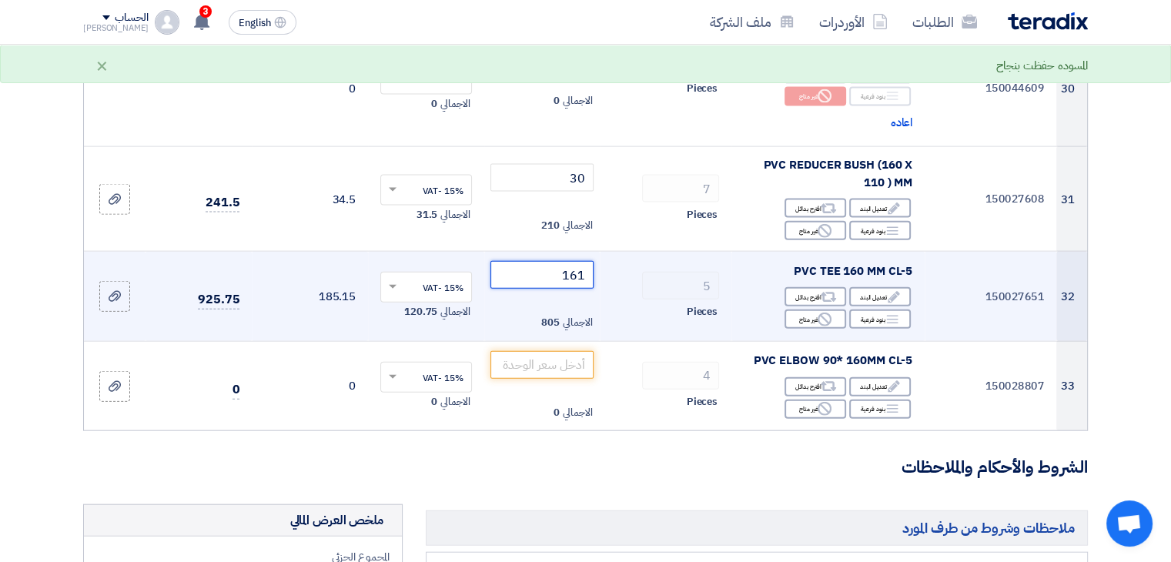
scroll to position [3438, 0]
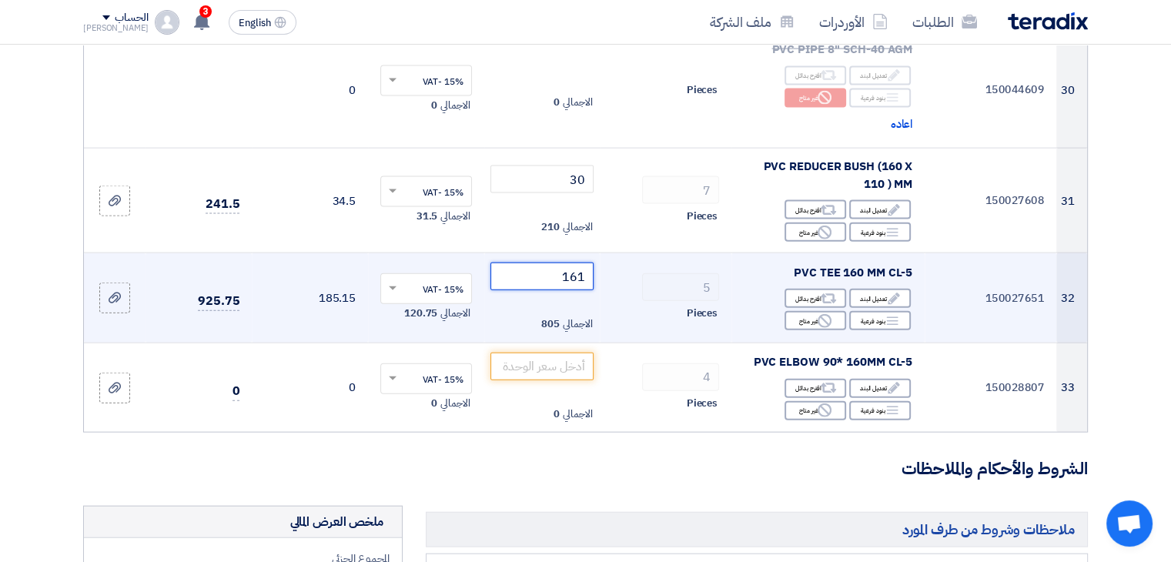
type input "1611"
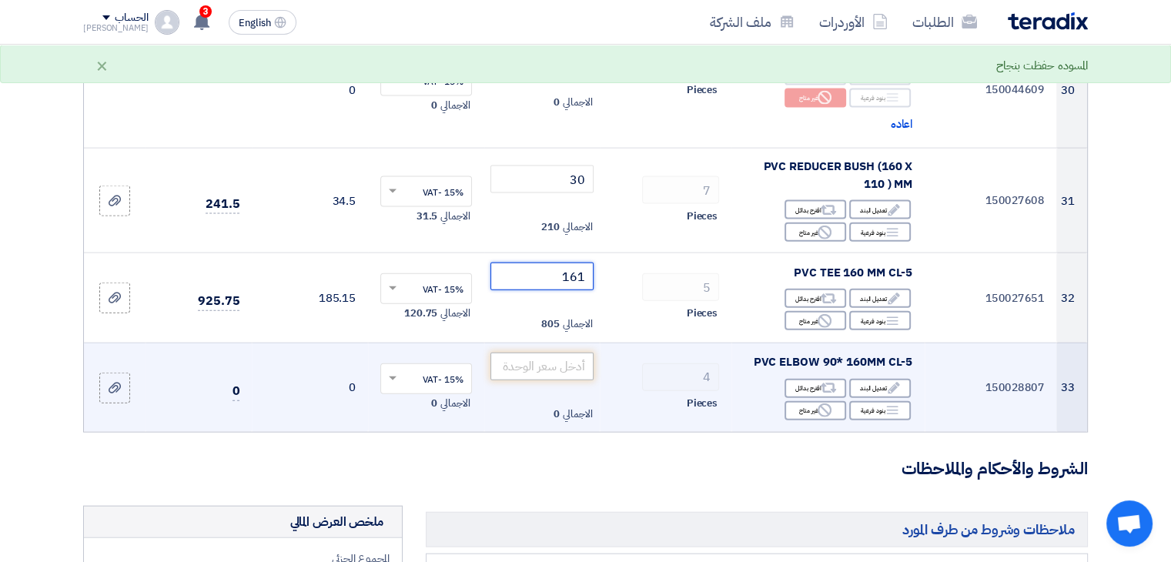
type input "161"
click at [556, 353] on input "number" at bounding box center [543, 367] width 104 height 28
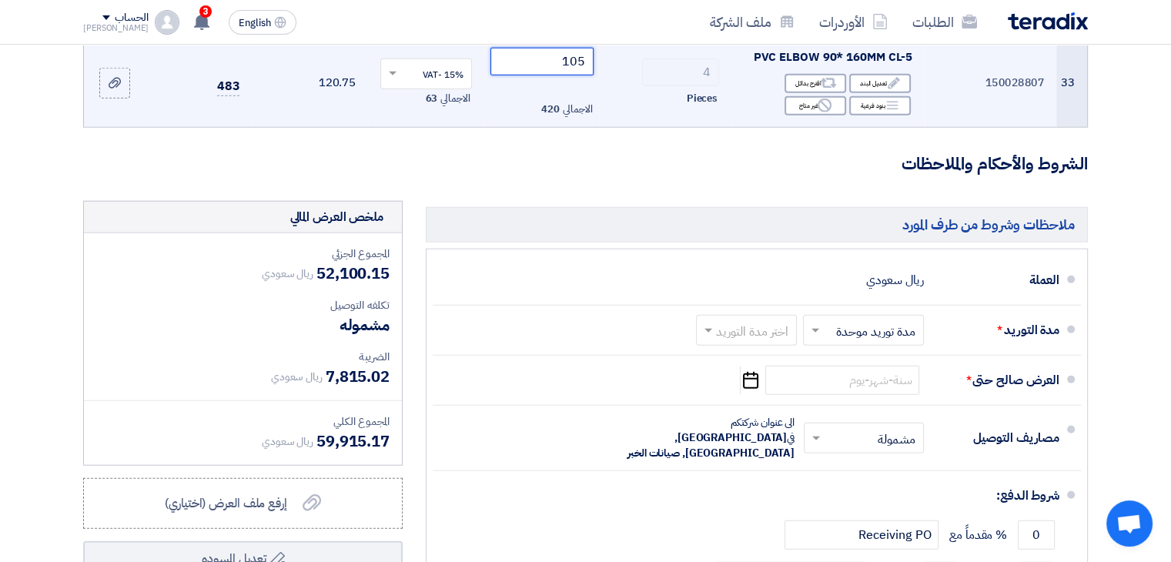
scroll to position [3745, 0]
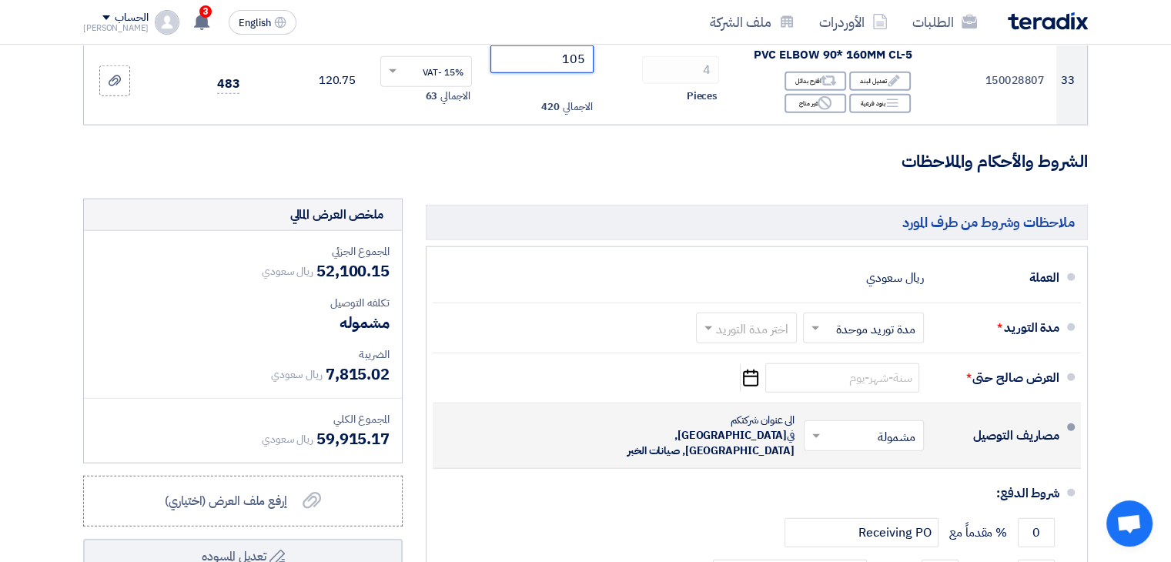
type input "105"
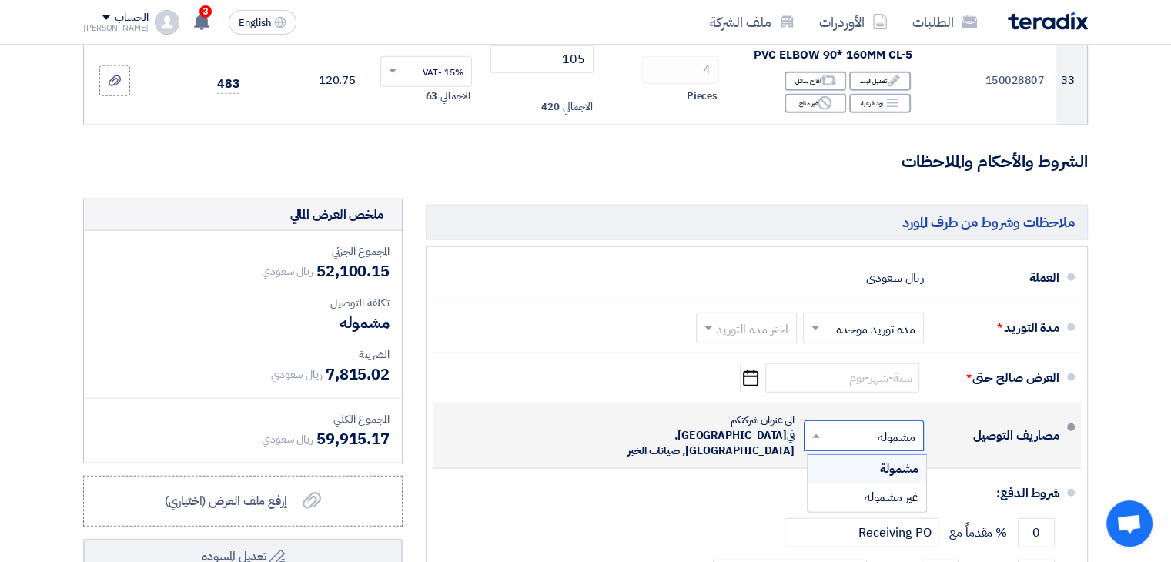
click at [829, 426] on input "text" at bounding box center [861, 437] width 112 height 22
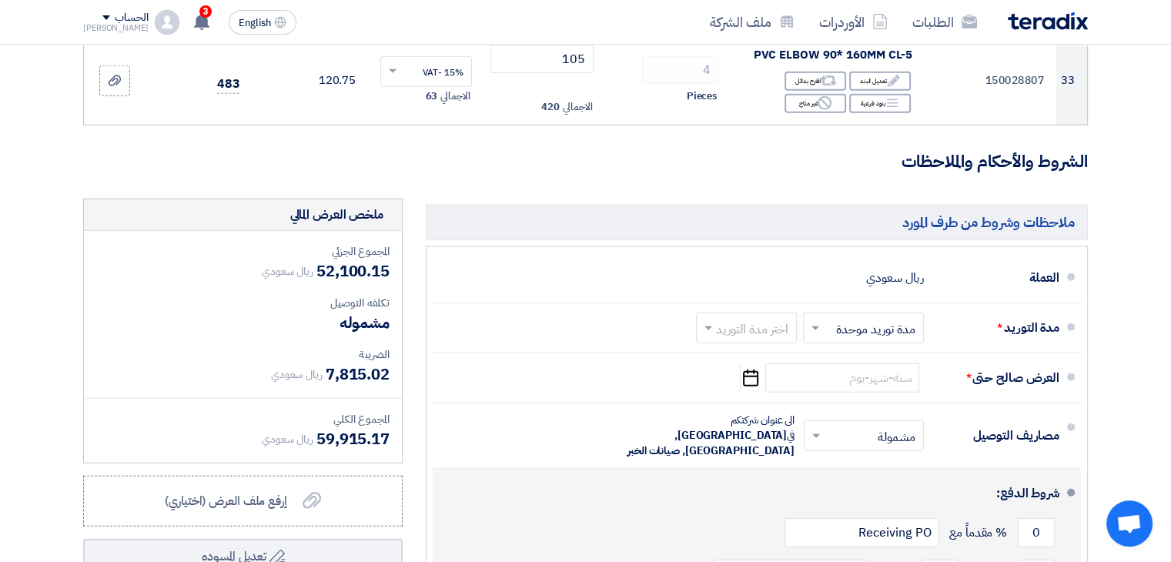
click at [682, 512] on div "0 % مقدماً مع Receiving PO" at bounding box center [752, 533] width 615 height 42
click at [1046, 518] on input "0" at bounding box center [1036, 532] width 37 height 29
type input "100"
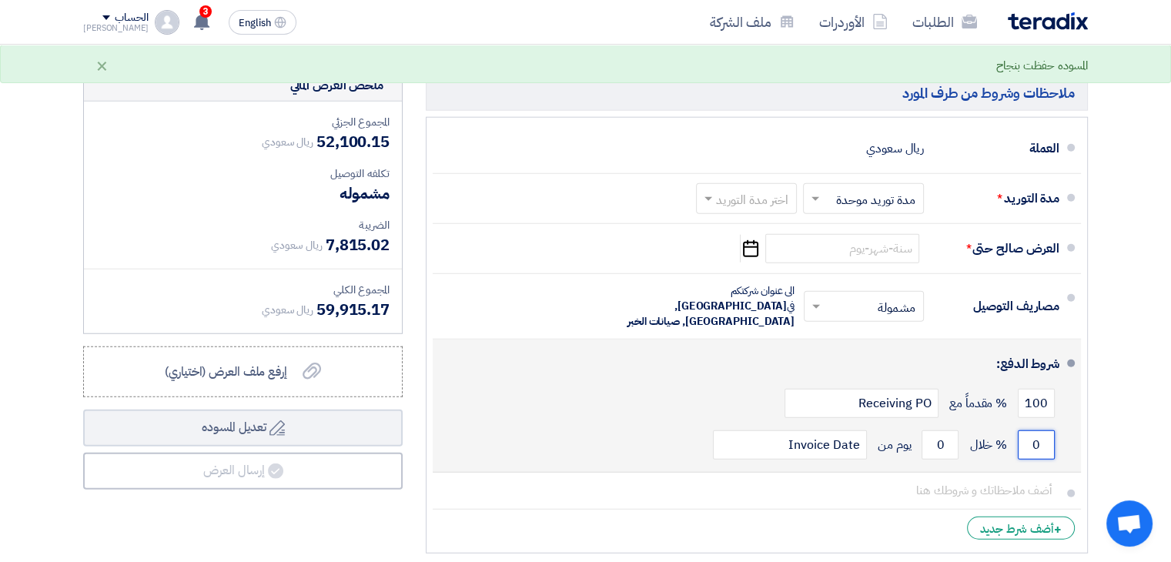
scroll to position [3834, 0]
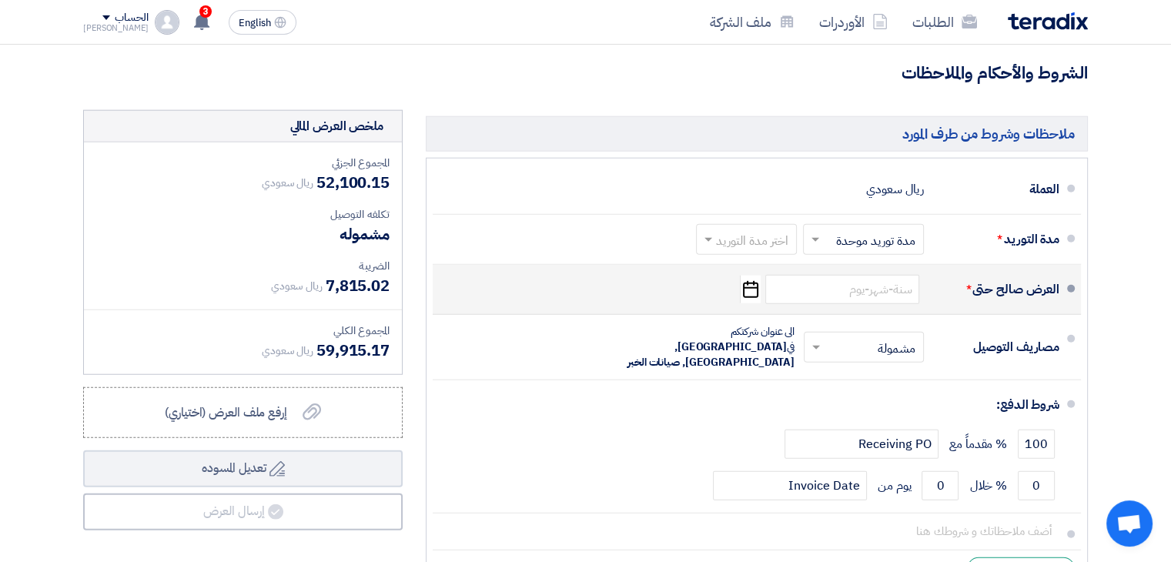
click at [748, 276] on icon "Pick a date" at bounding box center [750, 290] width 21 height 28
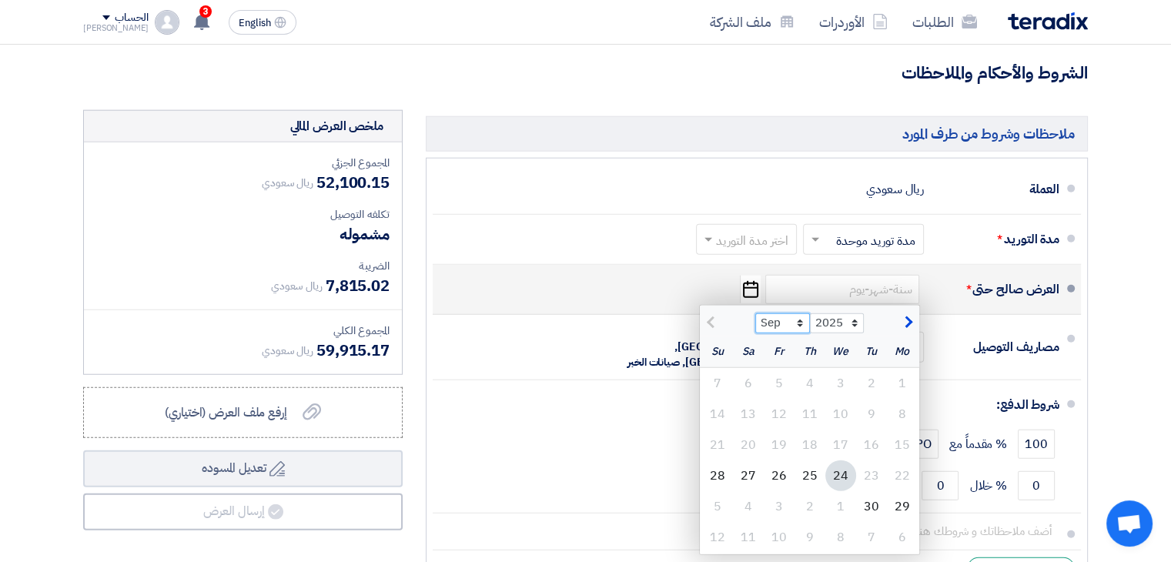
click at [800, 313] on select "Sep Oct Nov Dec" at bounding box center [783, 323] width 55 height 20
select select "10"
click at [756, 313] on select "Sep Oct Nov Dec" at bounding box center [783, 323] width 55 height 20
click at [893, 399] on div "6" at bounding box center [902, 414] width 31 height 31
type input "10/6/2025"
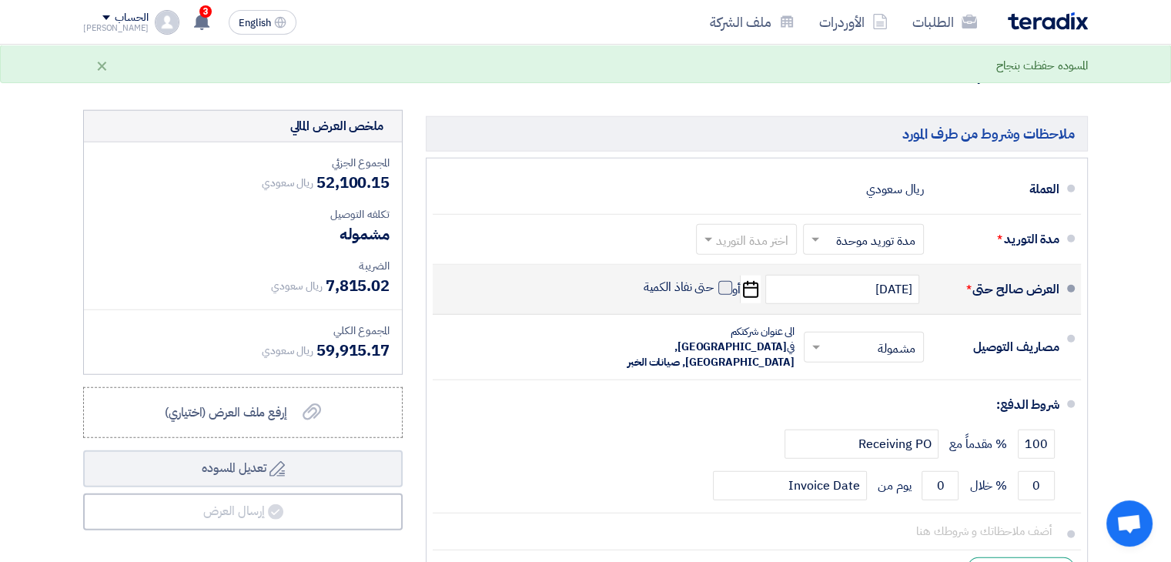
click at [727, 281] on span at bounding box center [726, 288] width 14 height 14
click at [715, 280] on input "حتى نفاذ الكمية" at bounding box center [678, 294] width 74 height 29
checkbox input "true"
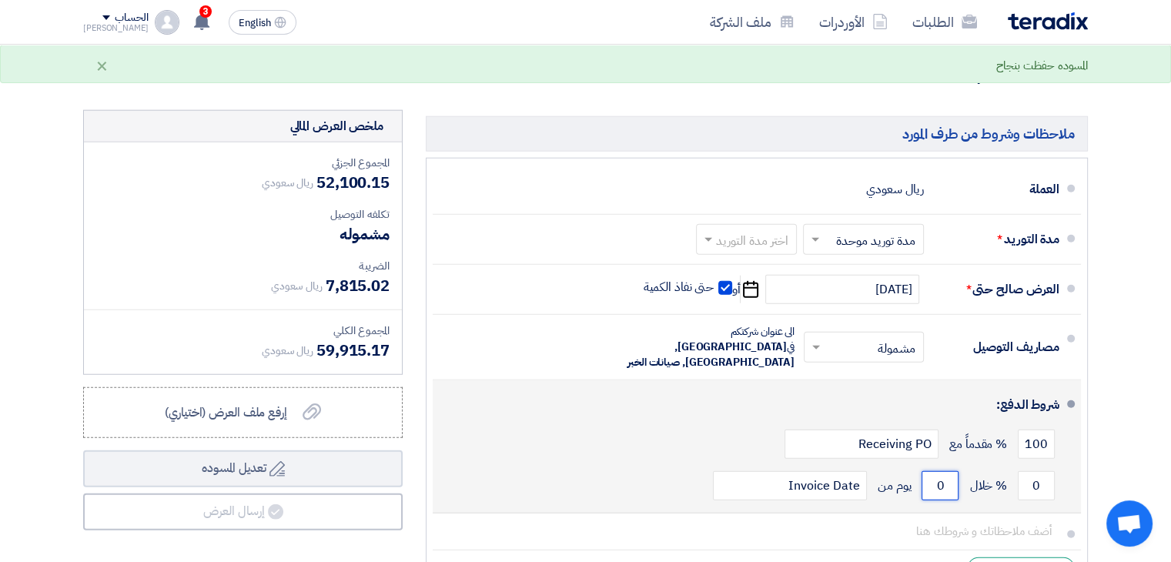
click at [933, 471] on input "0" at bounding box center [940, 485] width 37 height 29
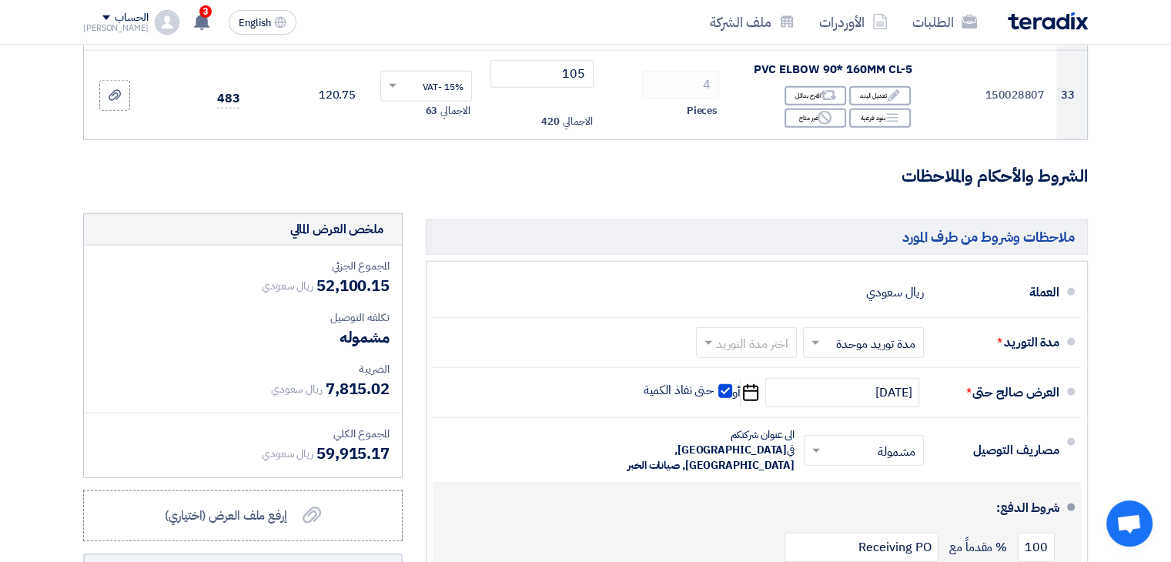
scroll to position [3724, 0]
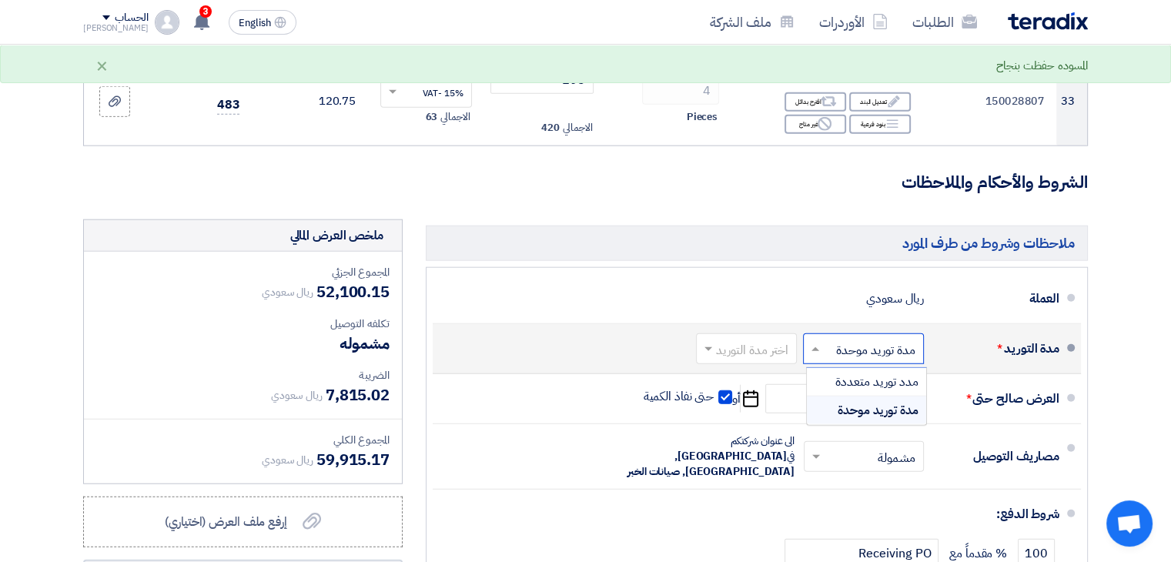
click at [887, 339] on input "text" at bounding box center [860, 350] width 113 height 22
click at [869, 339] on input "text" at bounding box center [860, 350] width 113 height 22
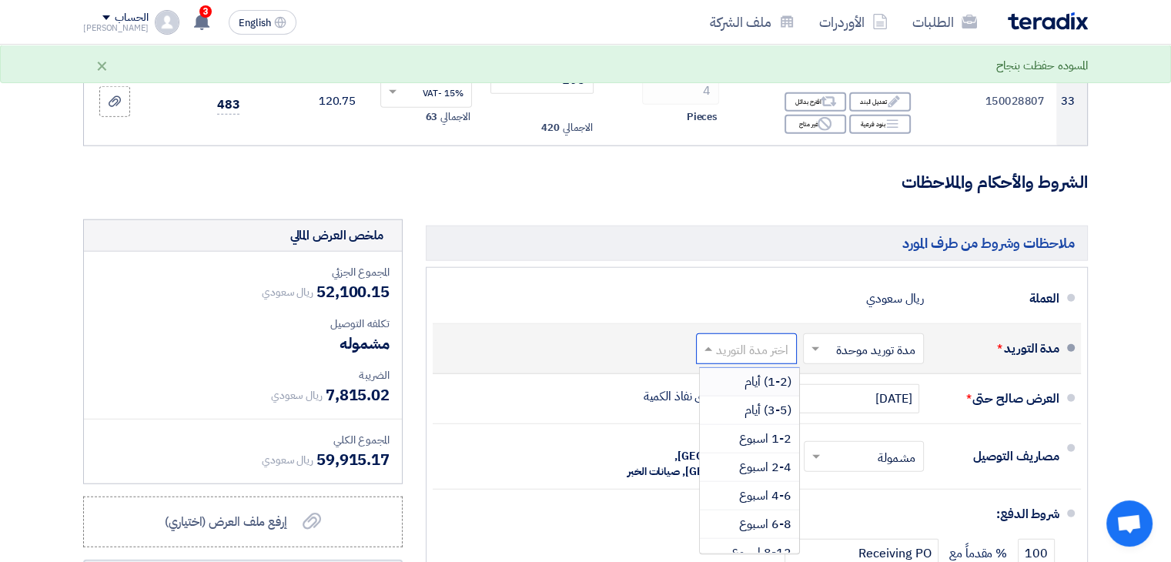
click at [770, 339] on input "text" at bounding box center [743, 350] width 93 height 22
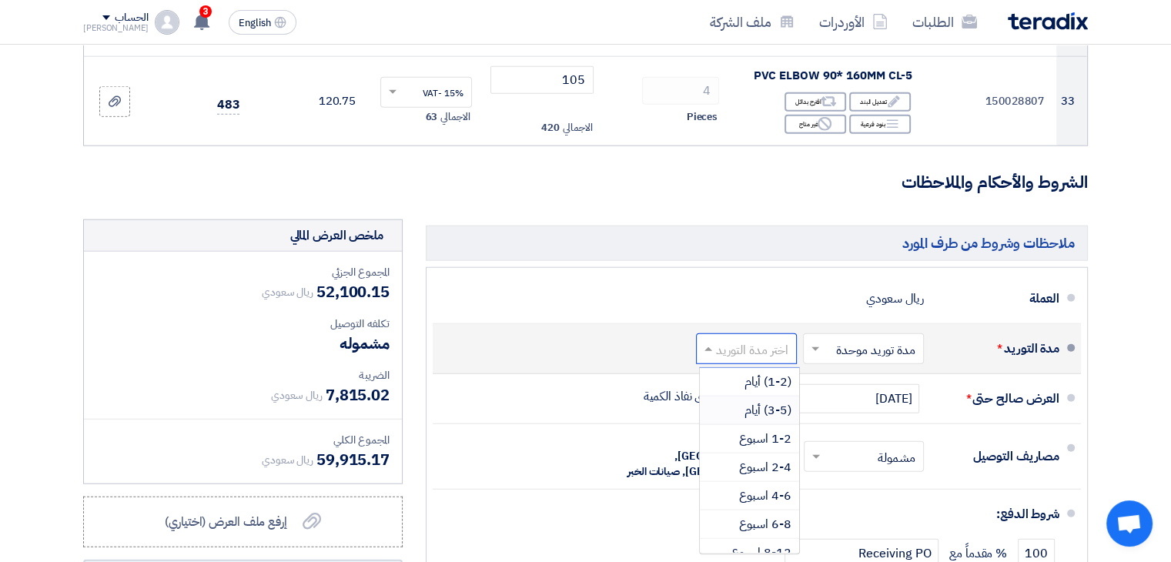
click at [769, 401] on span "(3-5) أيام" at bounding box center [768, 410] width 47 height 18
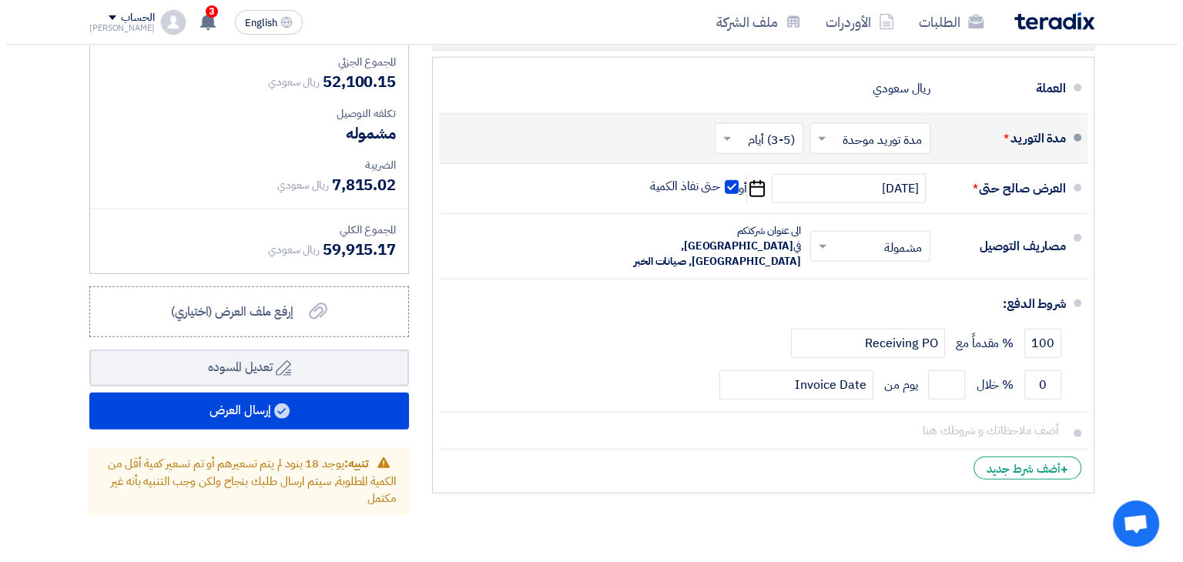
scroll to position [3946, 0]
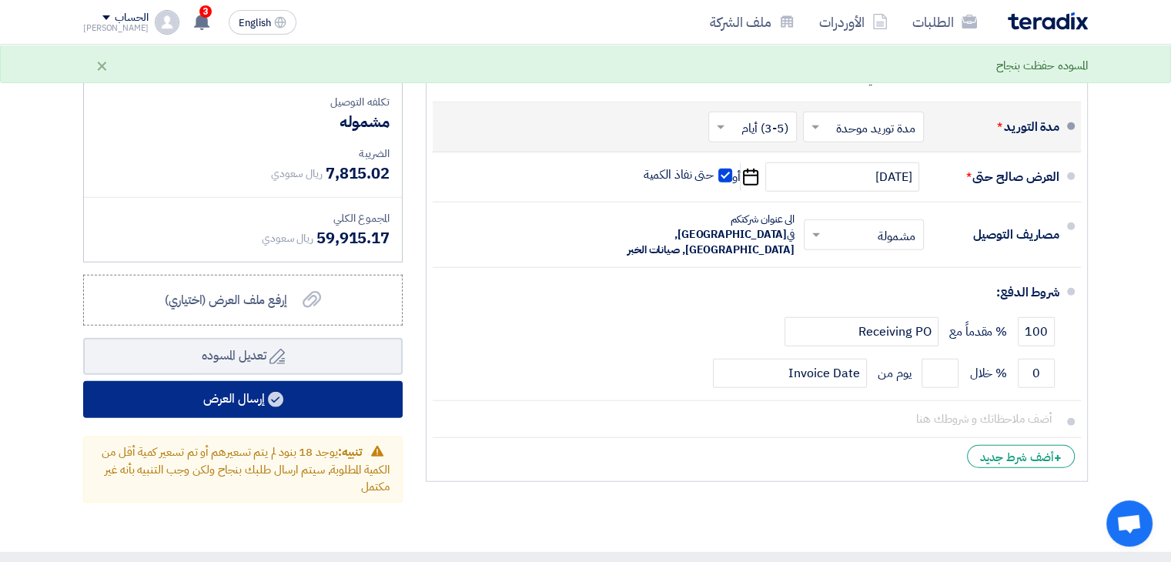
click at [246, 381] on button "إرسال العرض" at bounding box center [243, 399] width 320 height 37
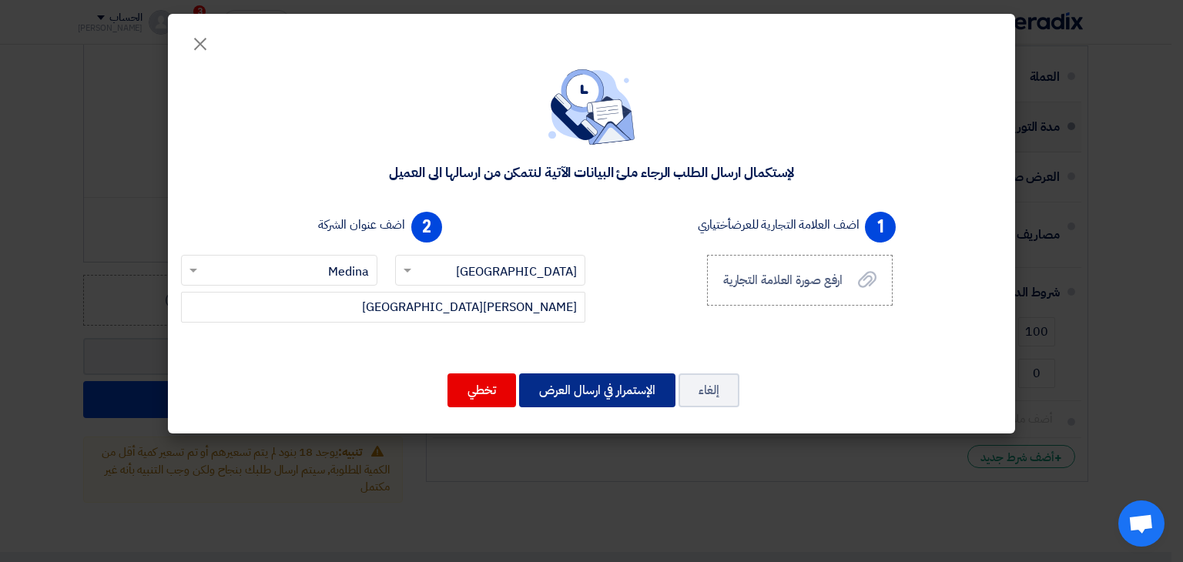
click at [578, 394] on button "الإستمرار في ارسال العرض" at bounding box center [597, 391] width 156 height 34
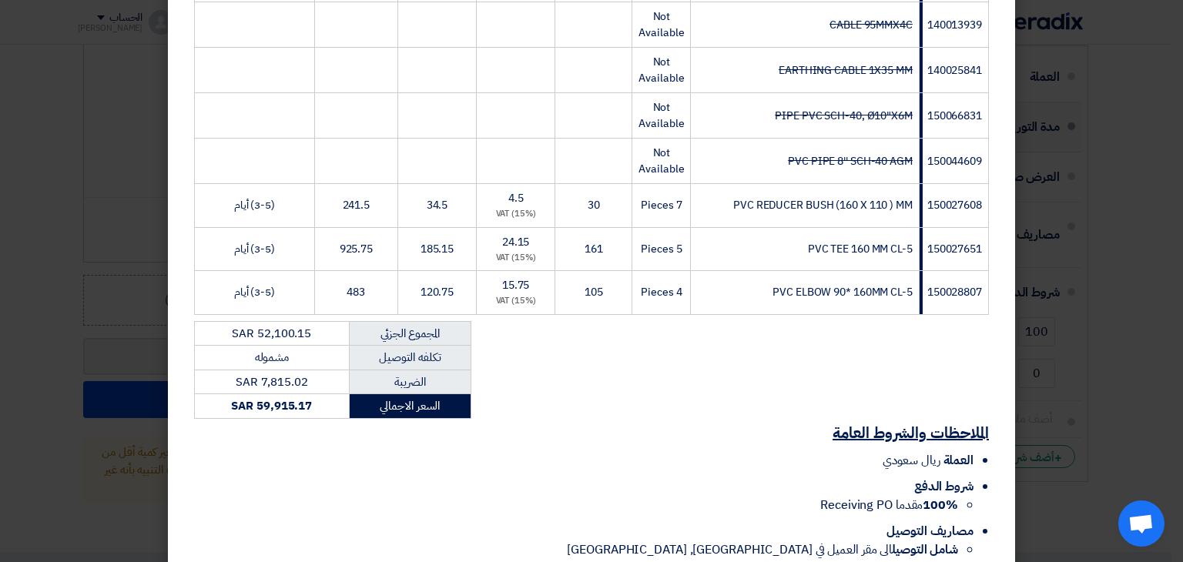
scroll to position [1560, 0]
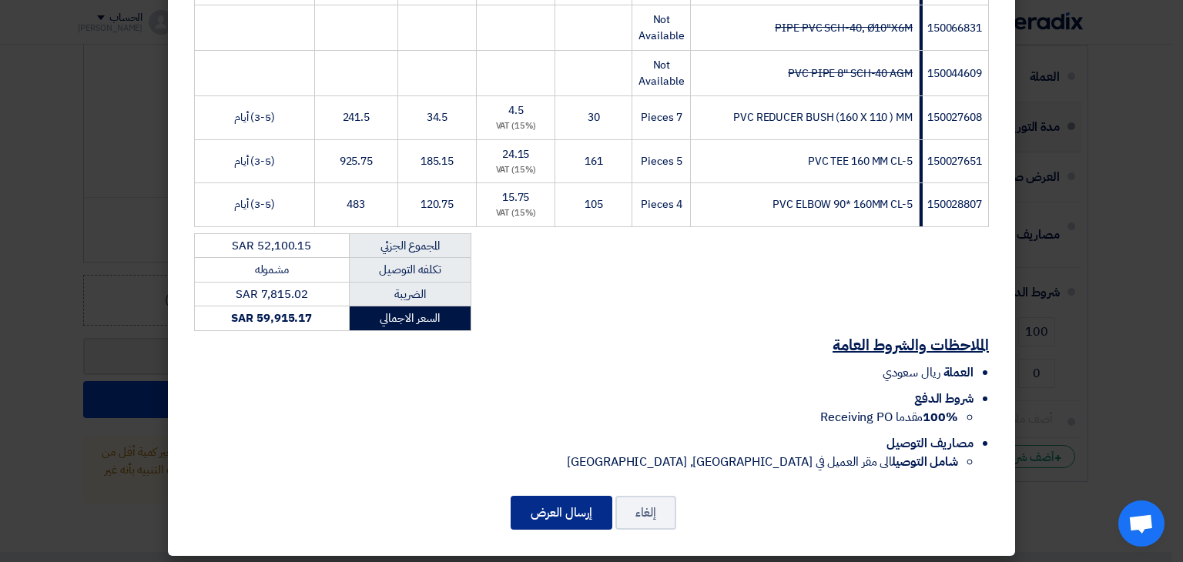
click at [576, 508] on button "إرسال العرض" at bounding box center [562, 513] width 102 height 34
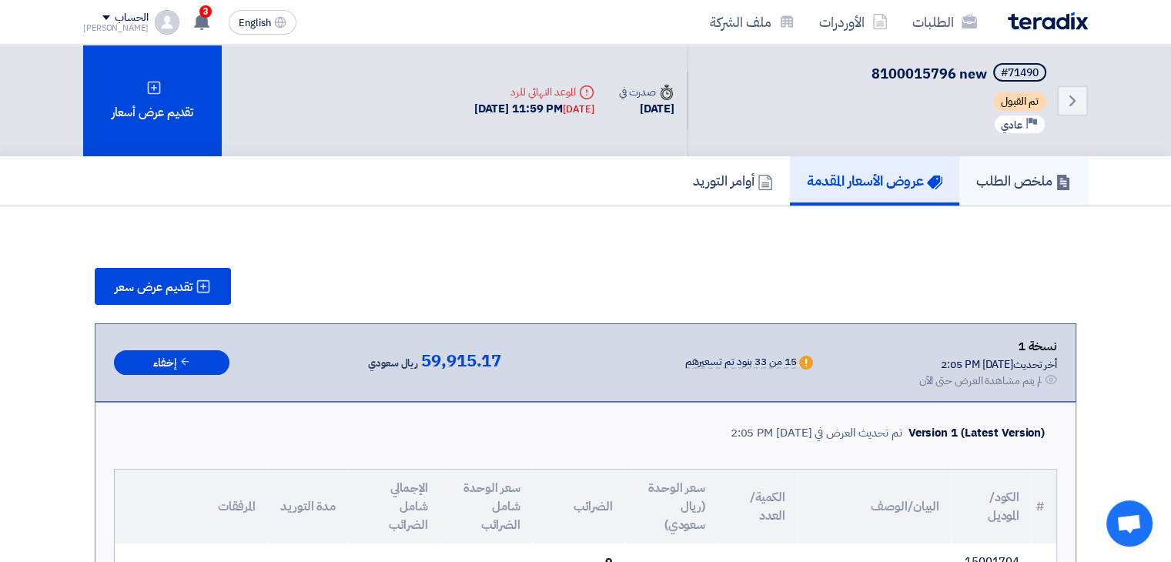
click at [980, 179] on h5 "ملخص الطلب" at bounding box center [1024, 181] width 95 height 18
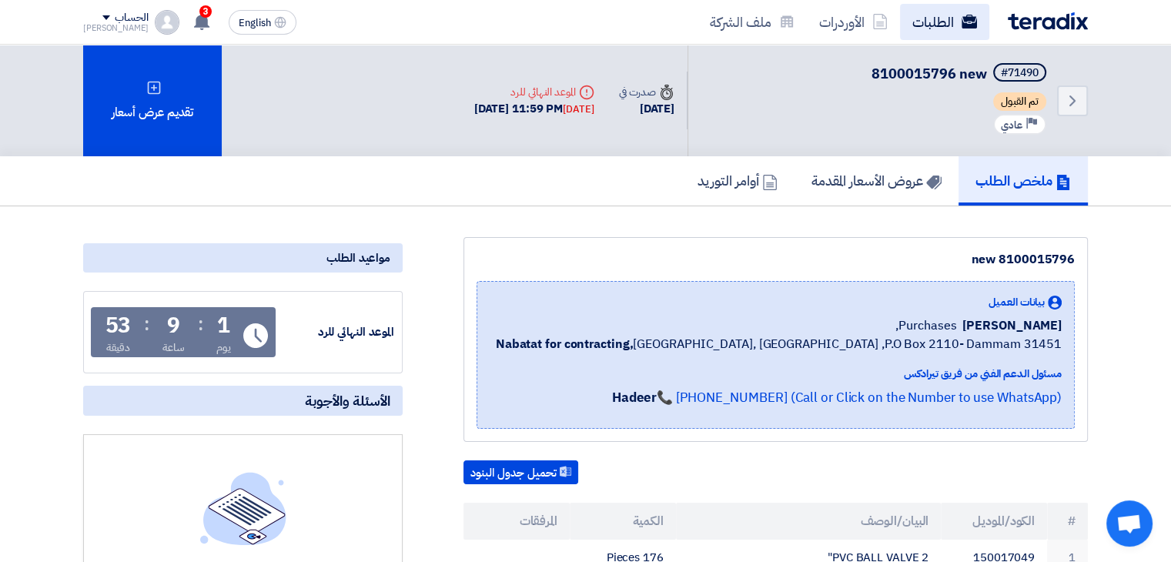
click at [927, 27] on link "الطلبات" at bounding box center [944, 22] width 89 height 36
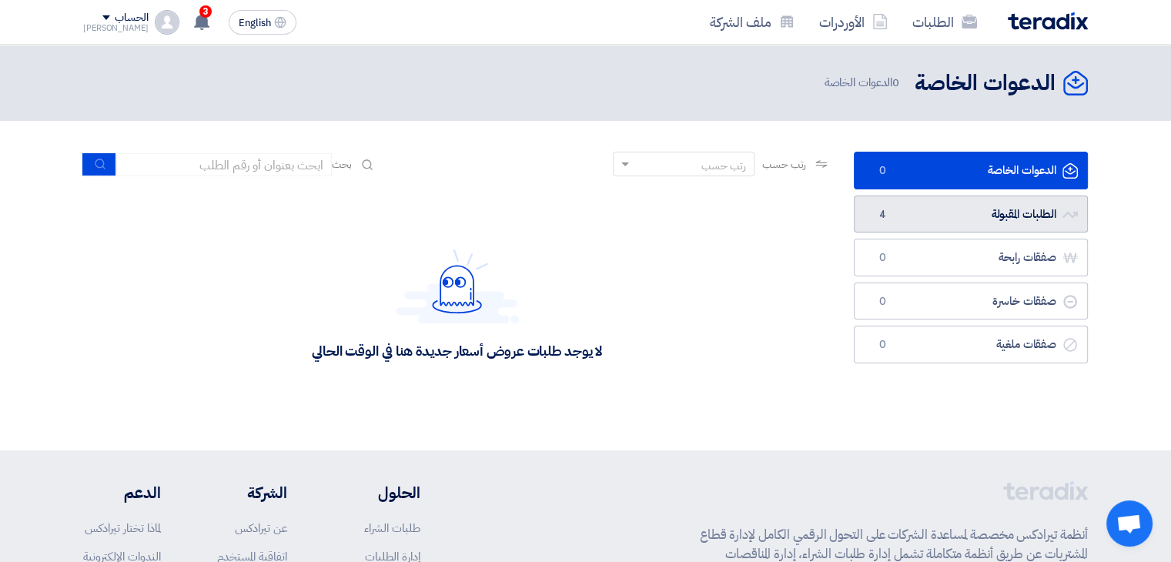
click at [978, 216] on link "الطلبات المقبولة الطلبات المقبولة 4" at bounding box center [971, 215] width 234 height 38
